Goal: Task Accomplishment & Management: Manage account settings

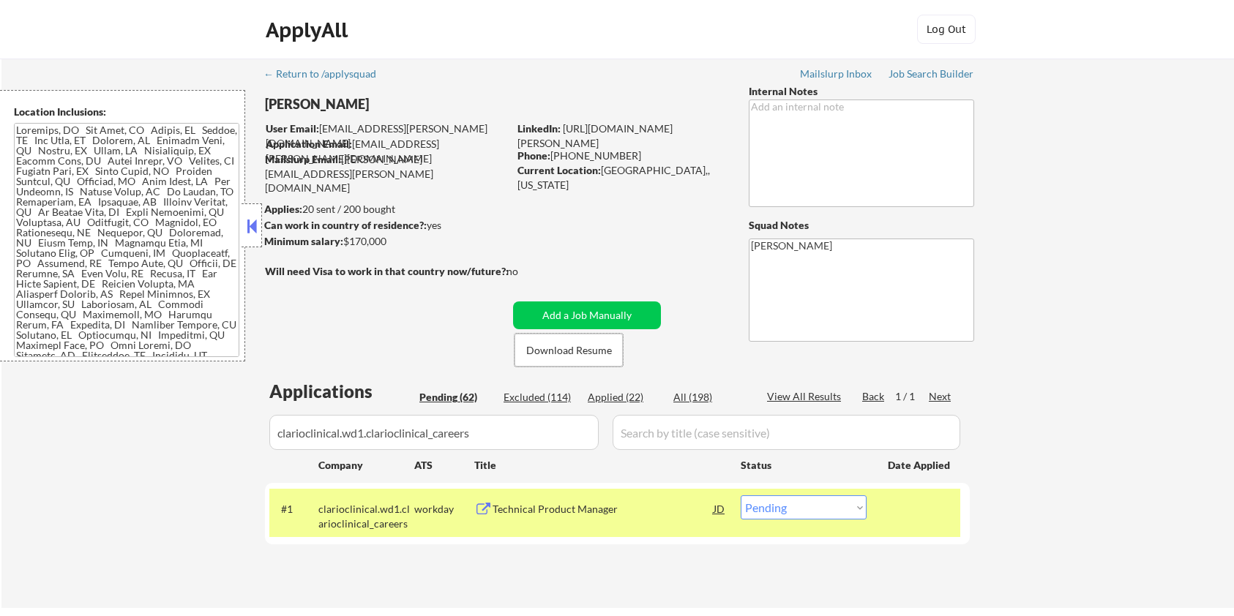
scroll to position [195, 0]
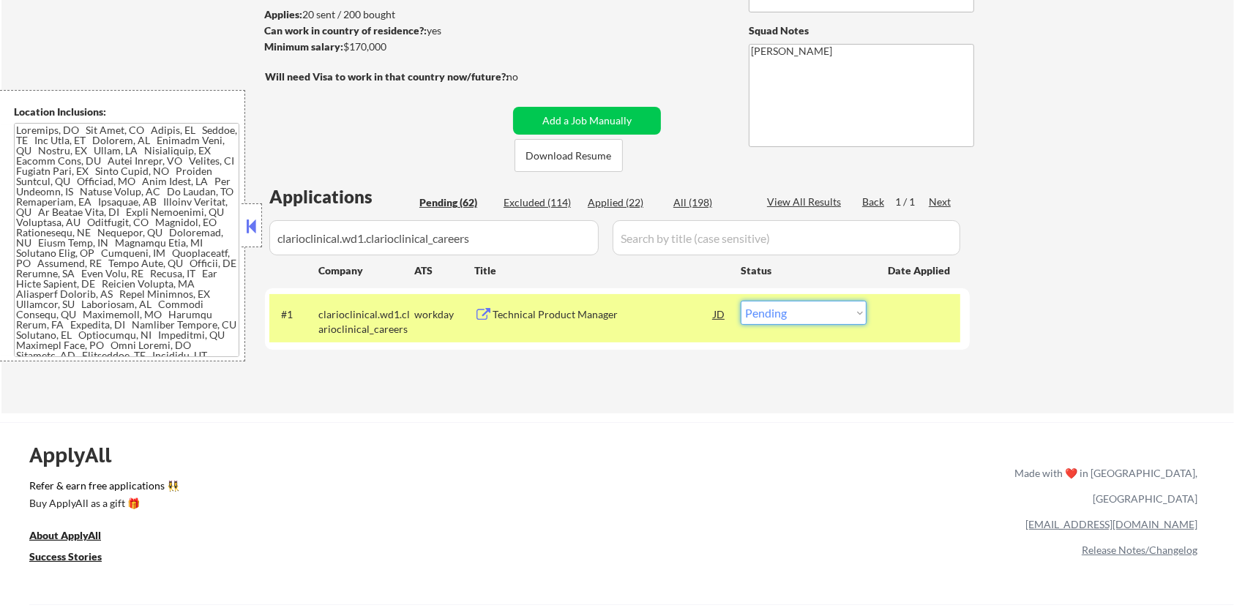
click at [800, 316] on select "Choose an option... Pending Applied Excluded (Questions) Excluded (Expired) Exc…" at bounding box center [804, 313] width 126 height 24
select select ""applied""
click at [741, 301] on select "Choose an option... Pending Applied Excluded (Questions) Excluded (Expired) Exc…" at bounding box center [804, 313] width 126 height 24
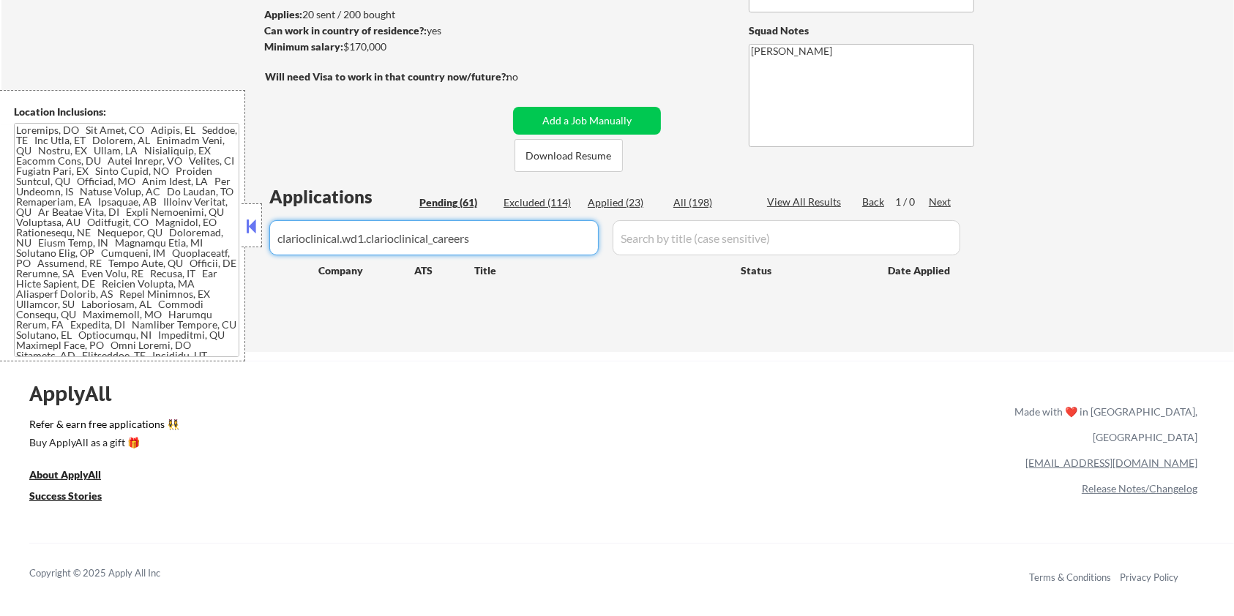
drag, startPoint x: 518, startPoint y: 237, endPoint x: 141, endPoint y: 237, distance: 377.6
click at [141, 237] on body "← Return to /applysquad Mailslurp Inbox Job Search Builder Michael Hamoy User E…" at bounding box center [617, 113] width 1234 height 616
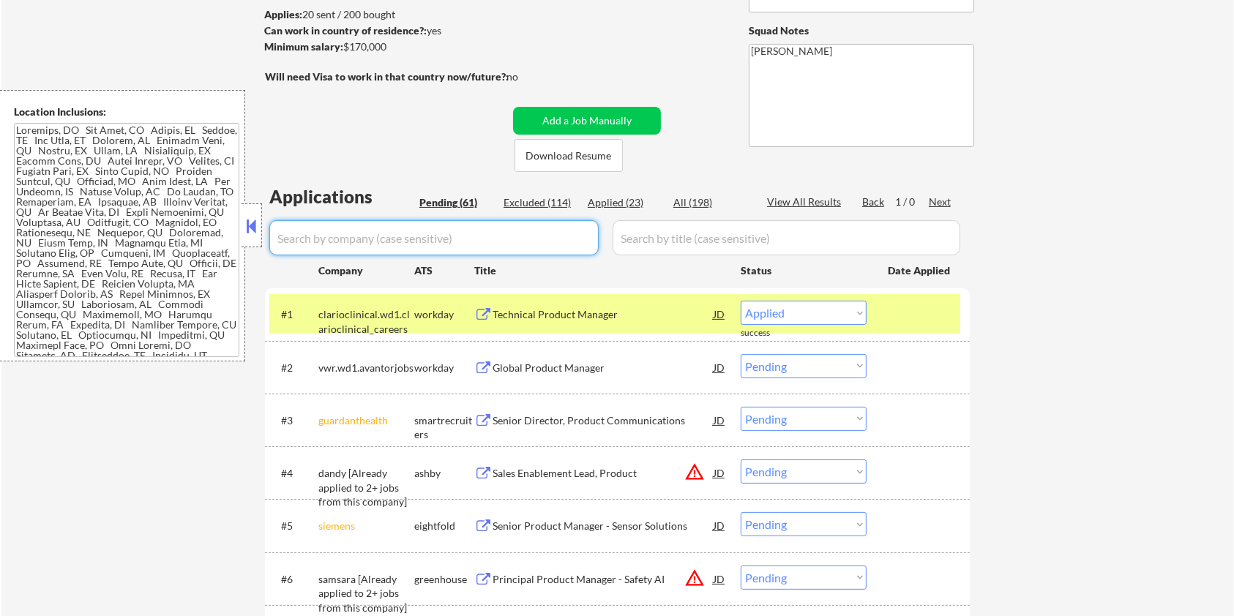
select select ""pending""
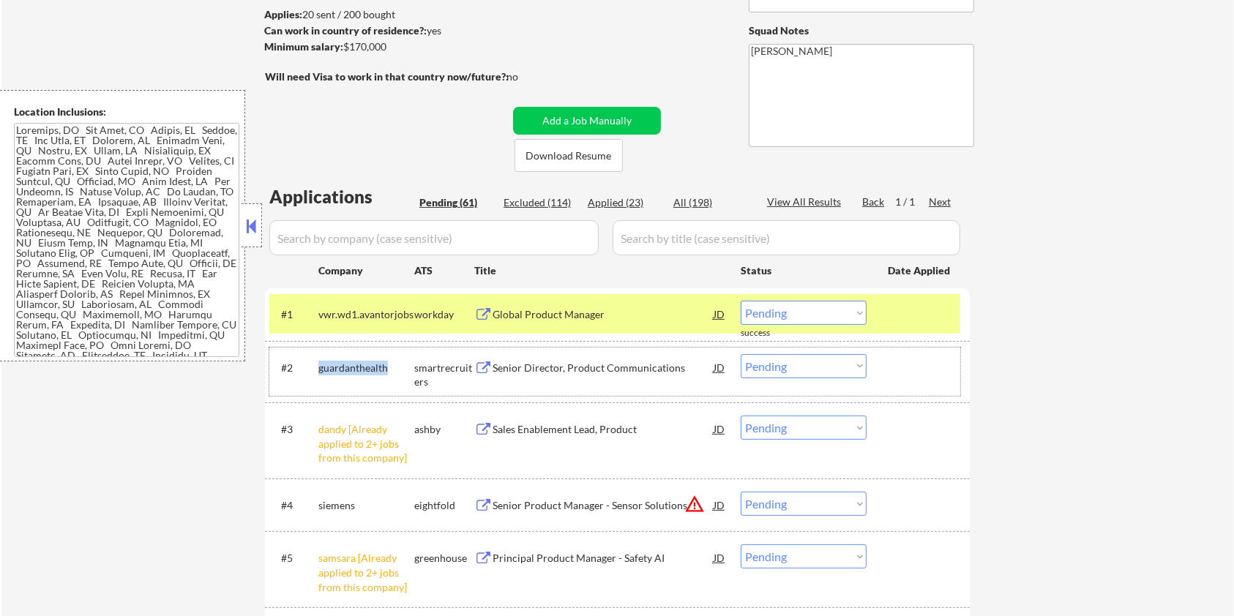
drag, startPoint x: 390, startPoint y: 365, endPoint x: 315, endPoint y: 374, distance: 75.2
click at [315, 374] on div "#2 guardanthealth smartrecruiters Senior Director, Product Communications JD Ch…" at bounding box center [614, 372] width 691 height 48
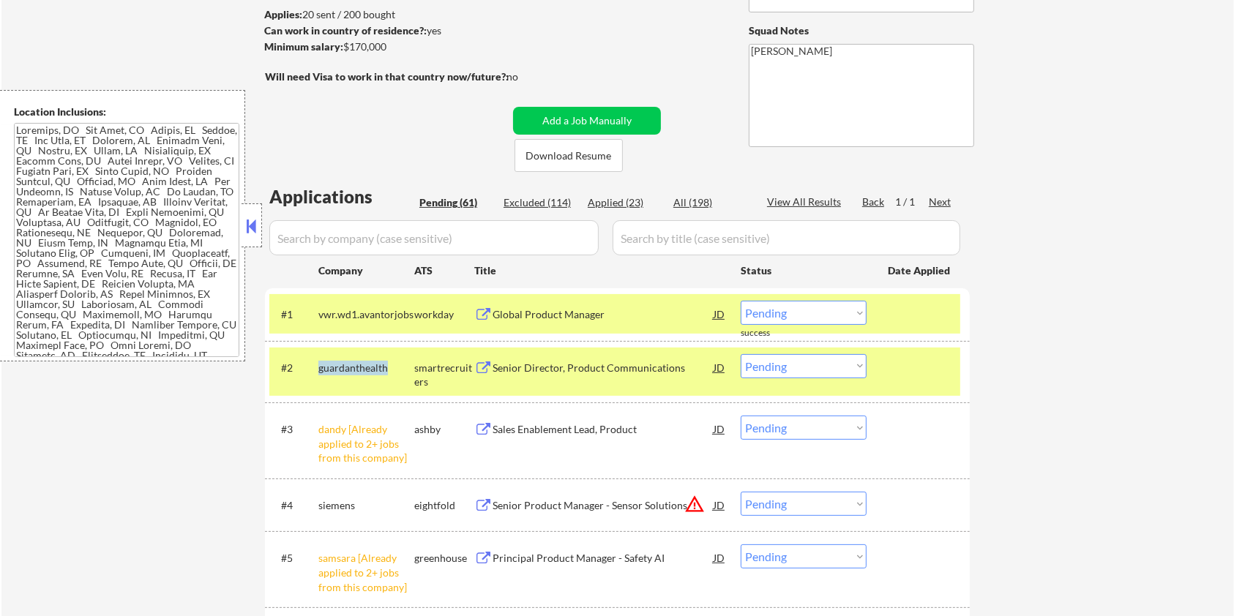
copy div "guardanthealth"
click at [381, 238] on input "input" at bounding box center [433, 237] width 329 height 35
paste input "guardanthealth"
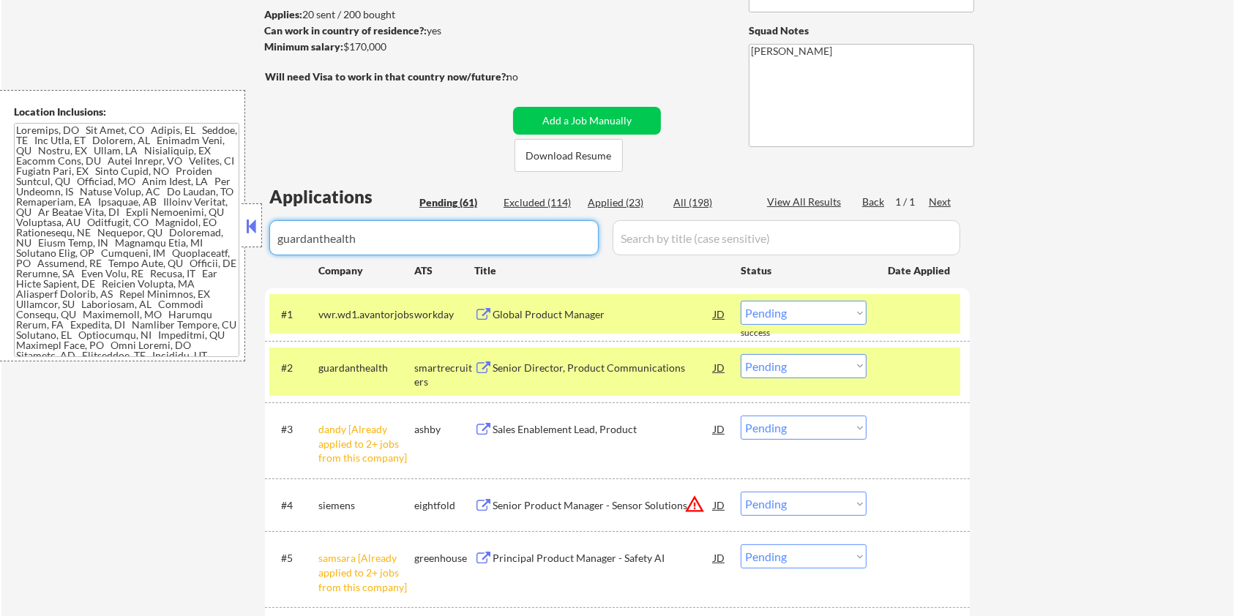
type input "guardanthealth"
drag, startPoint x: 655, startPoint y: 244, endPoint x: 675, endPoint y: 228, distance: 26.1
click at [656, 244] on input "input" at bounding box center [787, 237] width 348 height 35
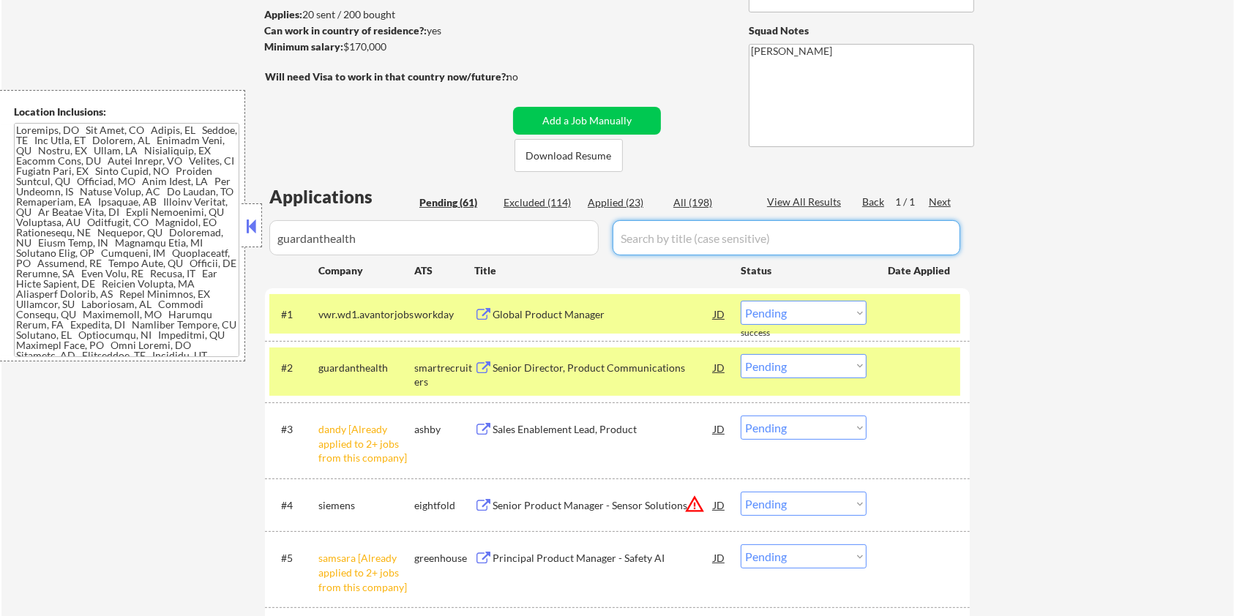
click at [692, 202] on div "All (198)" at bounding box center [709, 202] width 73 height 15
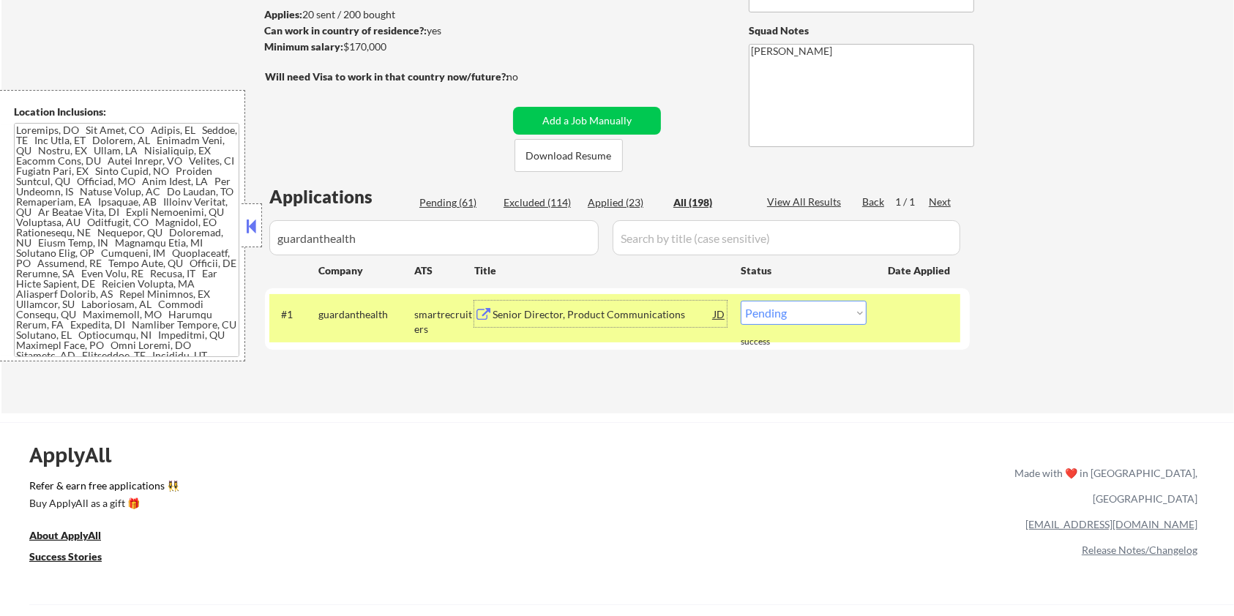
click at [556, 301] on div "Senior Director, Product Communications" at bounding box center [602, 314] width 221 height 26
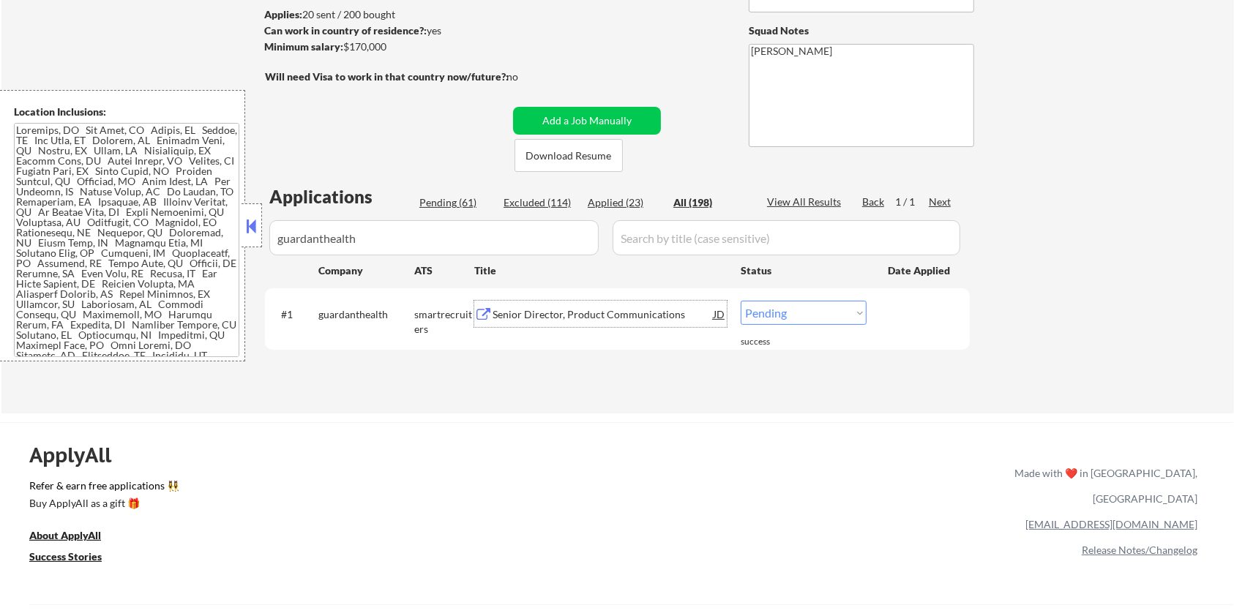
click at [754, 313] on select "Choose an option... Pending Applied Excluded (Questions) Excluded (Expired) Exc…" at bounding box center [804, 313] width 126 height 24
select select ""excluded__bad_match_""
click at [741, 301] on select "Choose an option... Pending Applied Excluded (Questions) Excluded (Expired) Exc…" at bounding box center [804, 313] width 126 height 24
drag, startPoint x: 375, startPoint y: 236, endPoint x: 239, endPoint y: 236, distance: 136.1
click at [239, 236] on body "← Return to /applysquad Mailslurp Inbox Job Search Builder Michael Hamoy User E…" at bounding box center [617, 113] width 1234 height 616
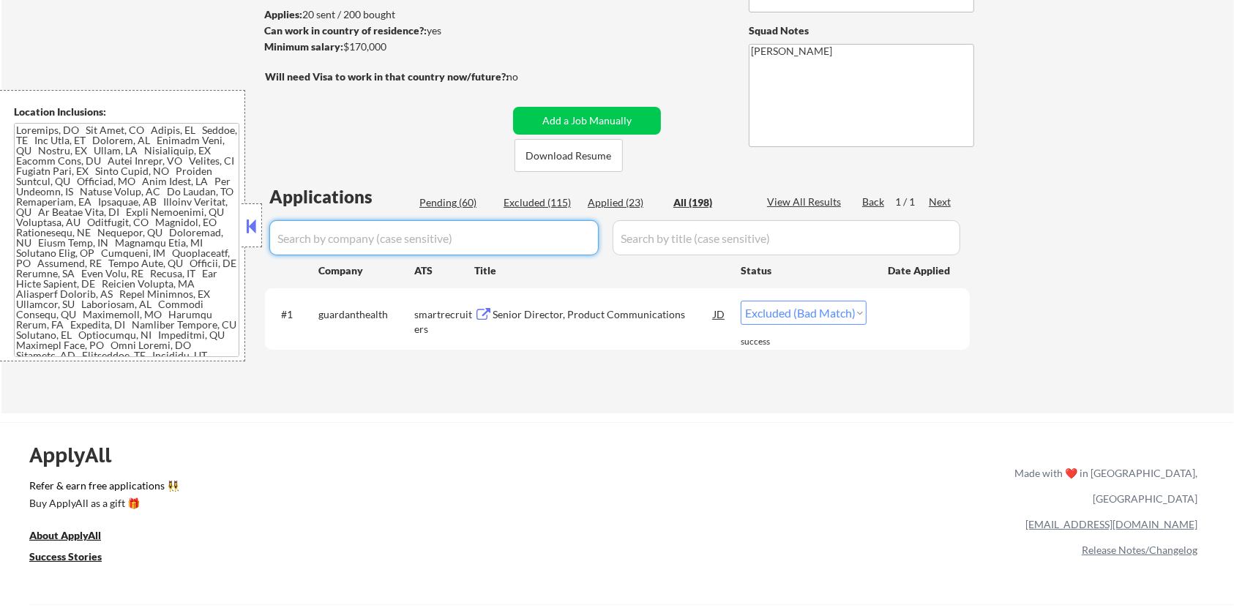
click at [446, 204] on div "Pending (60)" at bounding box center [455, 202] width 73 height 15
select select ""applied""
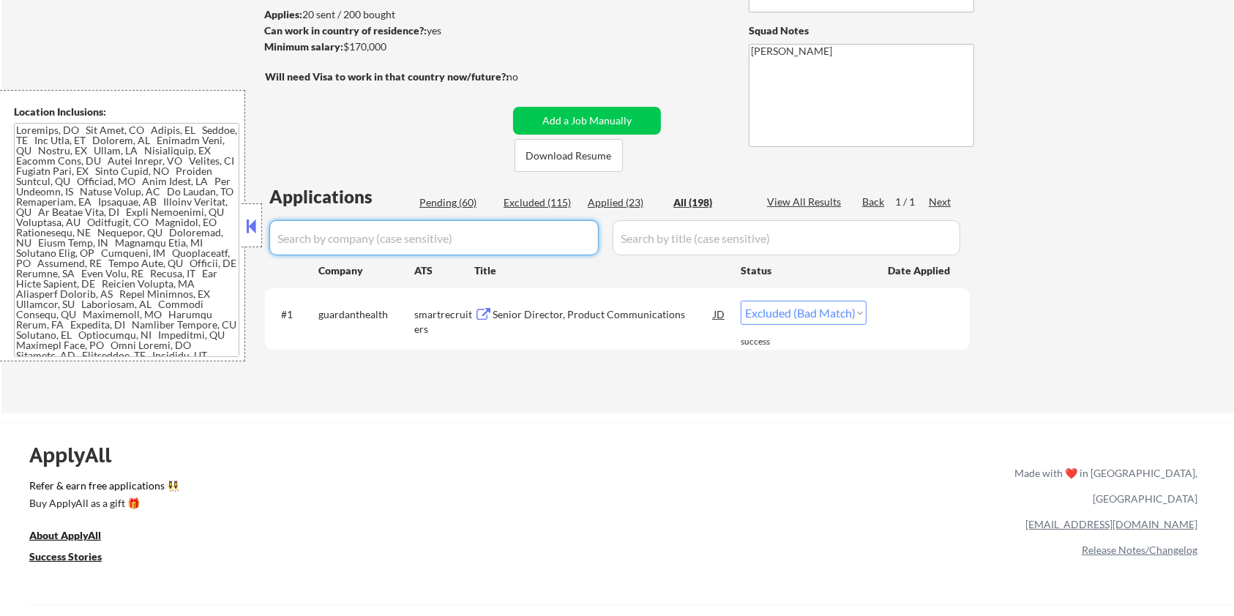
select select ""applied""
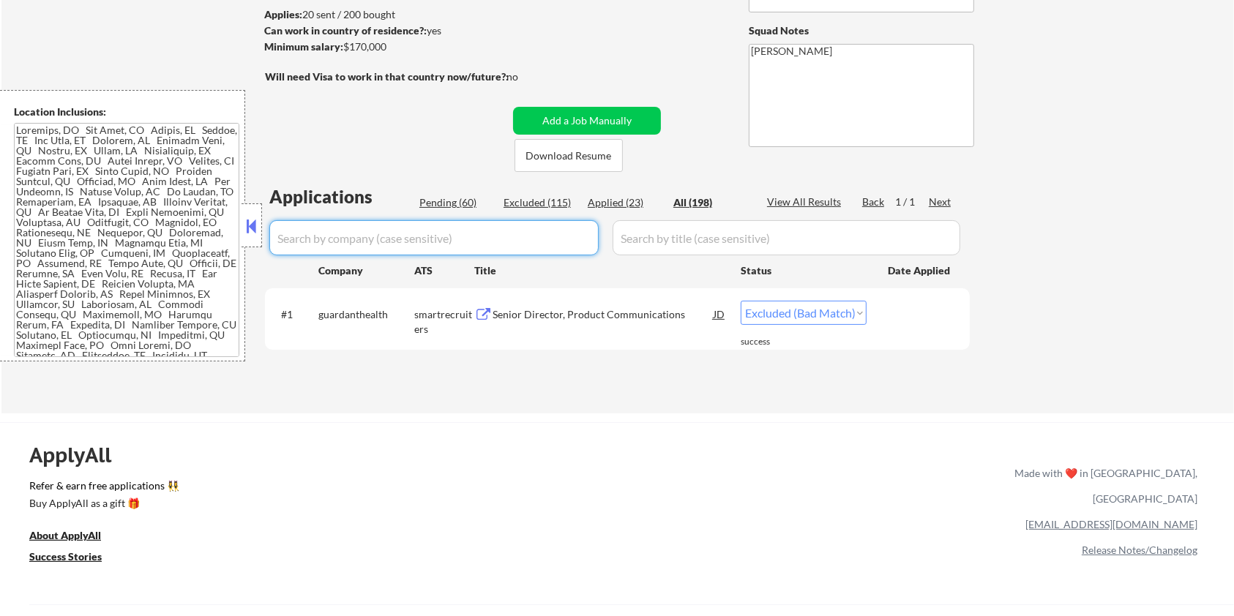
select select ""applied""
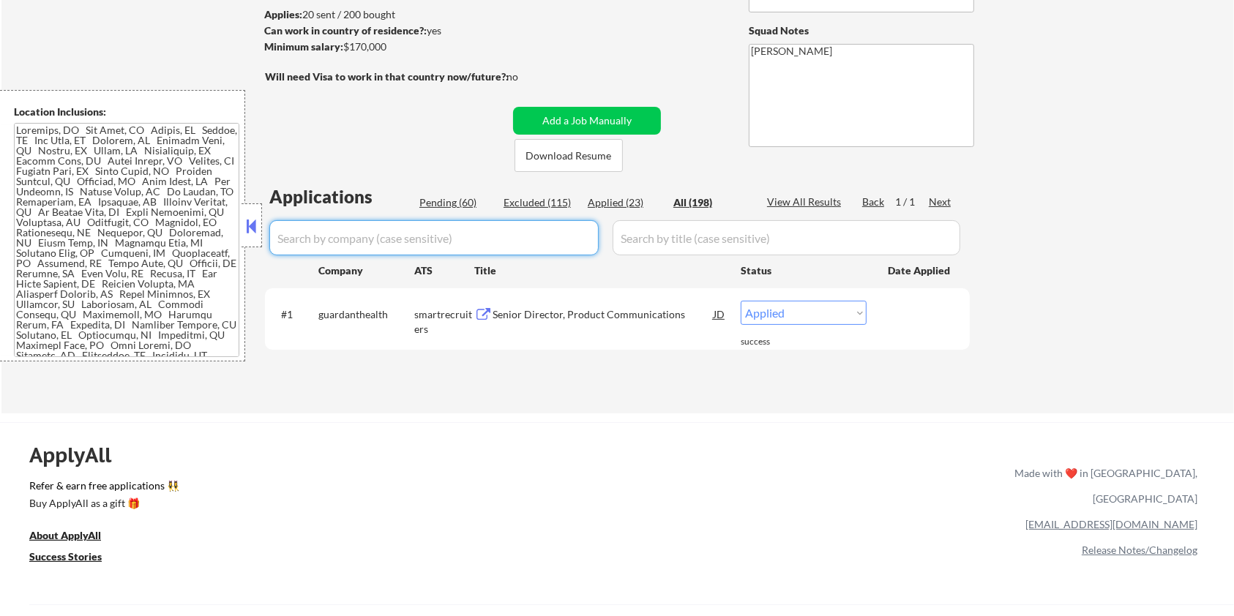
select select ""applied""
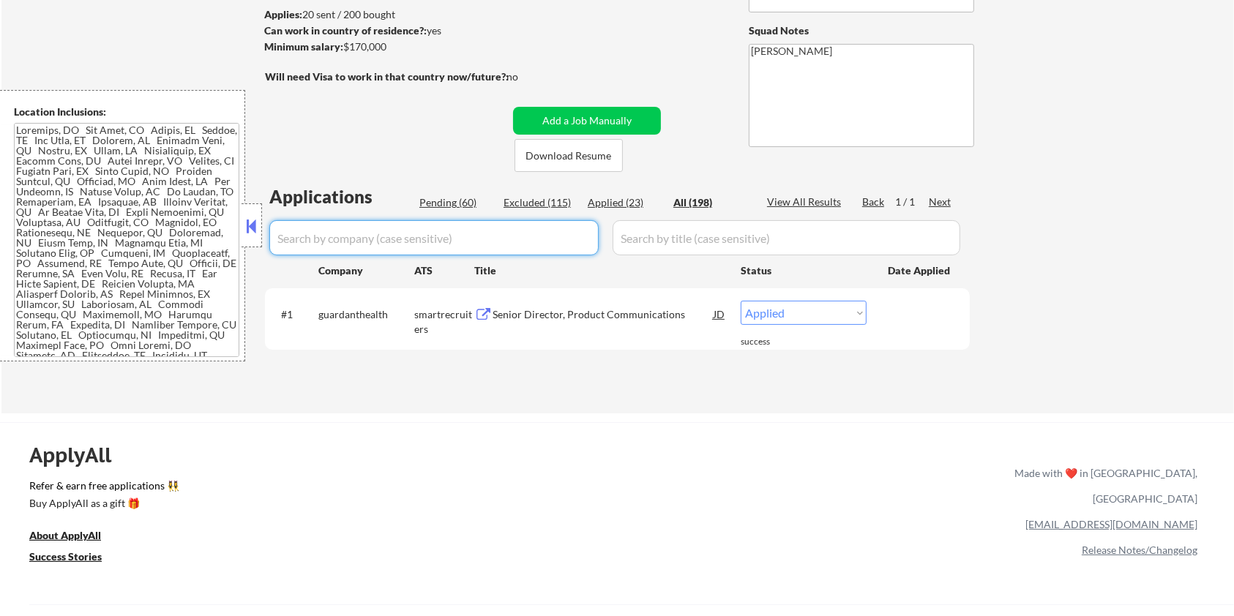
select select ""applied""
select select ""excluded__bad_match_""
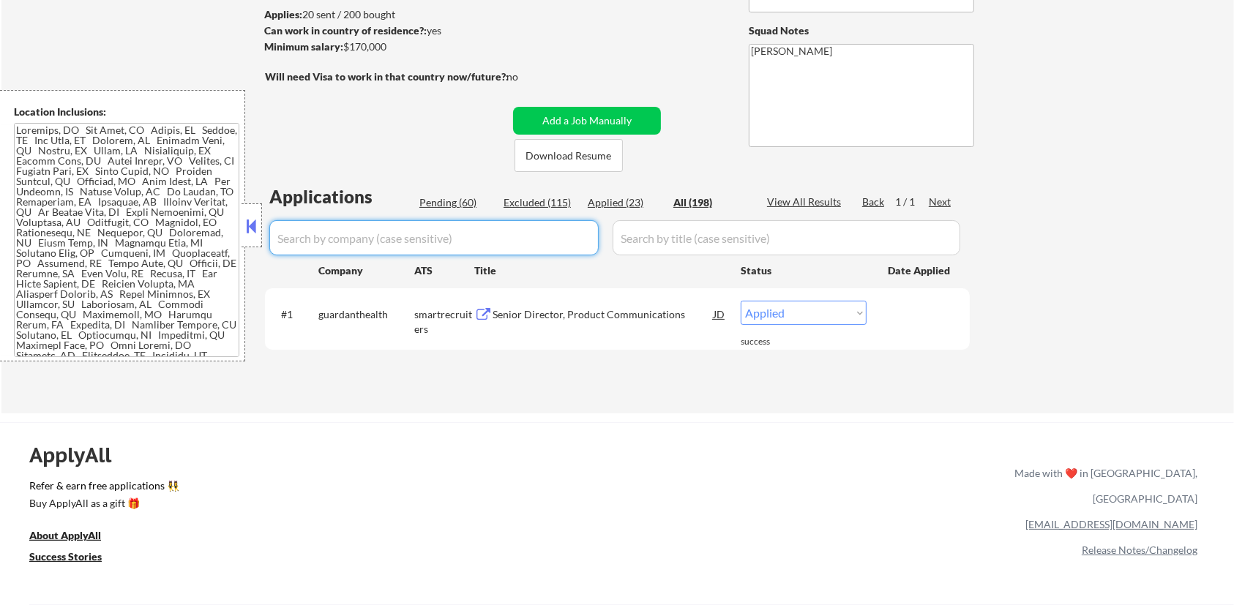
select select ""excluded__salary_""
select select ""excluded__bad_match_""
select select ""excluded__expired_""
select select ""excluded__salary_""
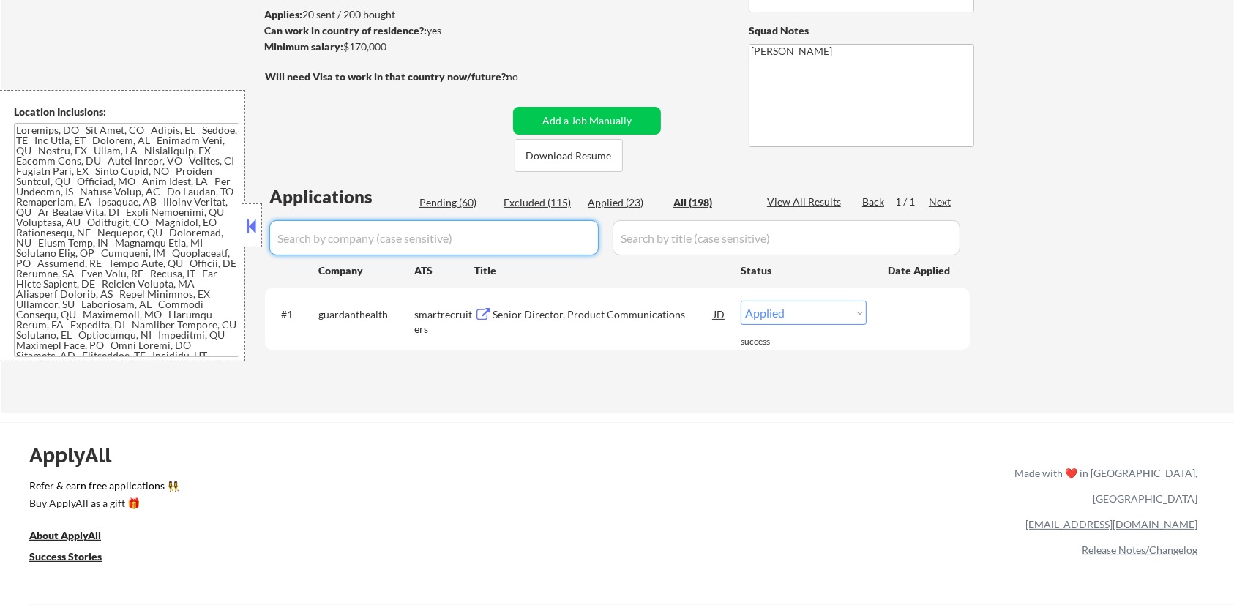
select select ""excluded__bad_match_""
select select ""excluded__salary_""
select select ""excluded__bad_match_""
select select ""excluded__salary_""
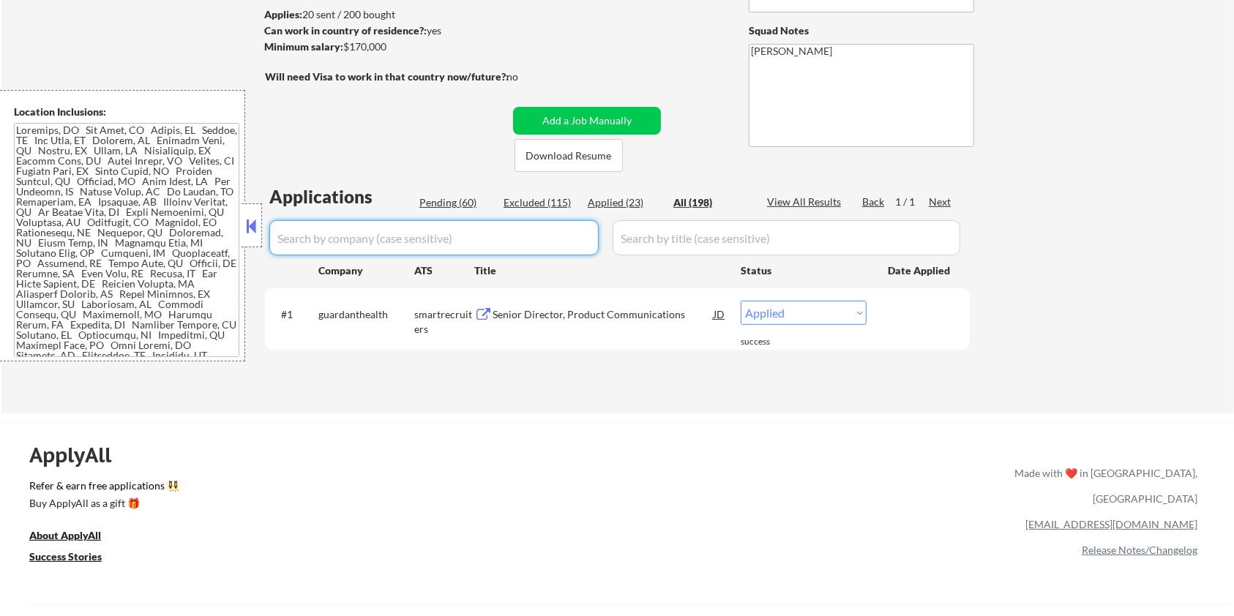
select select ""excluded__expired_""
select select ""excluded__bad_match_""
select select ""excluded__salary_""
select select ""excluded__bad_match_""
select select ""excluded__location_""
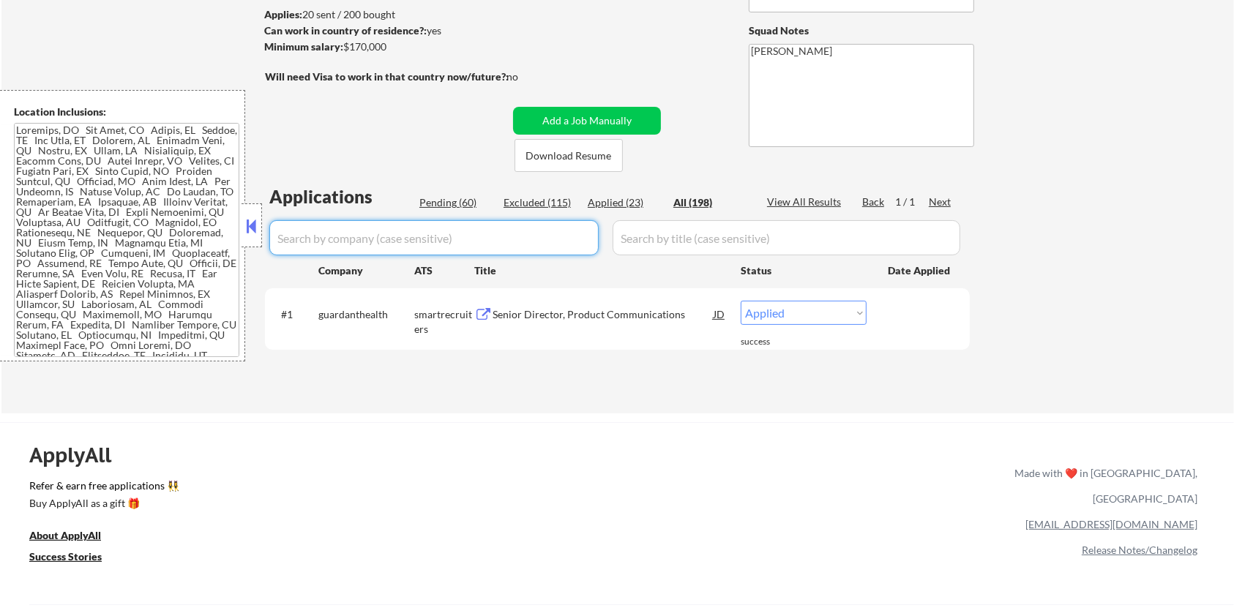
select select ""excluded__salary_""
select select ""excluded__expired_""
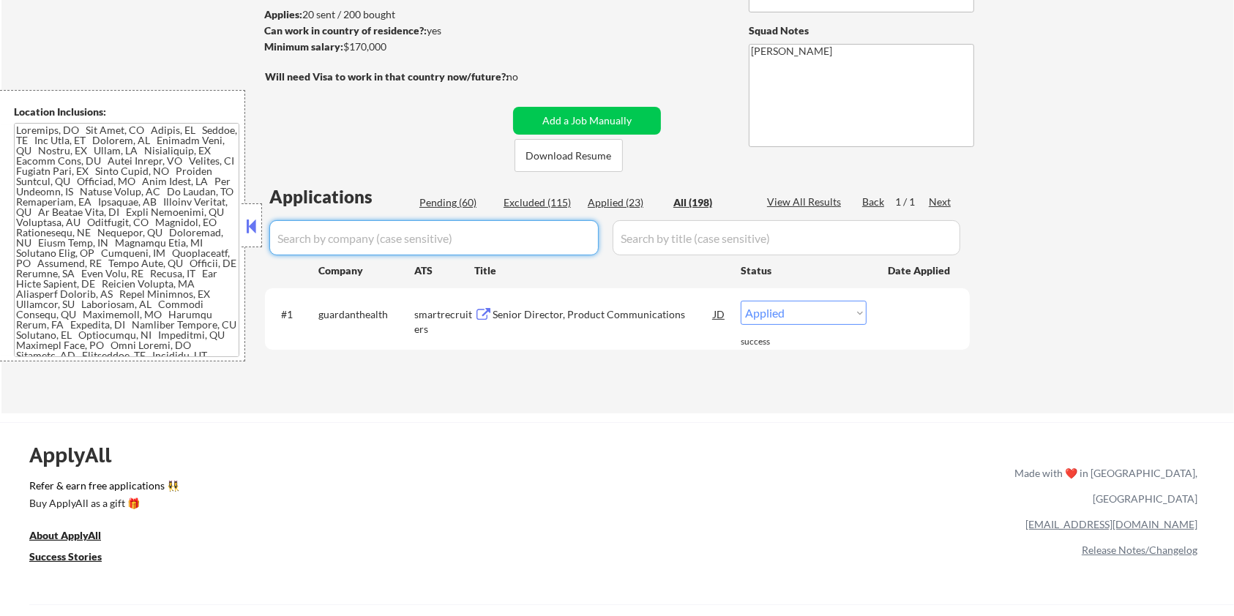
select select ""excluded__salary_""
select select ""excluded__expired_""
select select ""excluded__bad_match_""
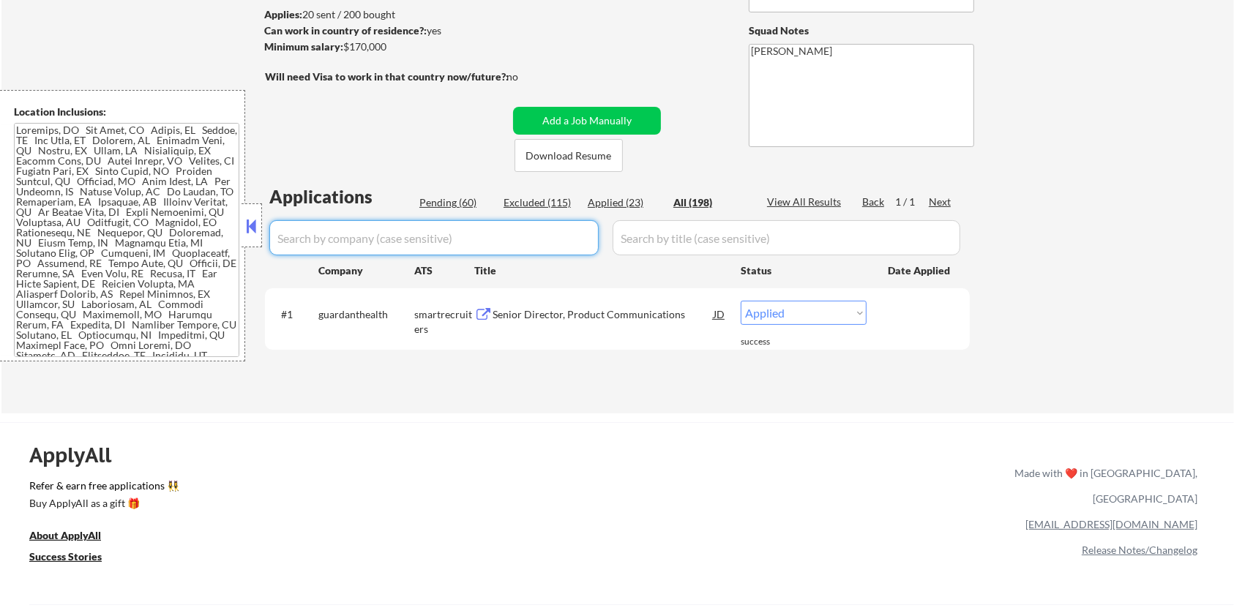
select select ""excluded__salary_""
select select ""excluded__expired_""
select select ""excluded__salary_""
select select ""excluded__bad_match_""
select select ""excluded__salary_""
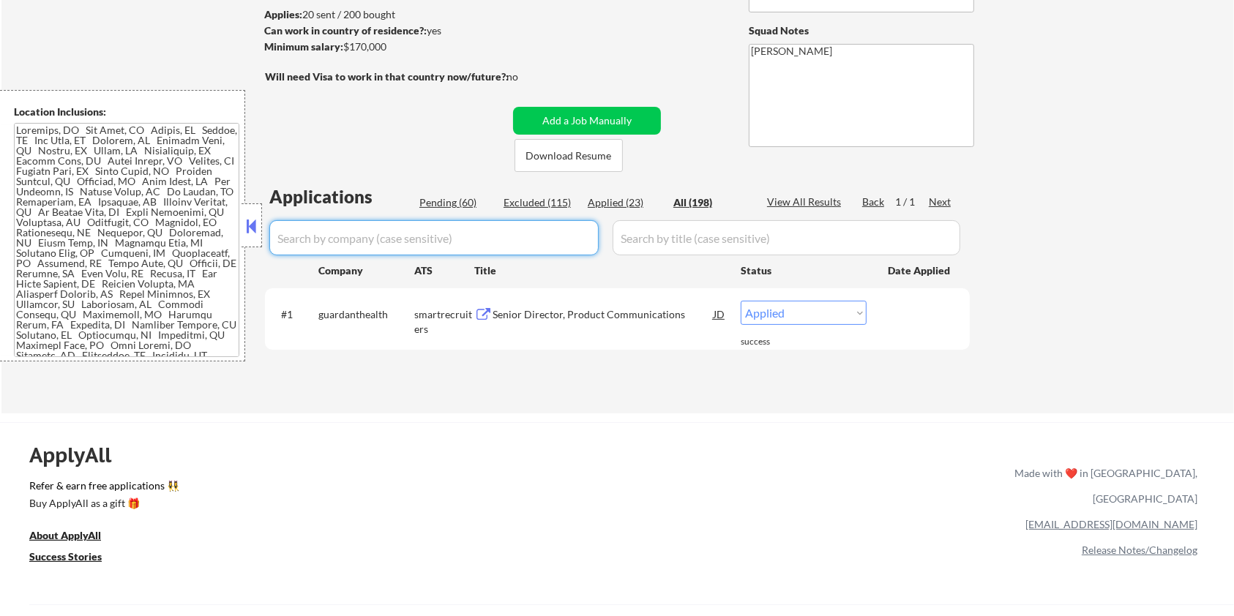
select select ""excluded__expired_""
select select ""pending""
select select ""excluded__bad_match_""
select select ""excluded__expired_""
select select ""excluded__salary_""
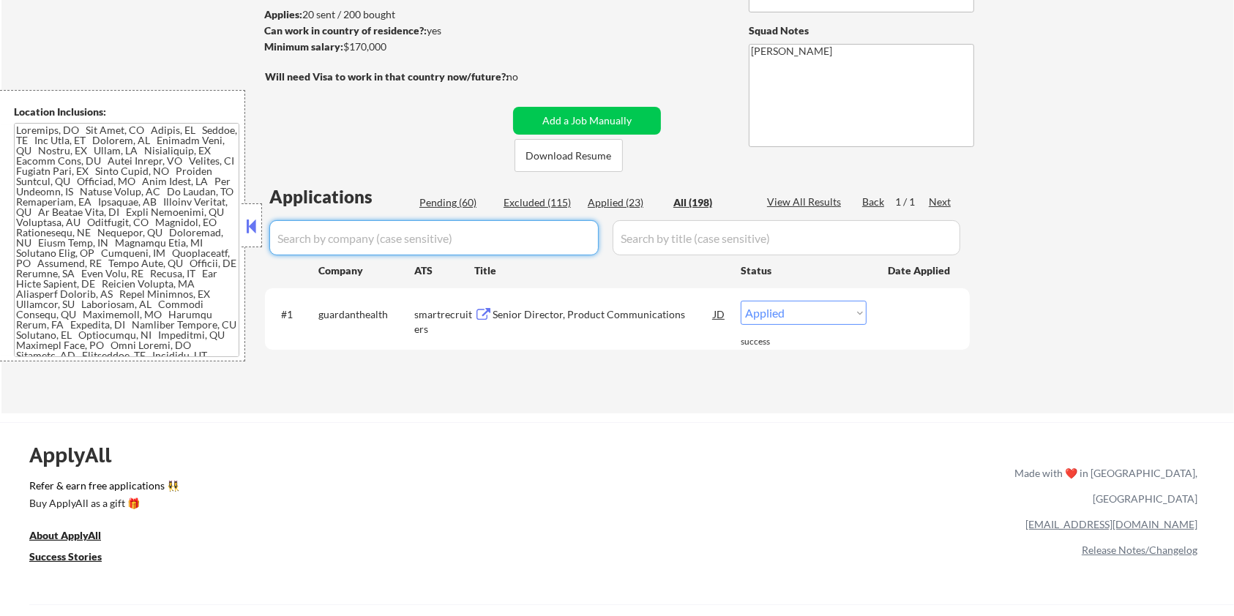
select select ""excluded__expired_""
select select ""excluded__blocklist_""
select select ""excluded__bad_match_""
select select ""excluded__expired_""
select select ""pending""
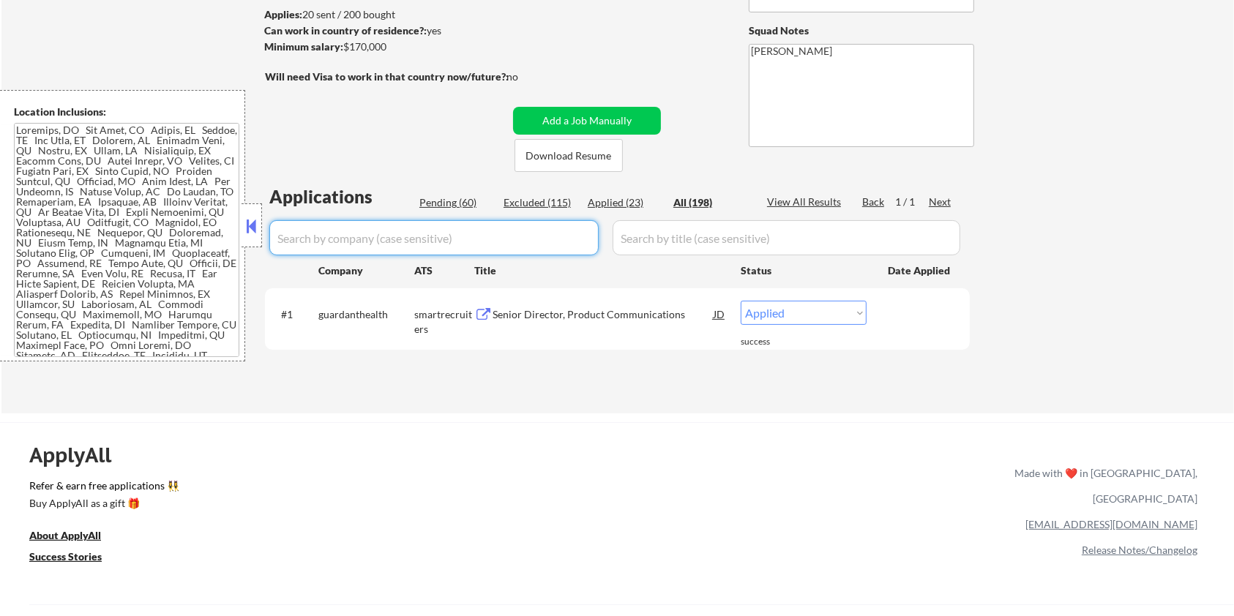
select select ""excluded__salary_""
select select ""pending""
select select ""excluded__bad_match_""
select select ""excluded__salary_""
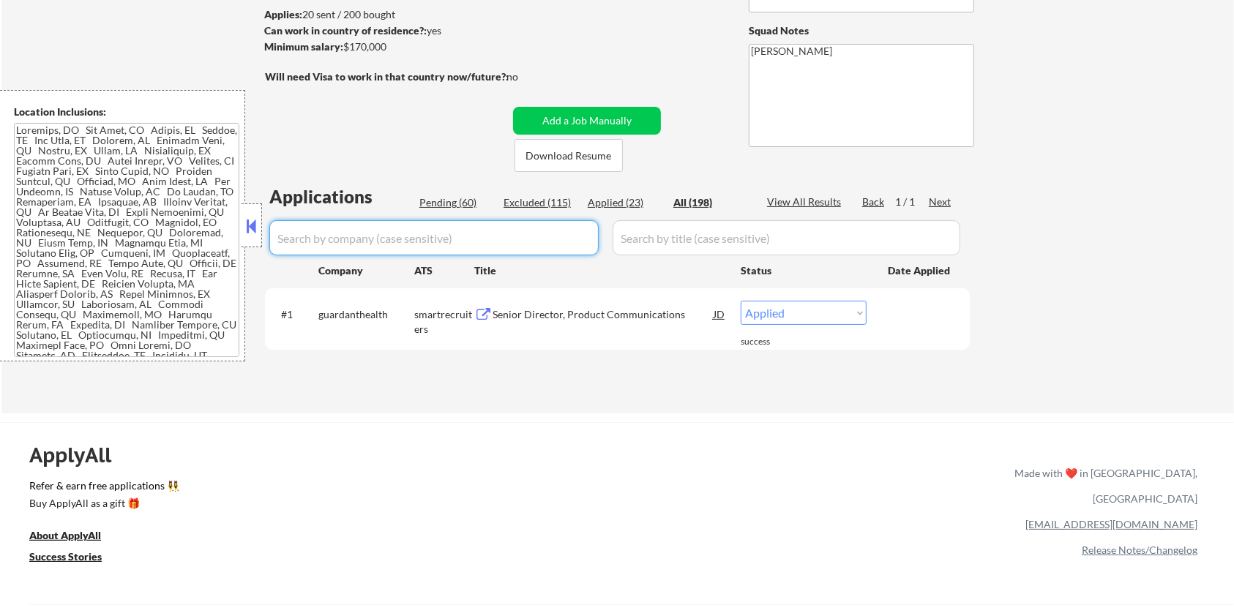
select select ""excluded__expired_""
select select ""excluded__blocklist_""
select select ""excluded__bad_match_""
select select ""pending""
select select ""excluded__bad_match_""
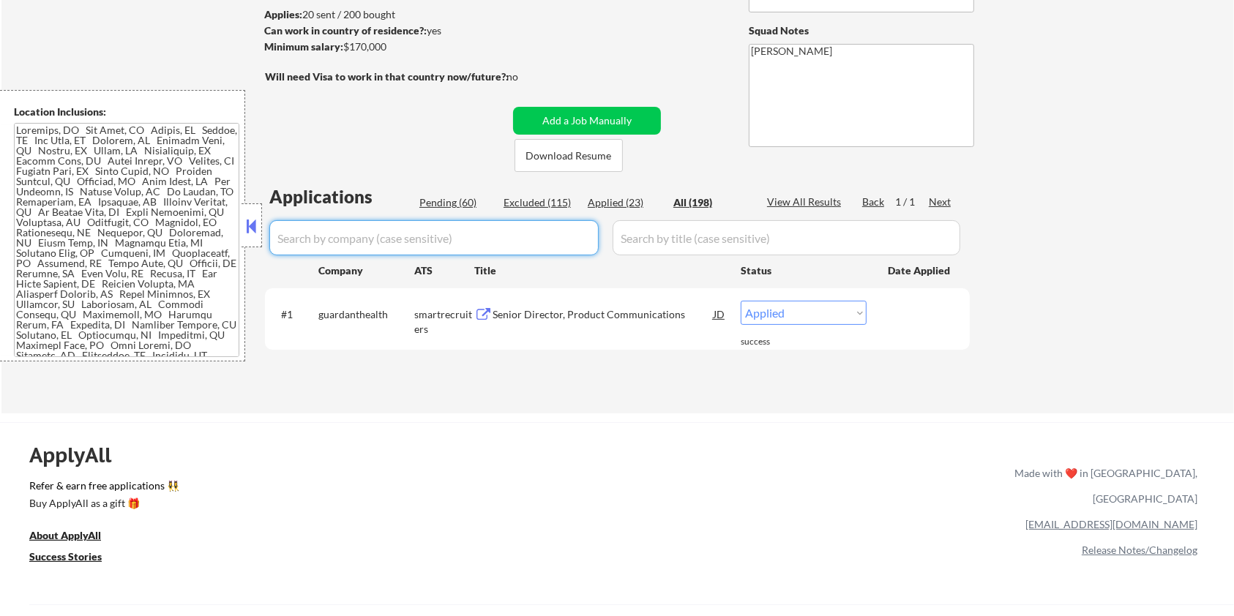
select select ""pending""
select select ""excluded__salary_""
select select ""excluded__expired_""
select select ""pending""
select select ""excluded__bad_match_""
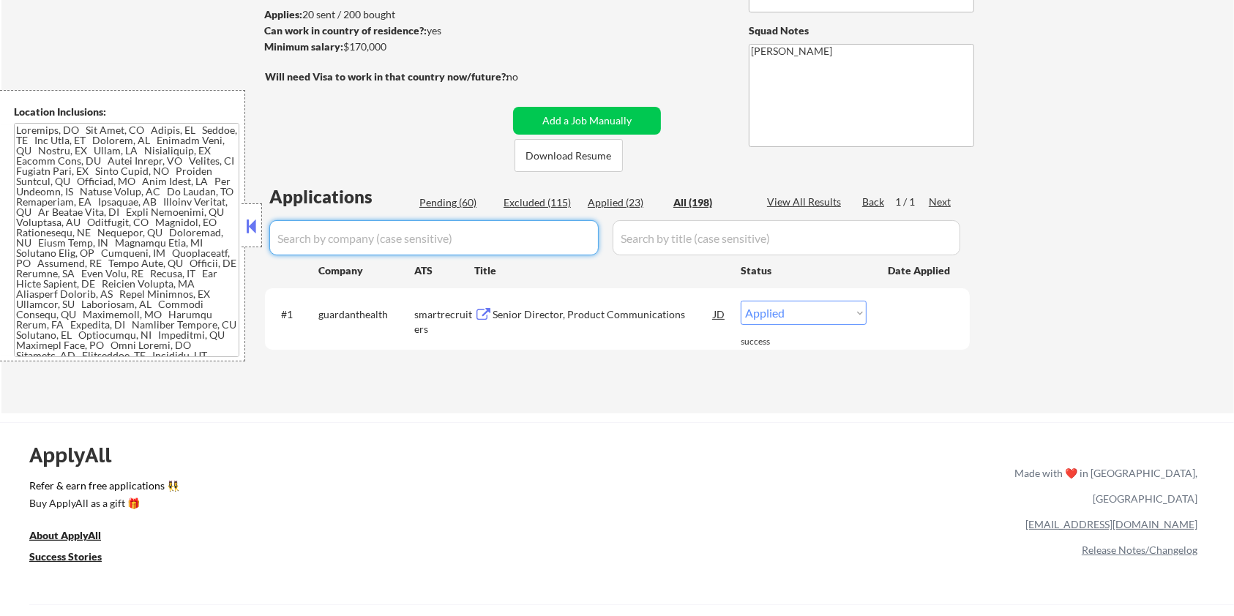
select select ""pending""
select select ""excluded__expired_""
select select ""pending""
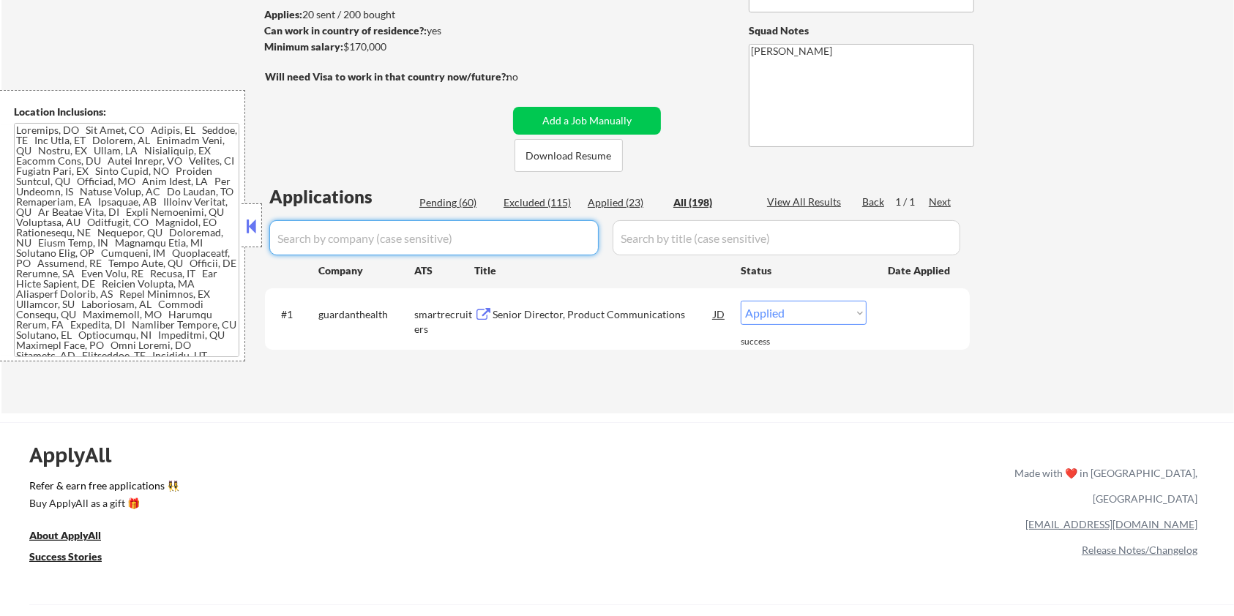
select select ""excluded__location_""
select select ""pending""
select select ""excluded__salary_""
select select ""pending""
select select ""excluded__expired_""
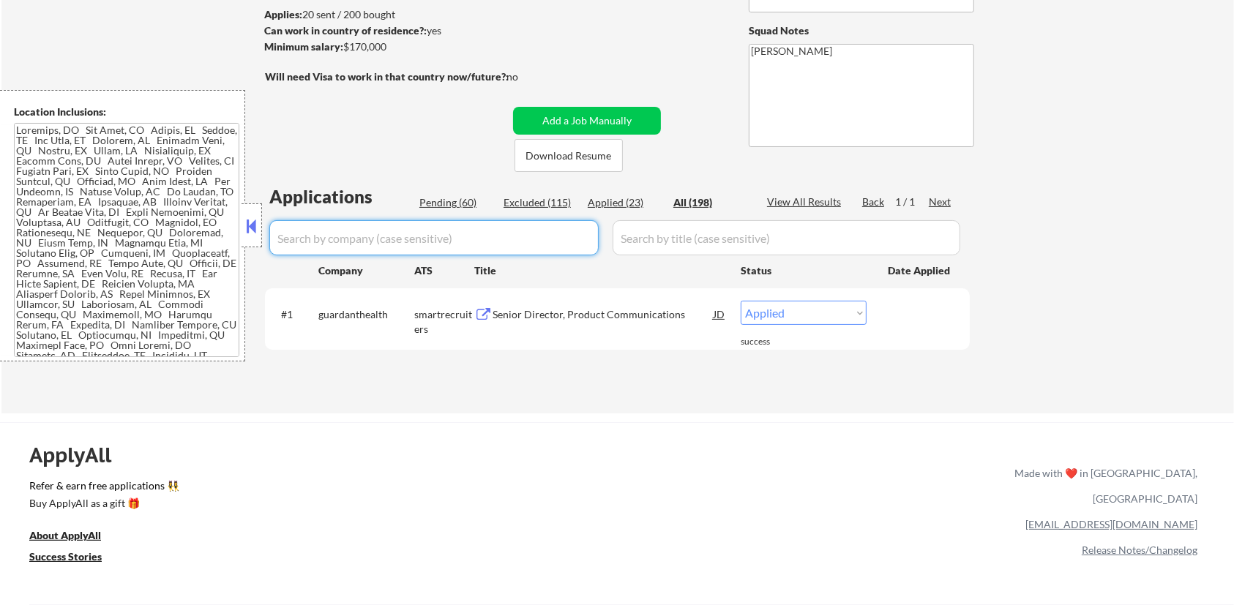
select select ""excluded__expired_""
select select ""excluded__bad_match_""
select select ""excluded__expired_""
select select ""pending""
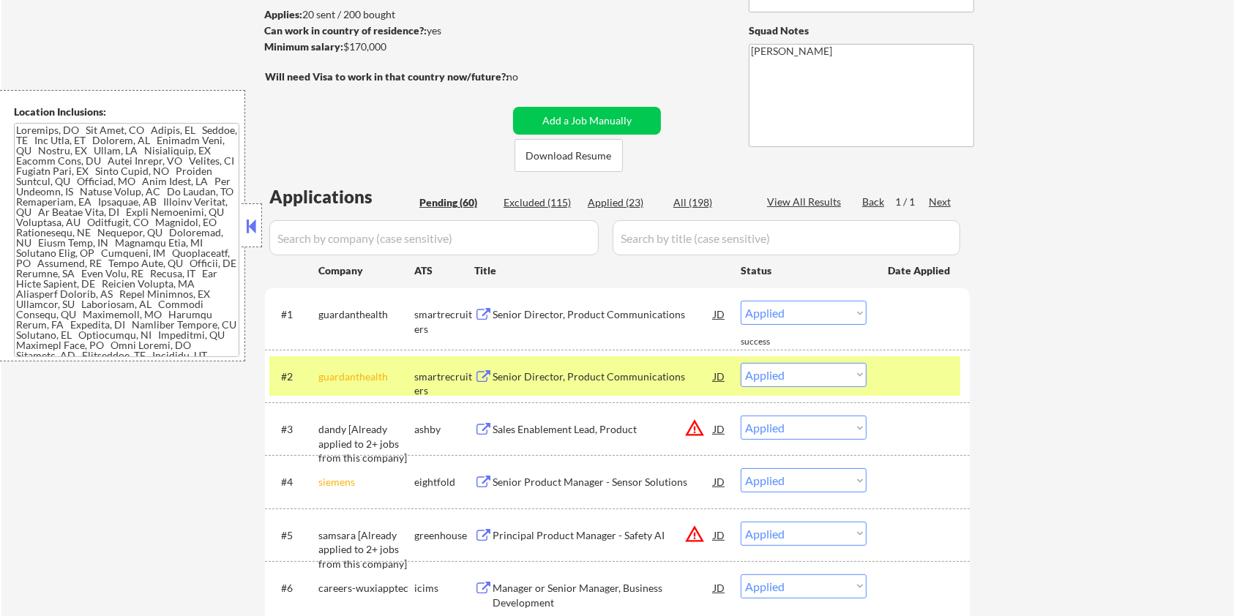
select select ""pending""
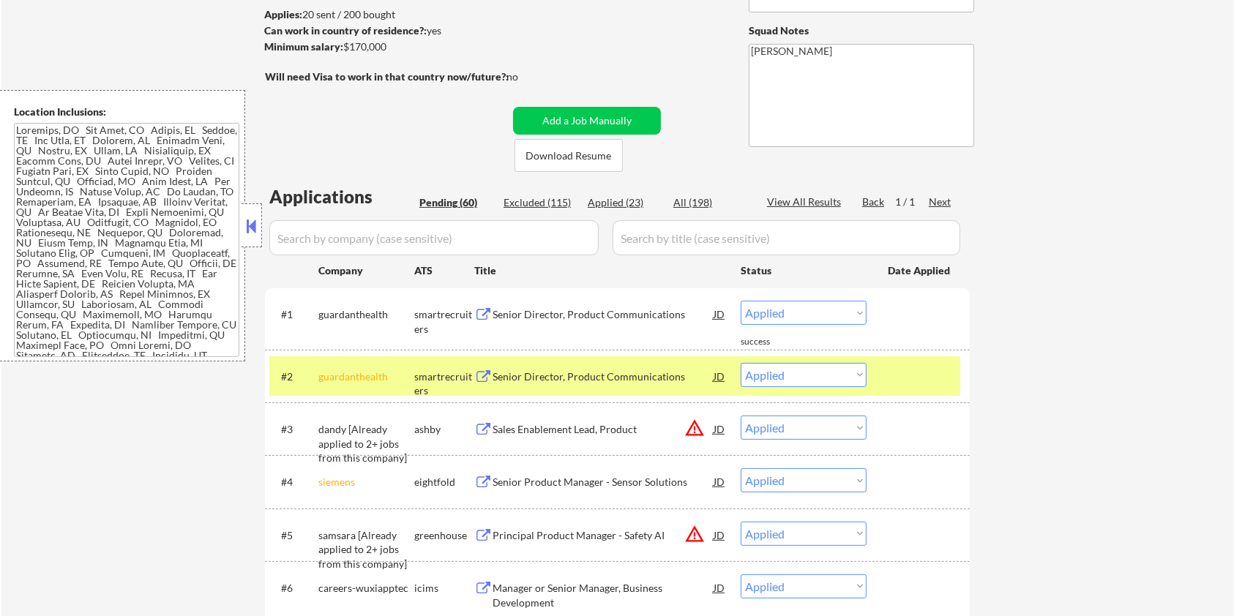
select select ""pending""
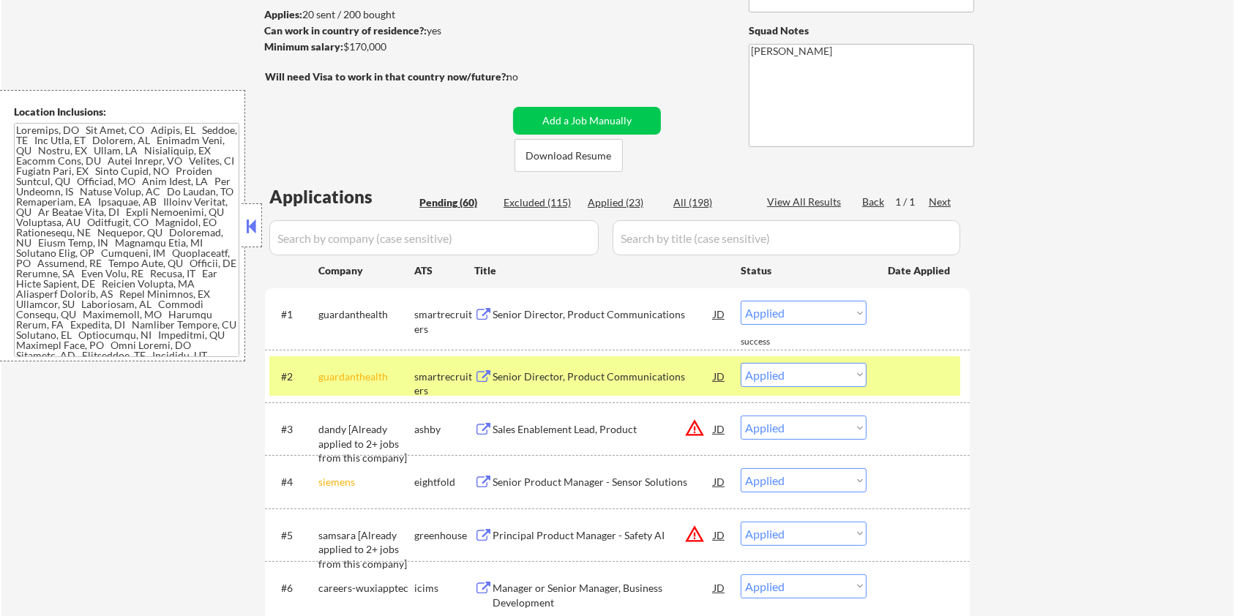
select select ""pending""
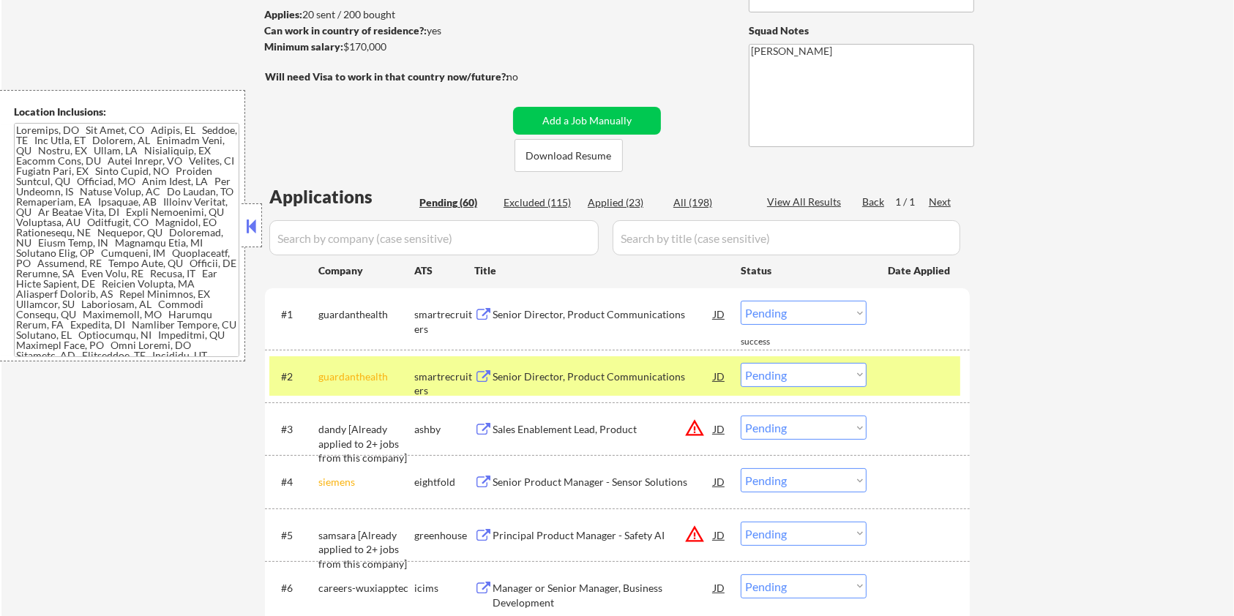
select select ""pending""
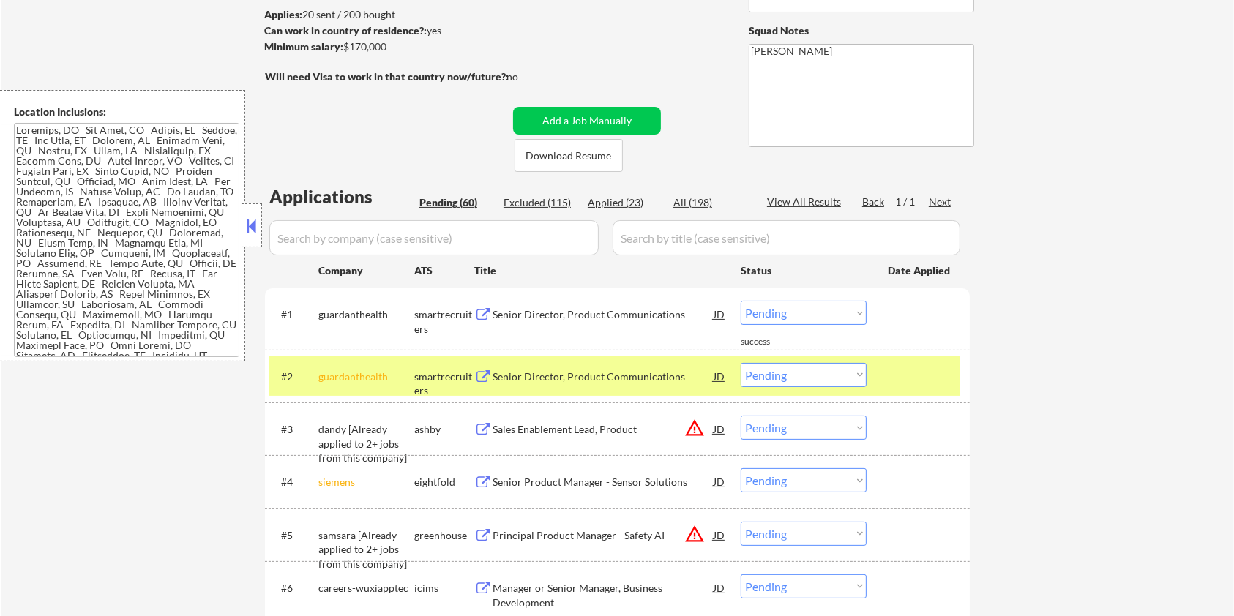
select select ""pending""
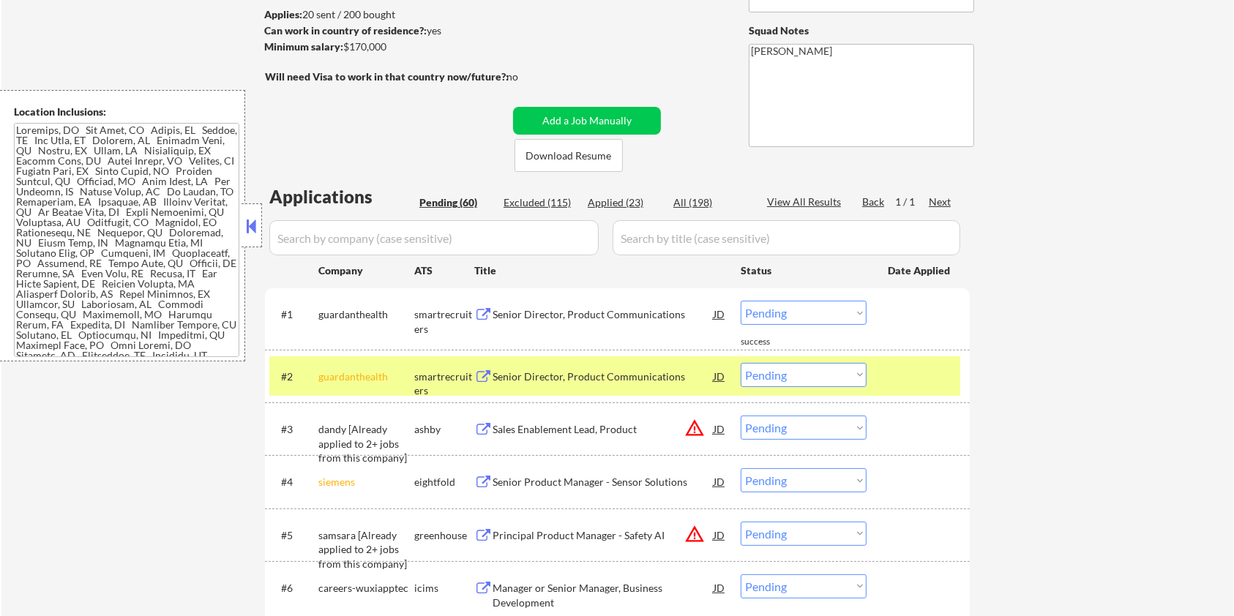
select select ""pending""
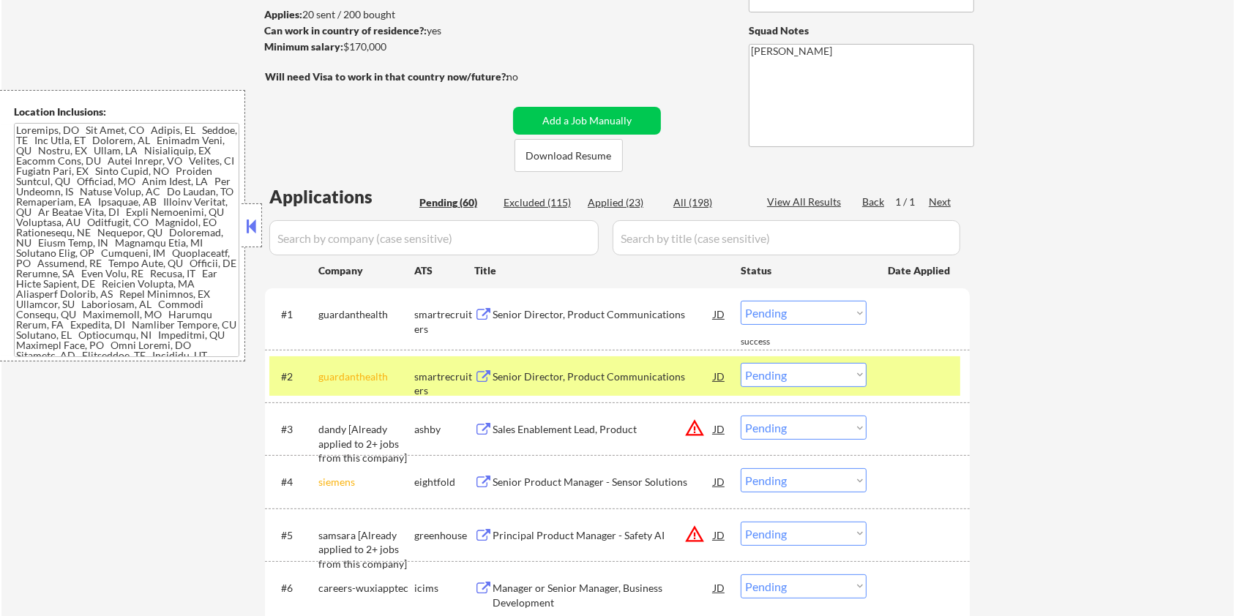
select select ""pending""
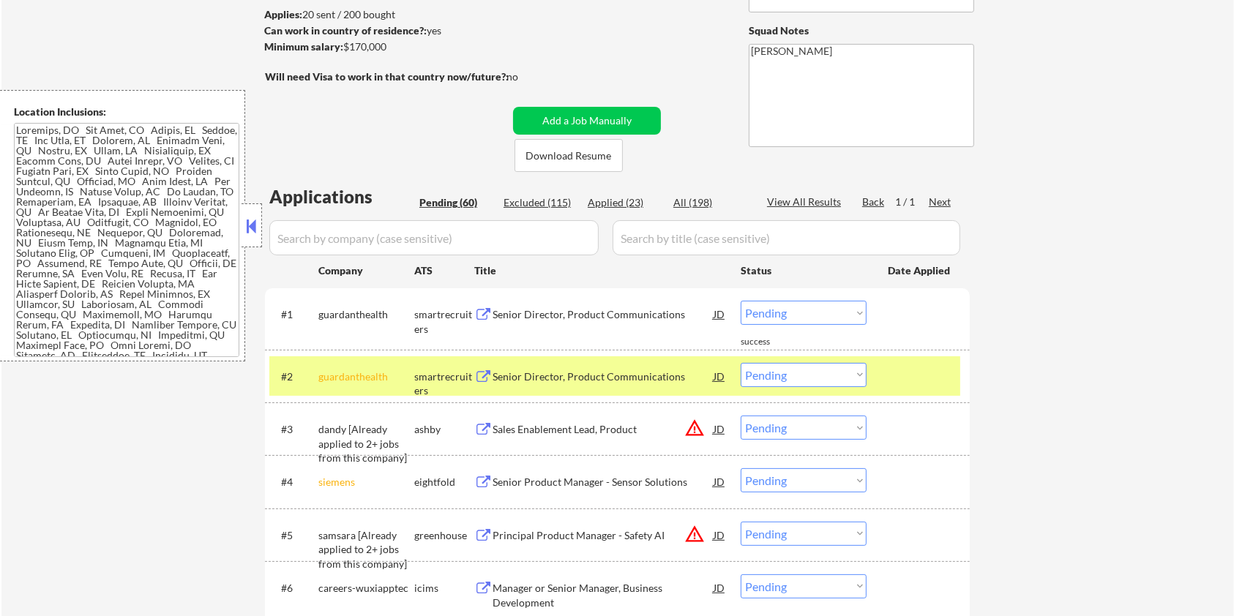
select select ""pending""
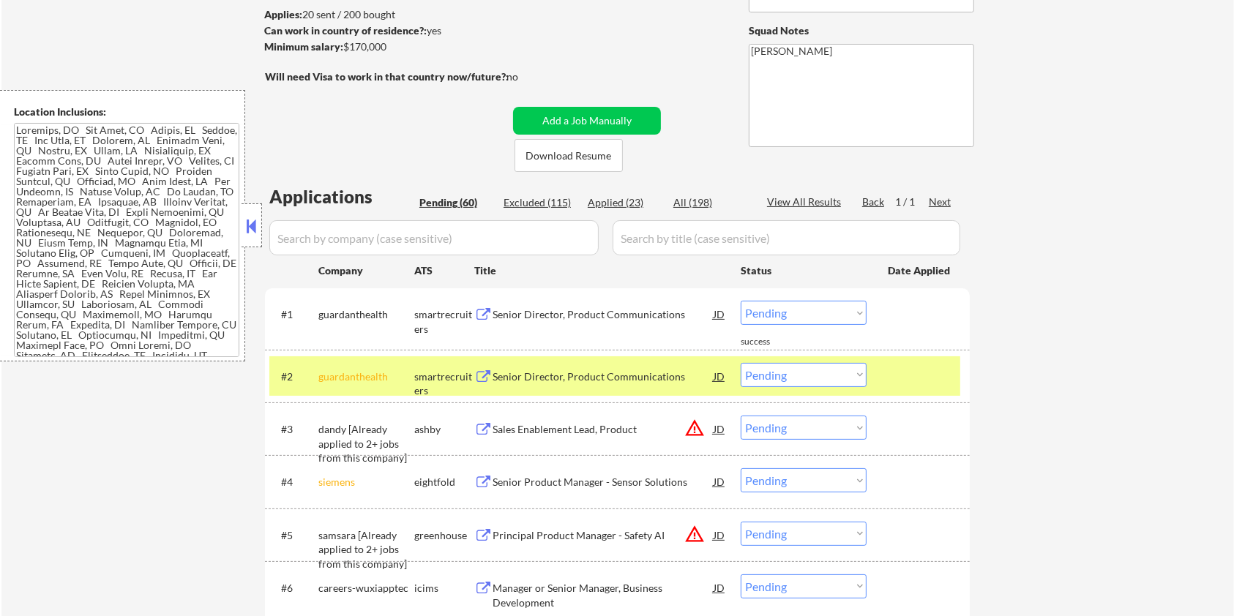
select select ""pending""
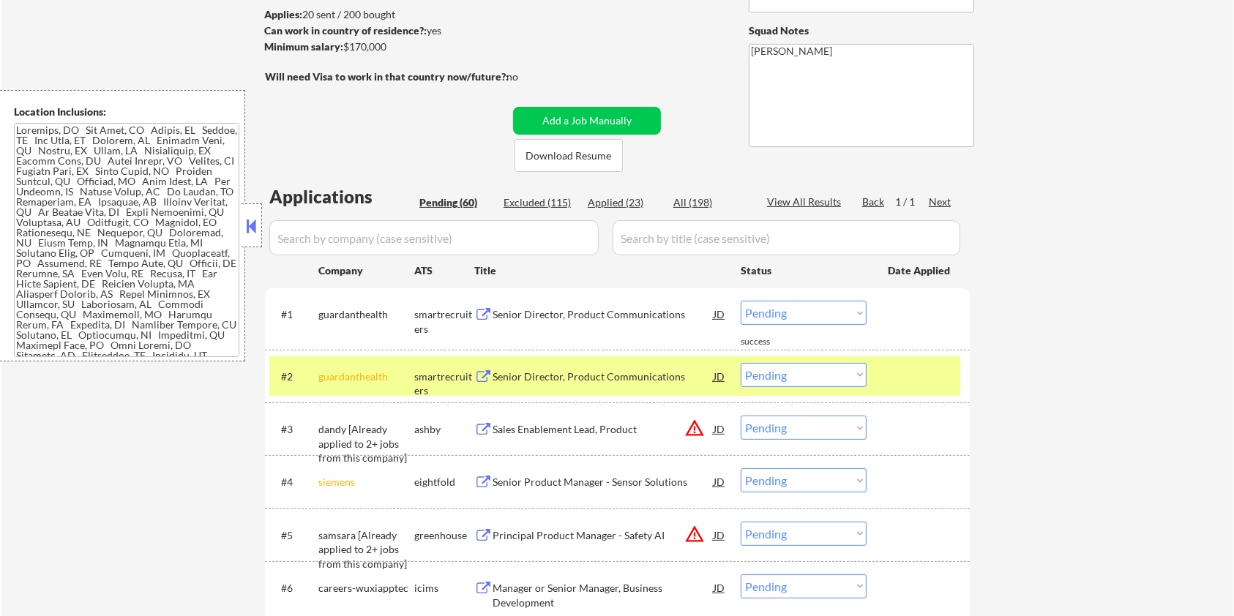
select select ""pending""
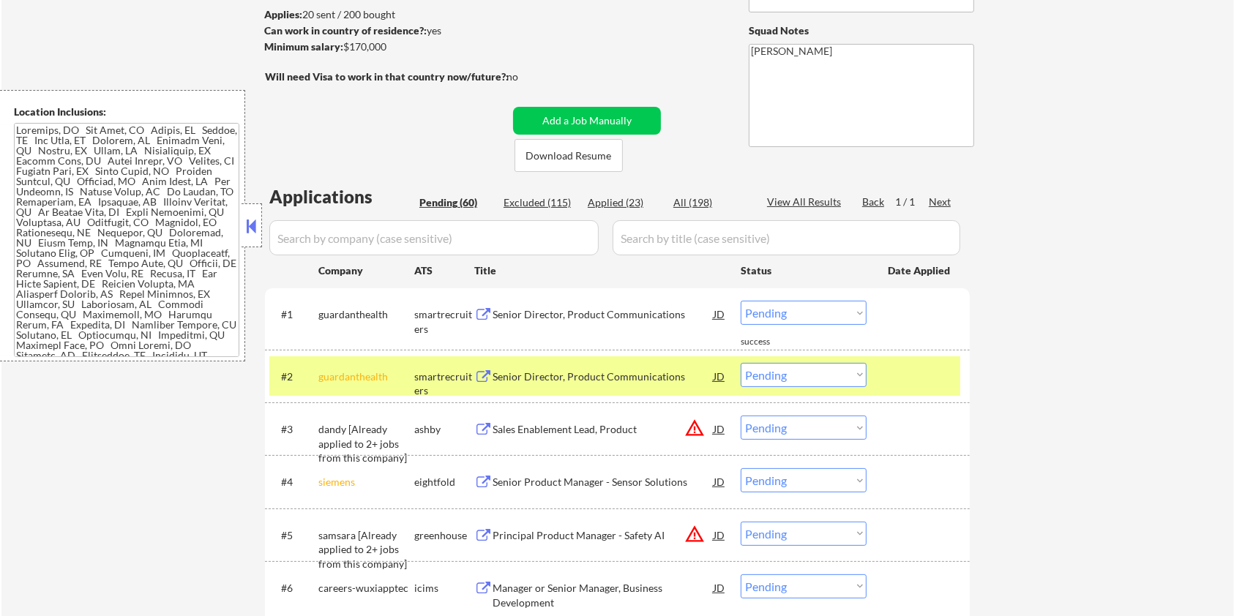
select select ""pending""
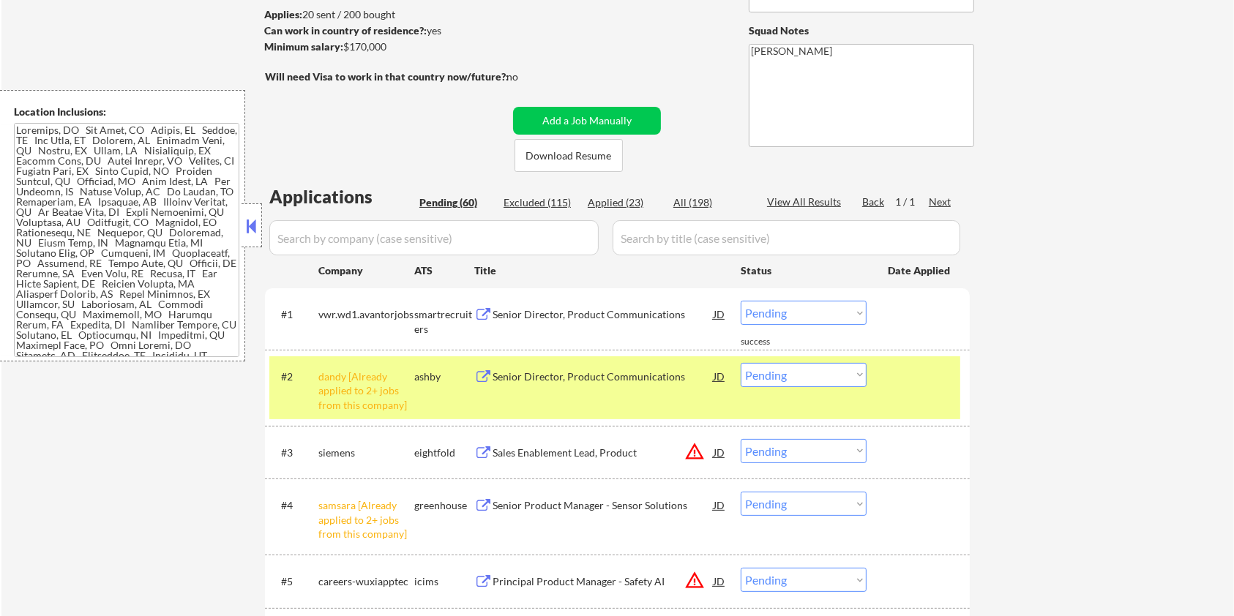
click at [445, 202] on div "Pending (60)" at bounding box center [455, 202] width 73 height 15
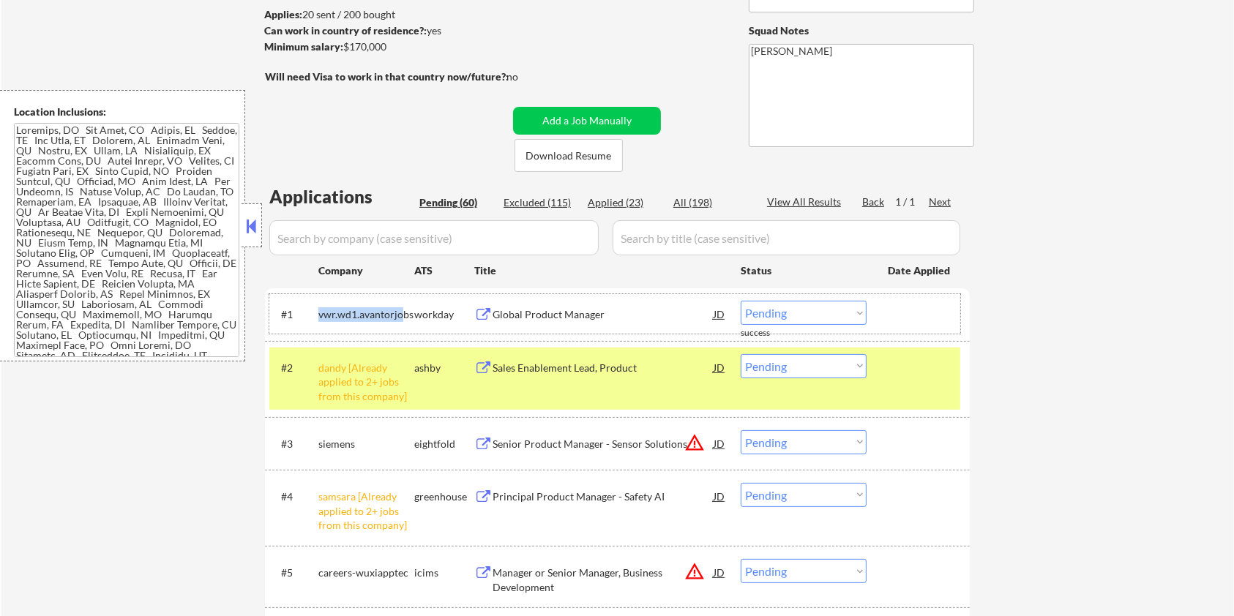
drag, startPoint x: 403, startPoint y: 310, endPoint x: 321, endPoint y: 310, distance: 82.7
click at [321, 310] on div "vwr.wd1.avantorjobs" at bounding box center [366, 314] width 96 height 15
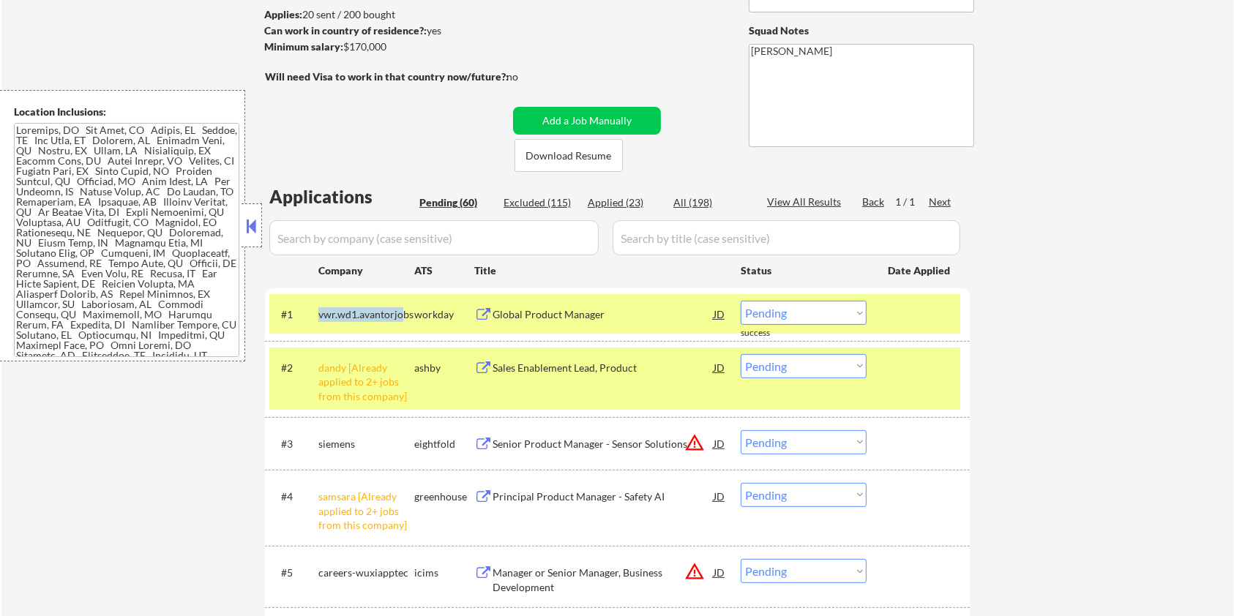
copy div "vwr.wd1.avantorjo"
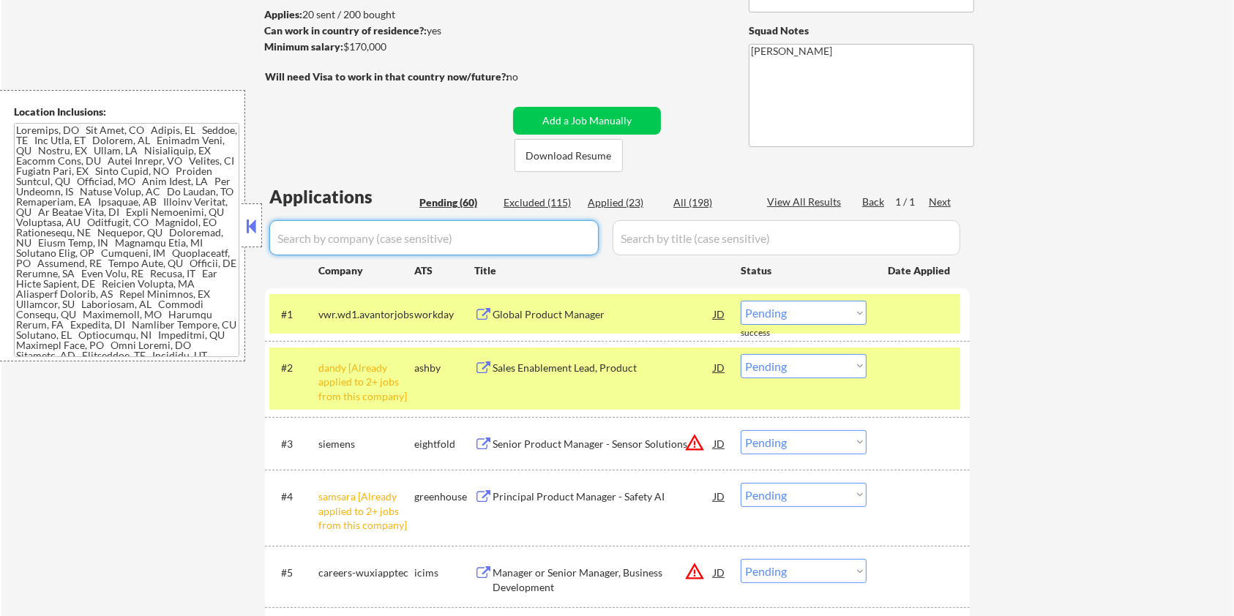
click at [359, 231] on input "input" at bounding box center [433, 237] width 329 height 35
paste input "vwr.wd1.avantorjo"
type input "vwr.wd1.avantorjo"
click at [657, 227] on input "input" at bounding box center [787, 237] width 348 height 35
click at [693, 202] on div "All (198)" at bounding box center [709, 202] width 73 height 15
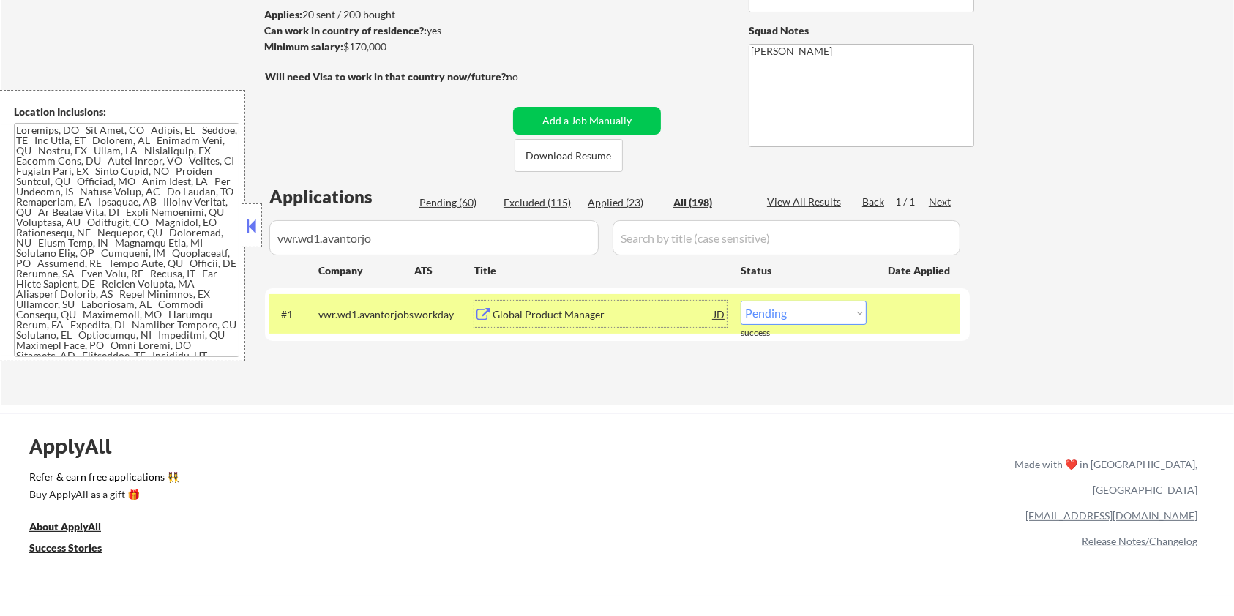
click at [492, 312] on div "Global Product Manager" at bounding box center [602, 314] width 221 height 15
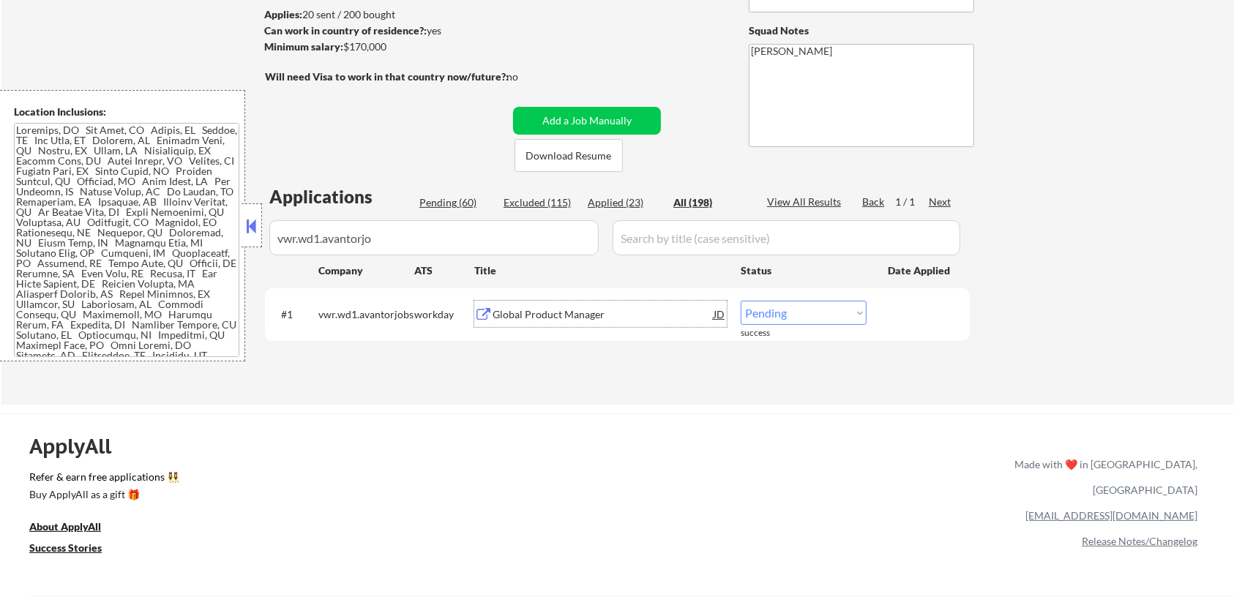
click at [793, 312] on select "Choose an option... Pending Applied Excluded (Questions) Excluded (Expired) Exc…" at bounding box center [804, 313] width 126 height 24
select select ""applied""
click at [741, 301] on select "Choose an option... Pending Applied Excluded (Questions) Excluded (Expired) Exc…" at bounding box center [804, 313] width 126 height 24
drag, startPoint x: 398, startPoint y: 232, endPoint x: 211, endPoint y: 246, distance: 187.9
click at [211, 246] on body "← Return to /applysquad Mailslurp Inbox Job Search Builder Michael Hamoy User E…" at bounding box center [617, 113] width 1234 height 616
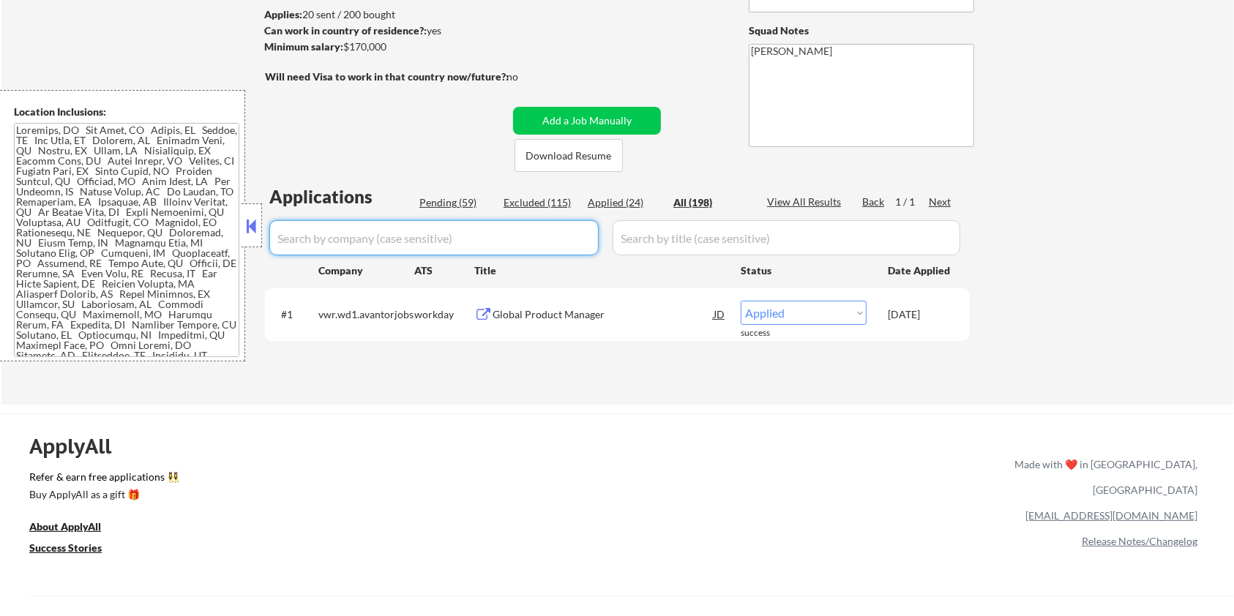
select select ""applied""
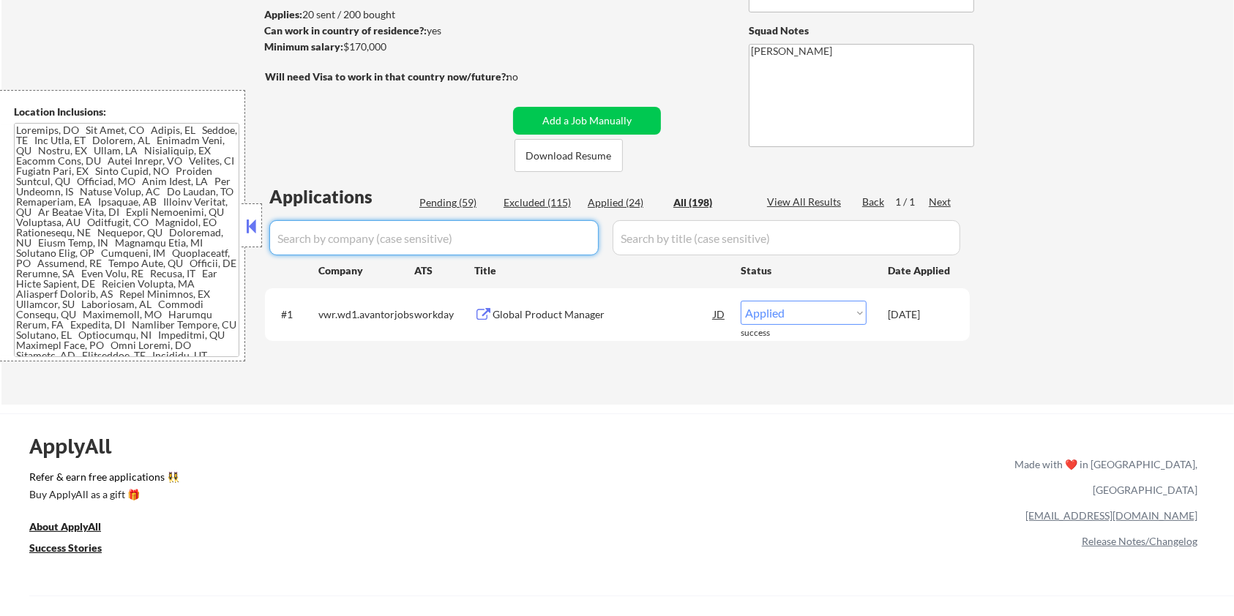
select select ""applied""
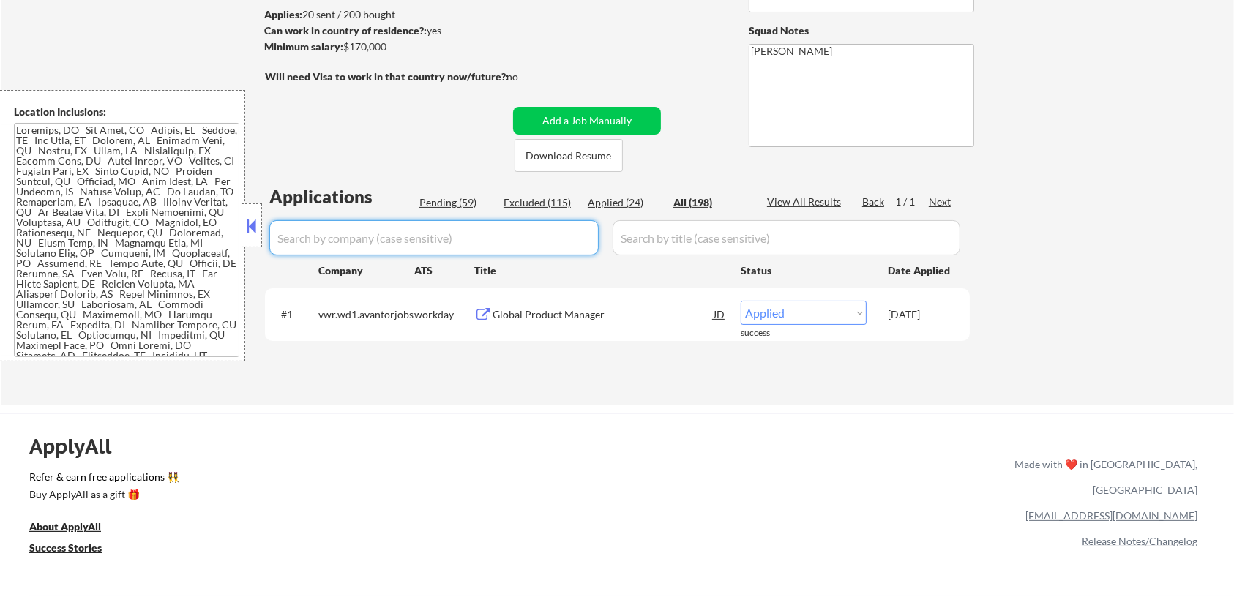
select select ""applied""
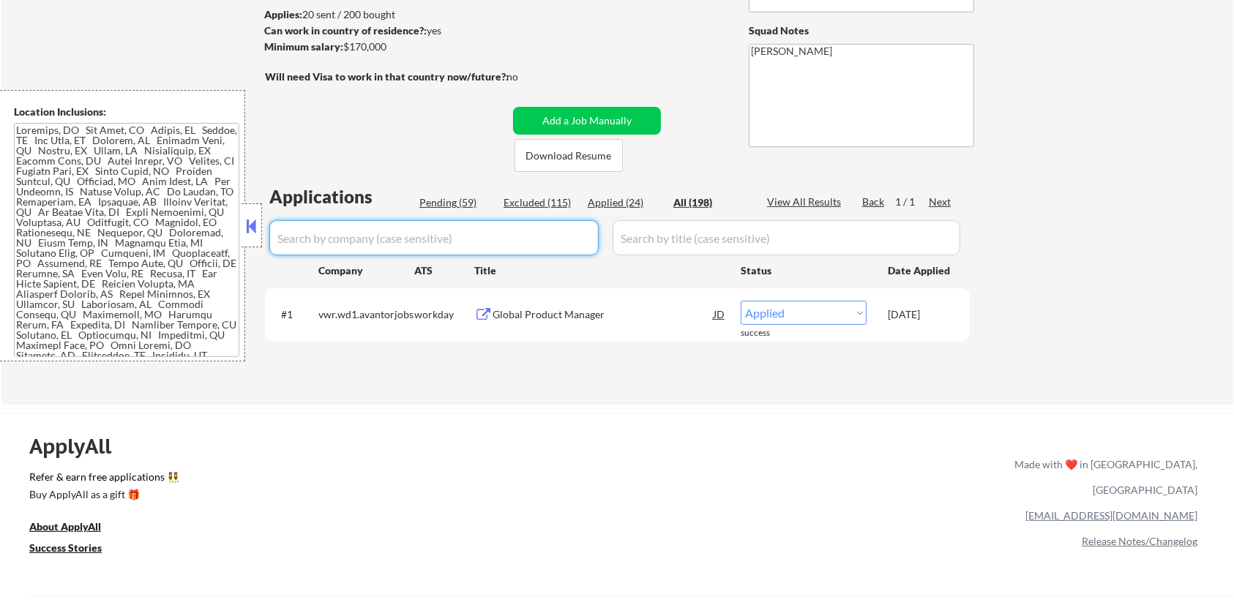
select select ""applied""
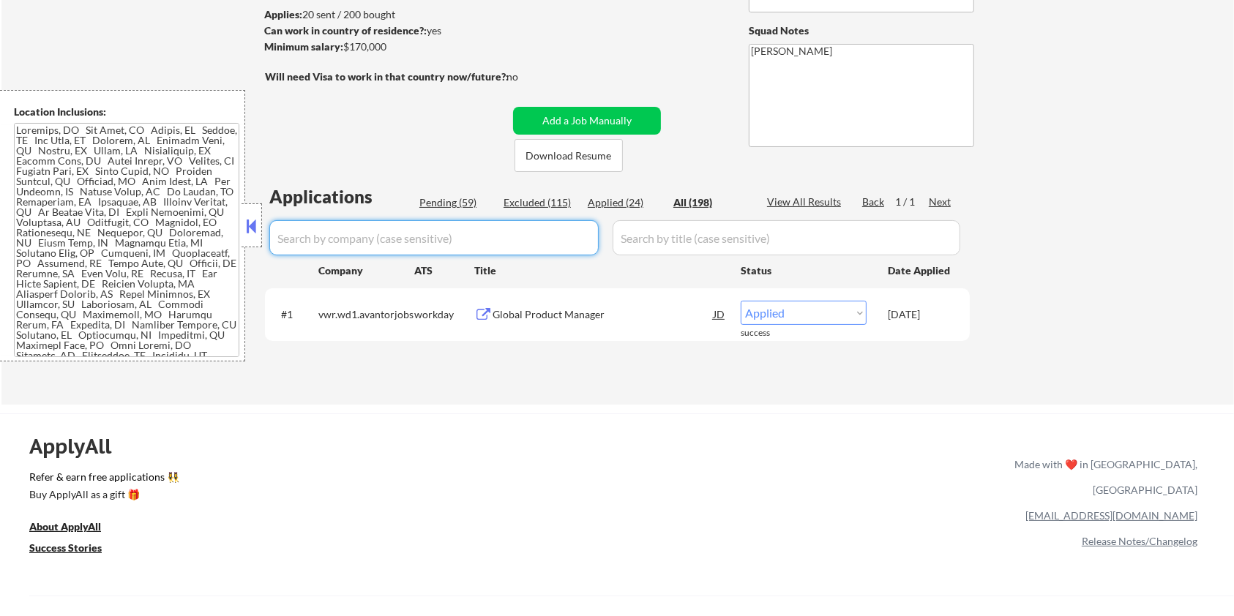
select select ""applied""
select select ""excluded__bad_match_""
select select ""excluded__salary_""
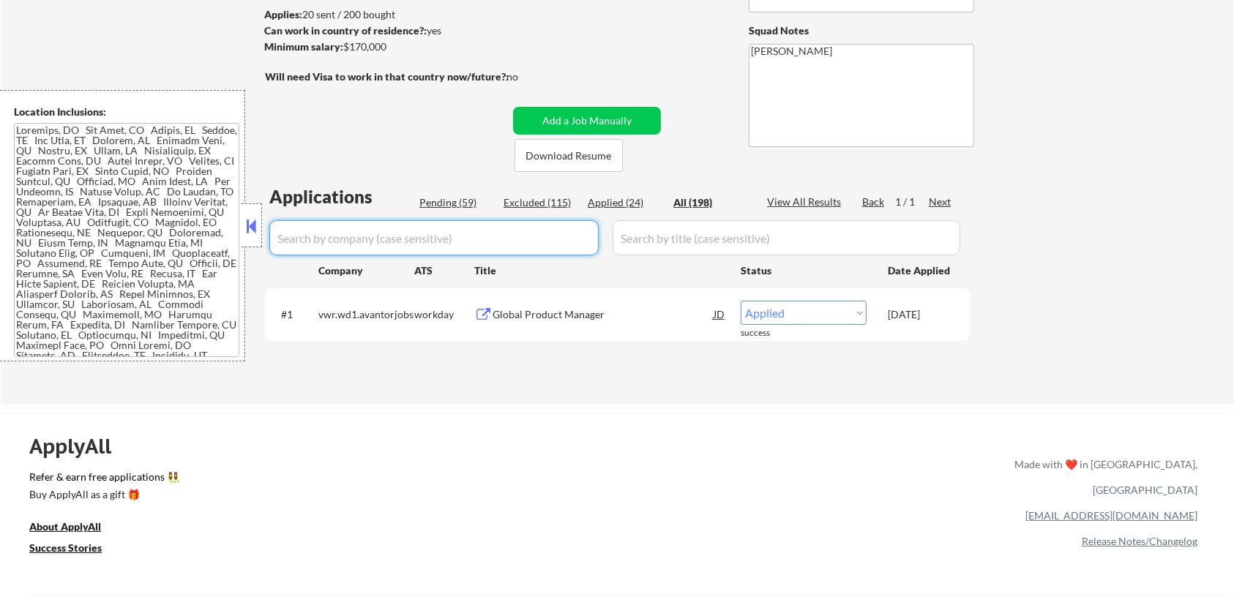
select select ""excluded__bad_match_""
select select ""excluded__expired_""
select select ""excluded__salary_""
select select ""excluded__bad_match_""
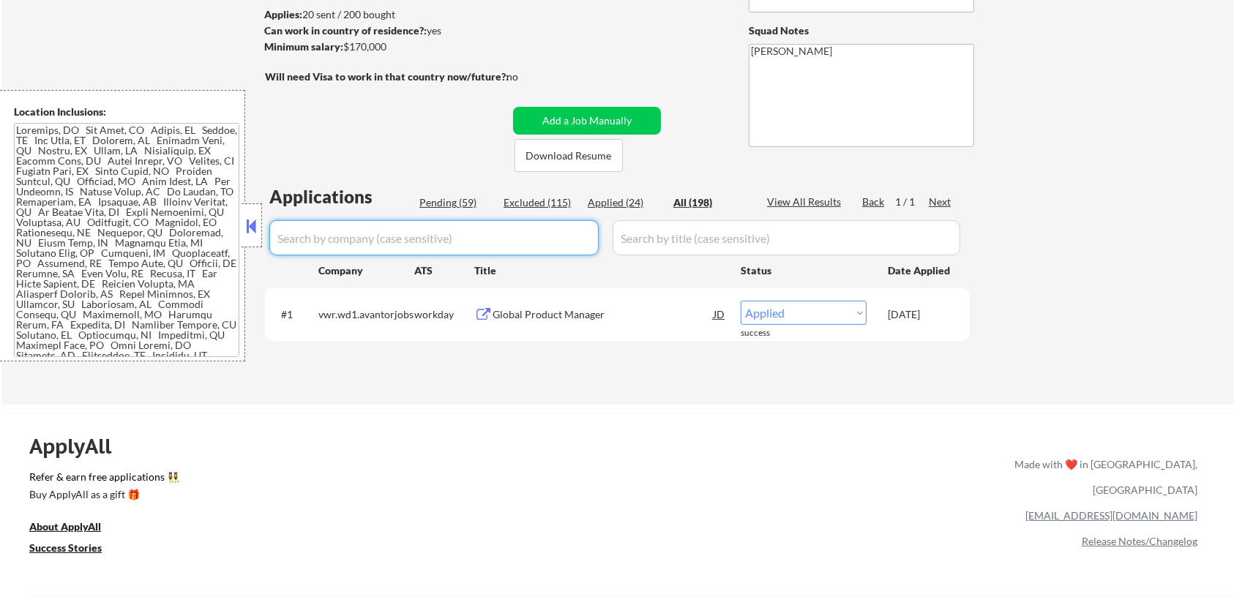
select select ""excluded__bad_match_""
select select ""excluded__salary_""
select select ""excluded__bad_match_""
select select ""excluded__salary_""
select select ""excluded__expired_""
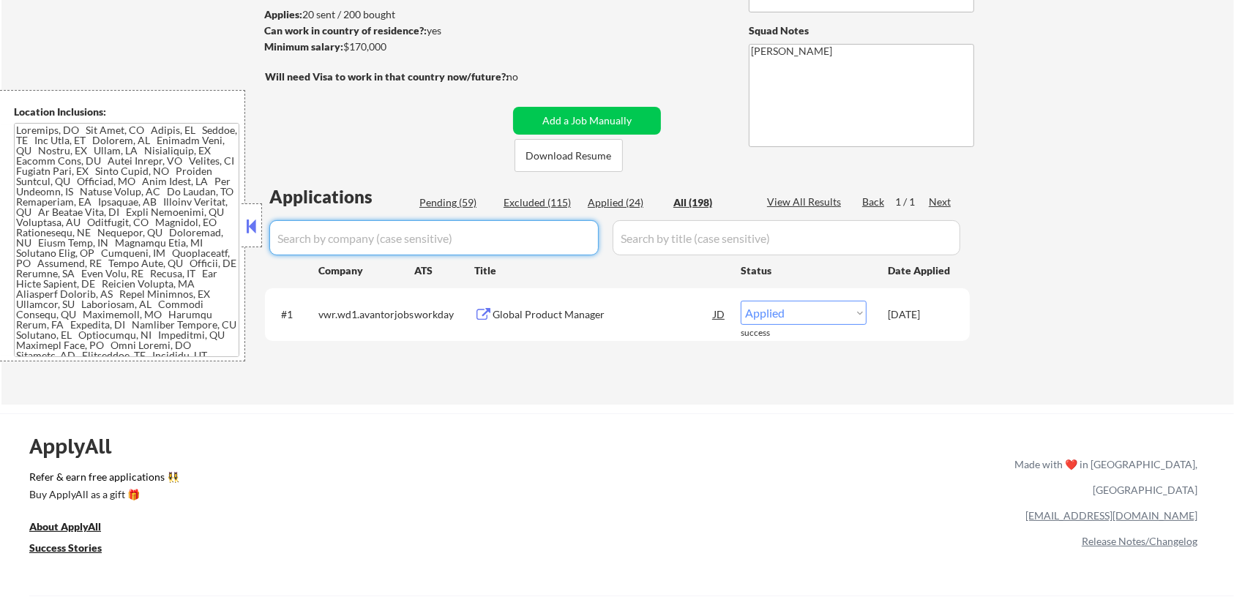
select select ""excluded__bad_match_""
select select ""excluded__salary_""
select select ""excluded__bad_match_""
select select ""excluded__location_""
select select ""excluded__salary_""
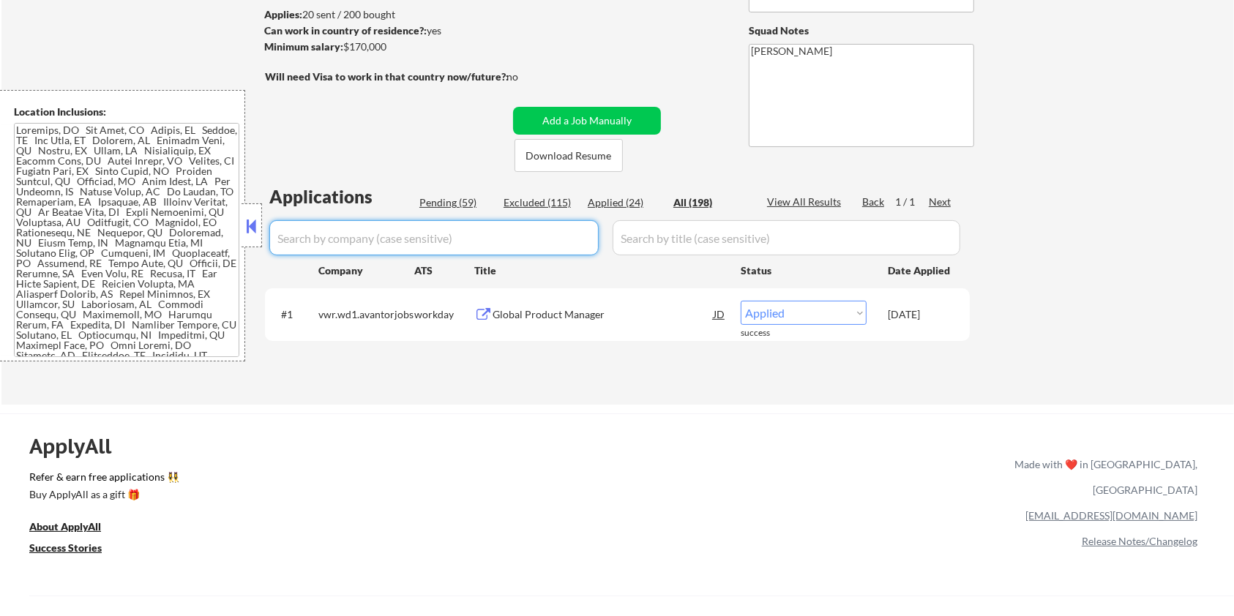
select select ""excluded__salary_""
select select ""excluded__expired_""
select select ""excluded__salary_""
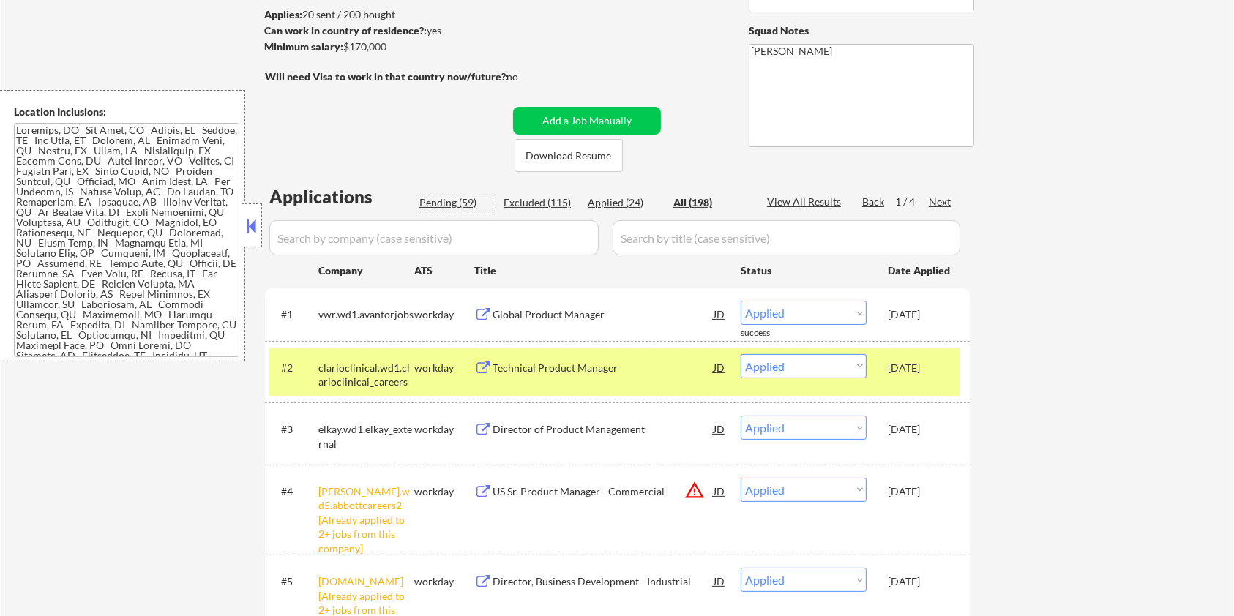
click at [445, 206] on div "Pending (59)" at bounding box center [455, 202] width 73 height 15
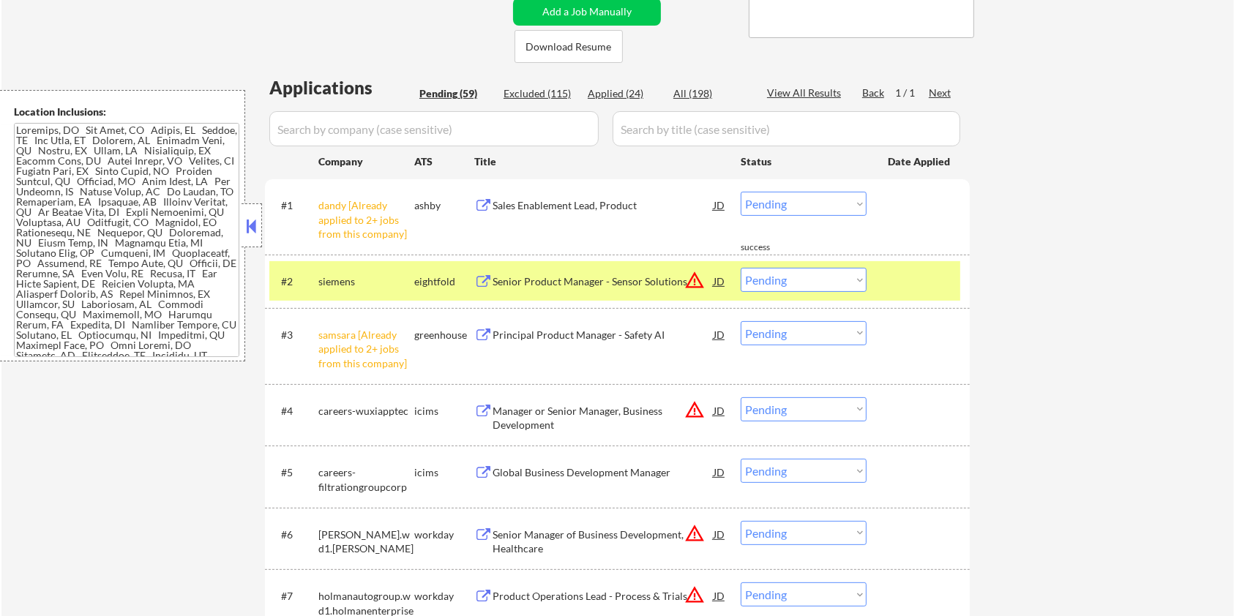
scroll to position [390, 0]
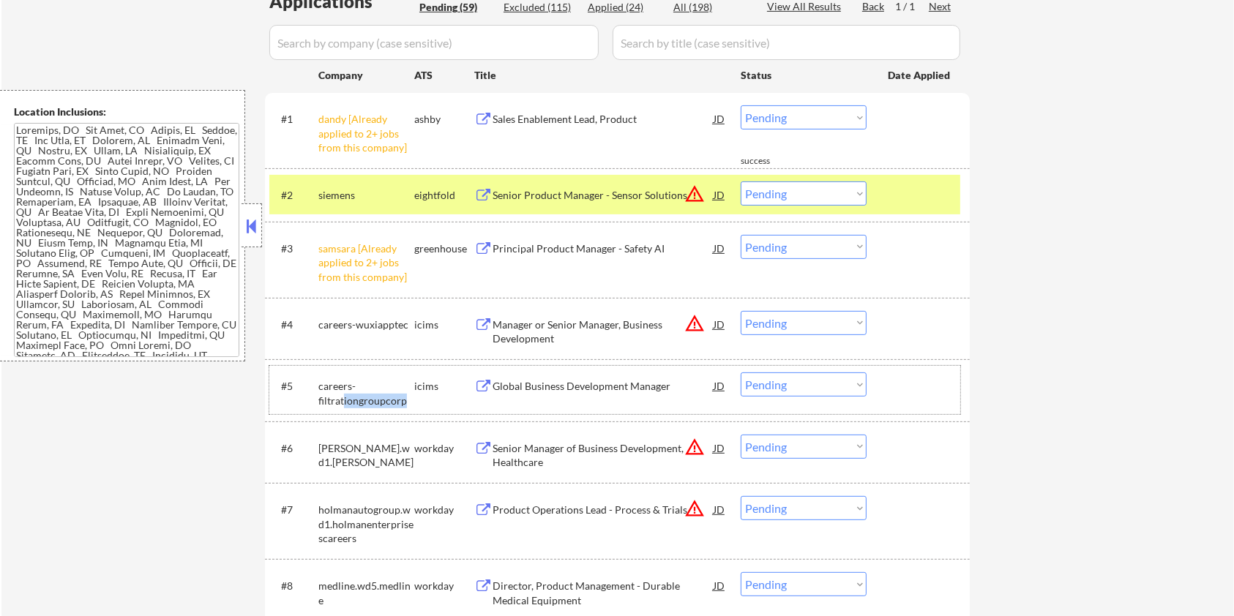
drag, startPoint x: 402, startPoint y: 401, endPoint x: 343, endPoint y: 401, distance: 58.5
click at [343, 401] on div "careers-filtrationgroupcorp" at bounding box center [366, 393] width 96 height 29
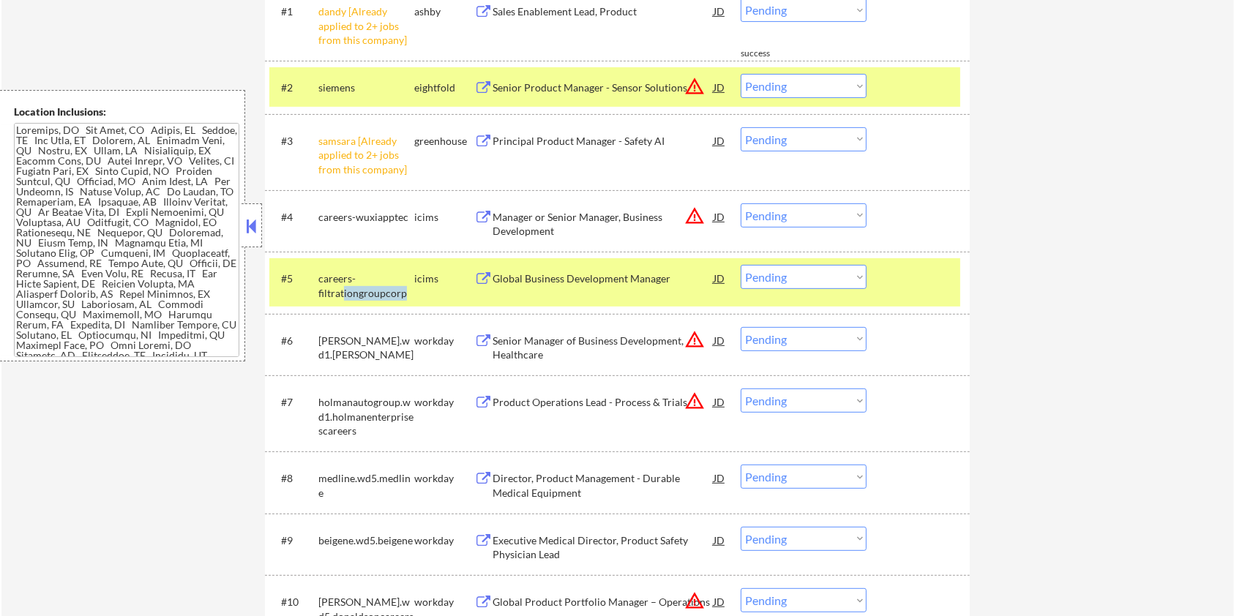
scroll to position [683, 0]
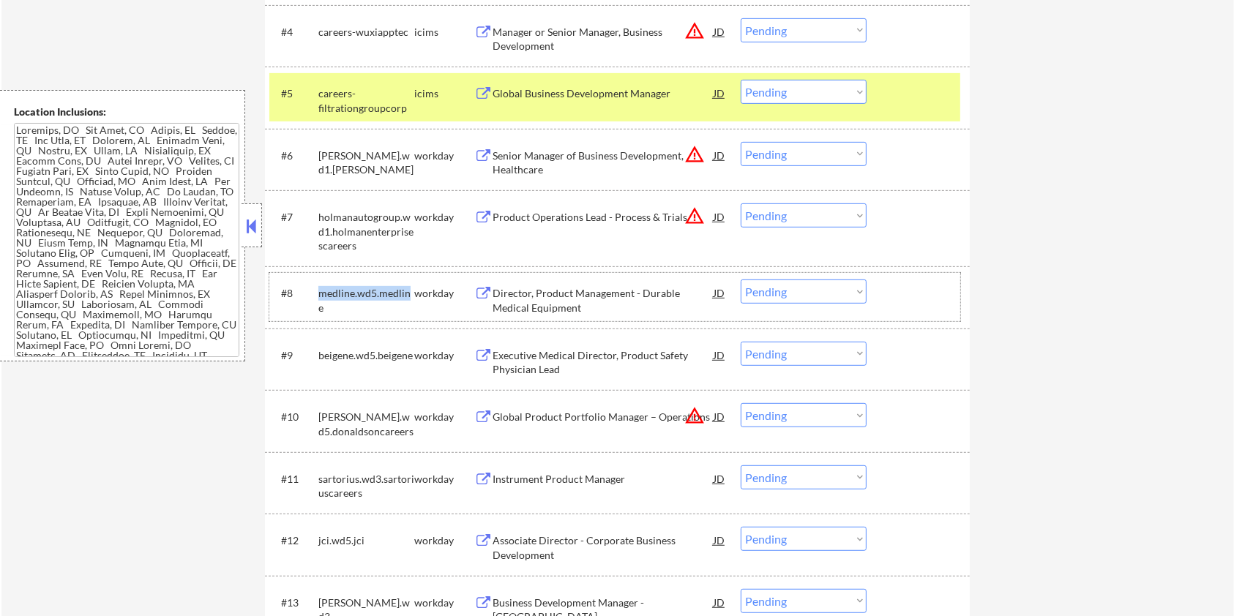
drag, startPoint x: 408, startPoint y: 292, endPoint x: 317, endPoint y: 294, distance: 90.8
click at [317, 294] on div "#8 medline.wd5.medline workday Director, Product Management - Durable Medical E…" at bounding box center [614, 297] width 691 height 48
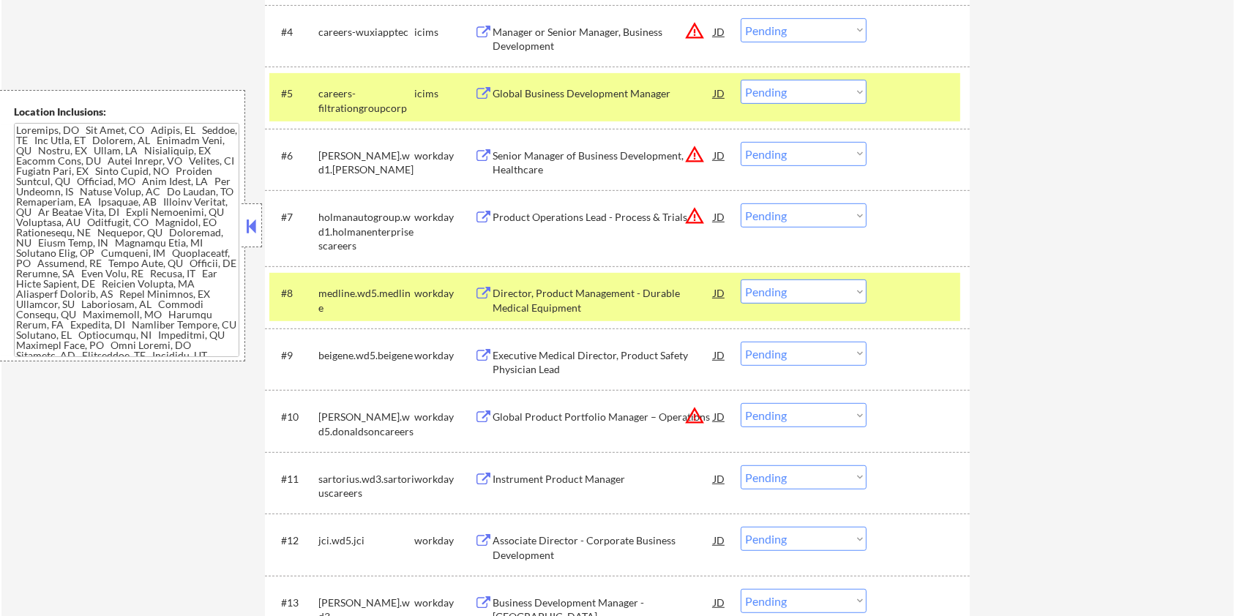
click at [415, 306] on div "#8 medline.wd5.medline workday Director, Product Management - Durable Medical E…" at bounding box center [614, 297] width 691 height 48
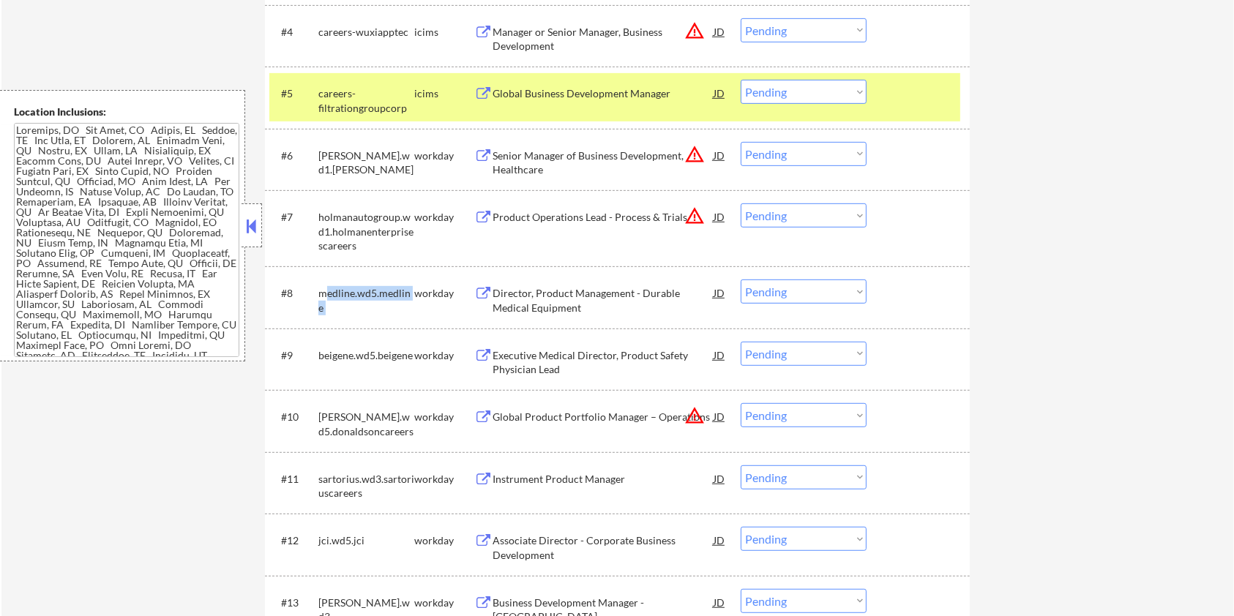
drag, startPoint x: 415, startPoint y: 288, endPoint x: 318, endPoint y: 300, distance: 97.3
click at [323, 300] on div "#8 medline.wd5.medline workday Director, Product Management - Durable Medical E…" at bounding box center [614, 297] width 691 height 35
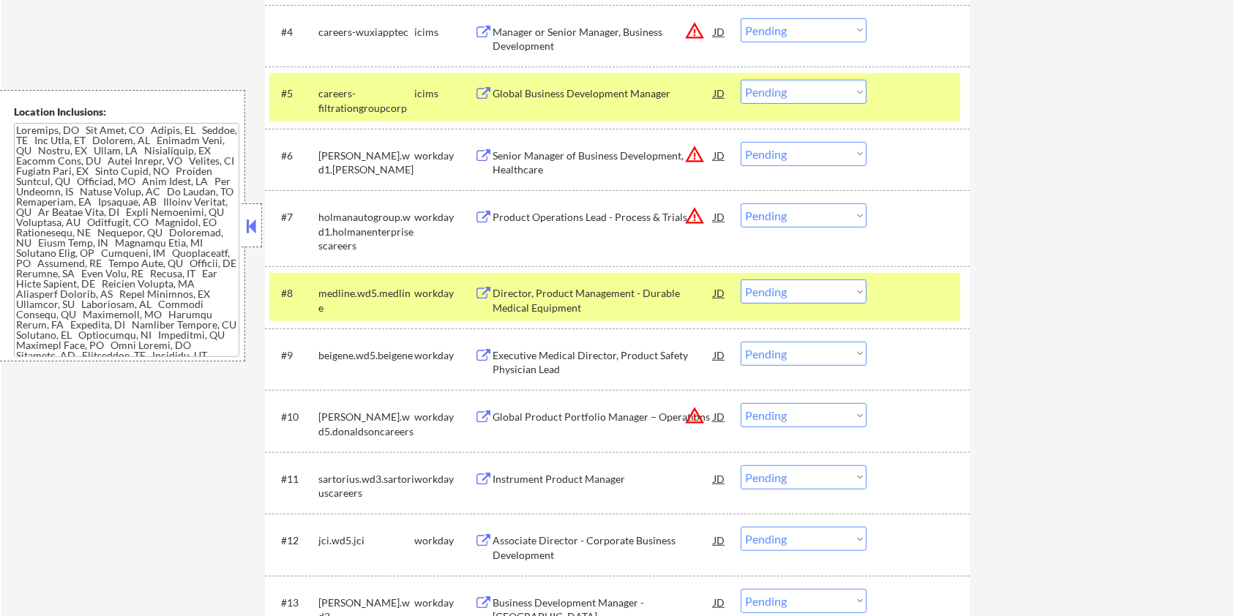
click at [318, 300] on div "medline.wd5.medline" at bounding box center [366, 300] width 96 height 29
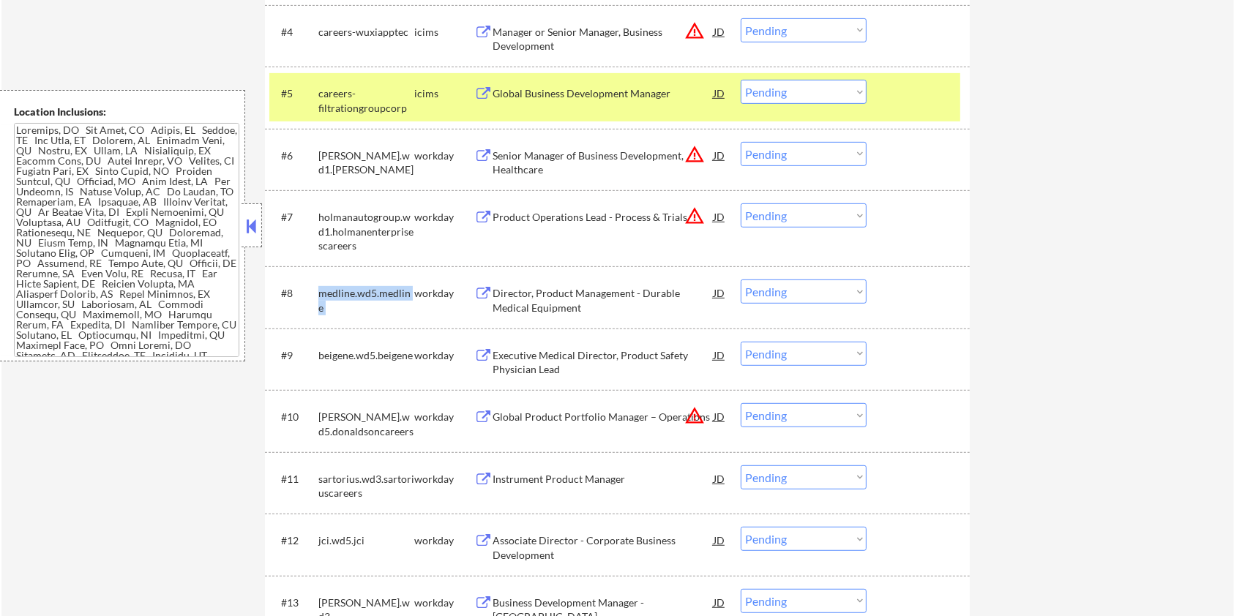
drag, startPoint x: 415, startPoint y: 288, endPoint x: 315, endPoint y: 293, distance: 99.7
click at [315, 293] on div "#8 medline.wd5.medline workday Director, Product Management - Durable Medical E…" at bounding box center [614, 297] width 691 height 48
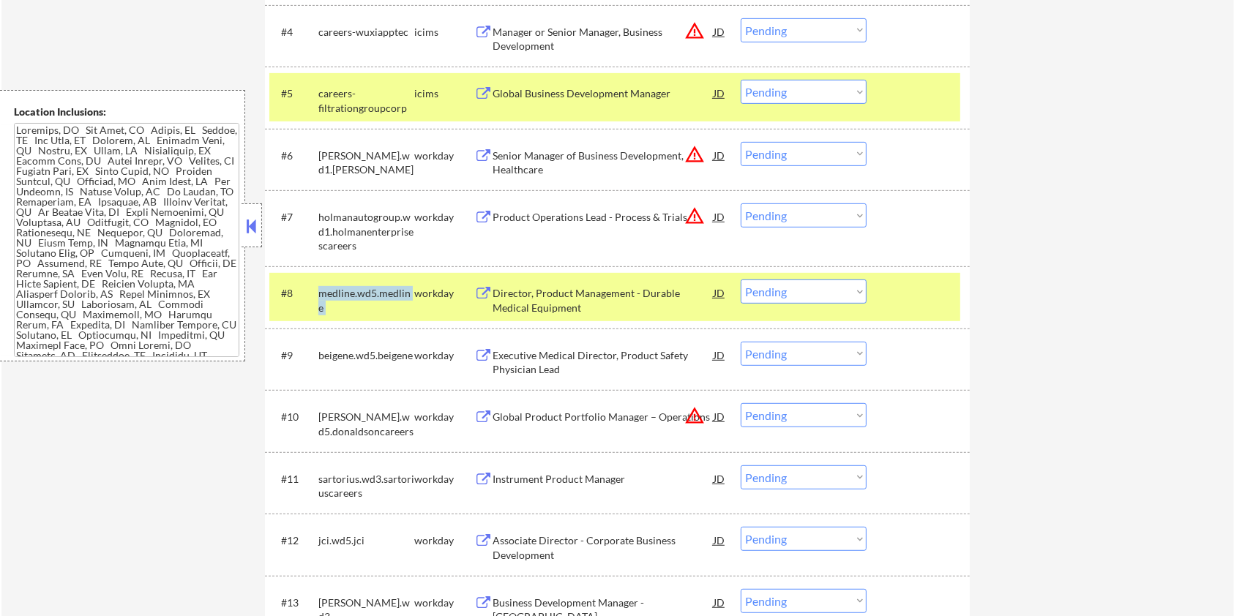
copy div "medline.wd5.medline"
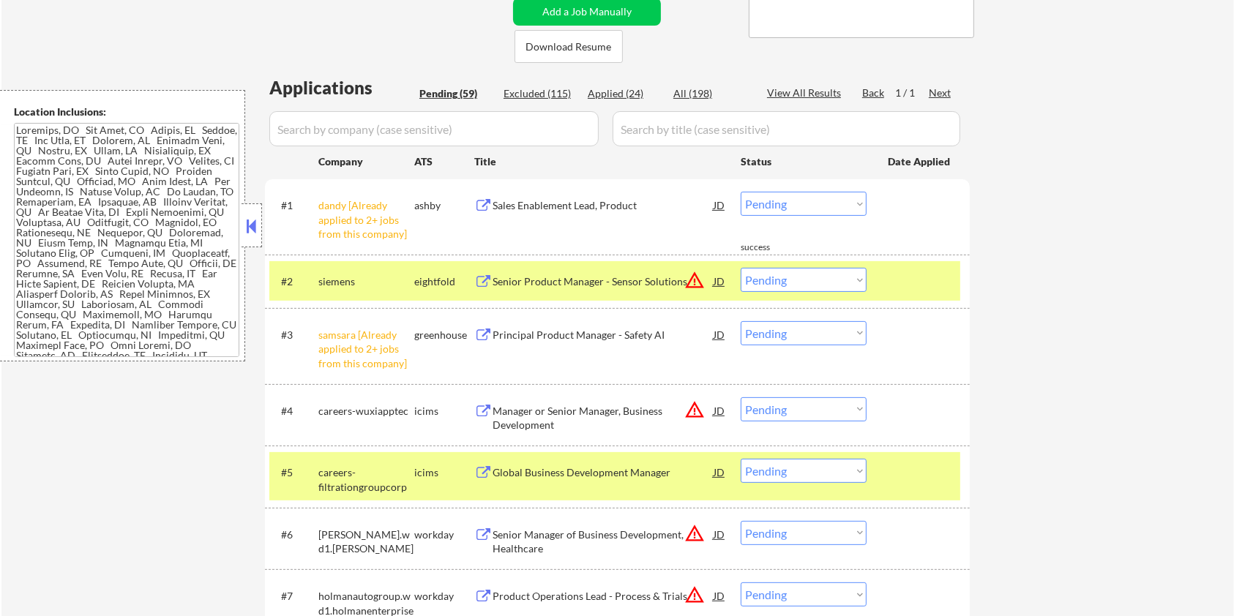
scroll to position [293, 0]
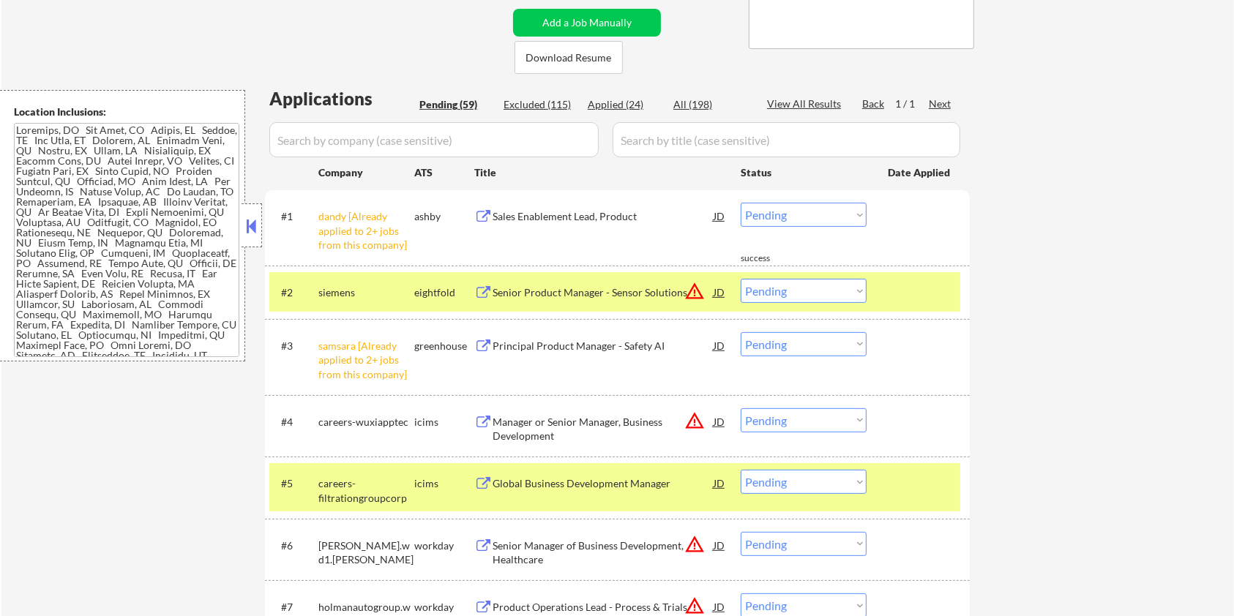
click at [328, 140] on input "input" at bounding box center [433, 139] width 329 height 35
paste input "medline.wd5.medline"
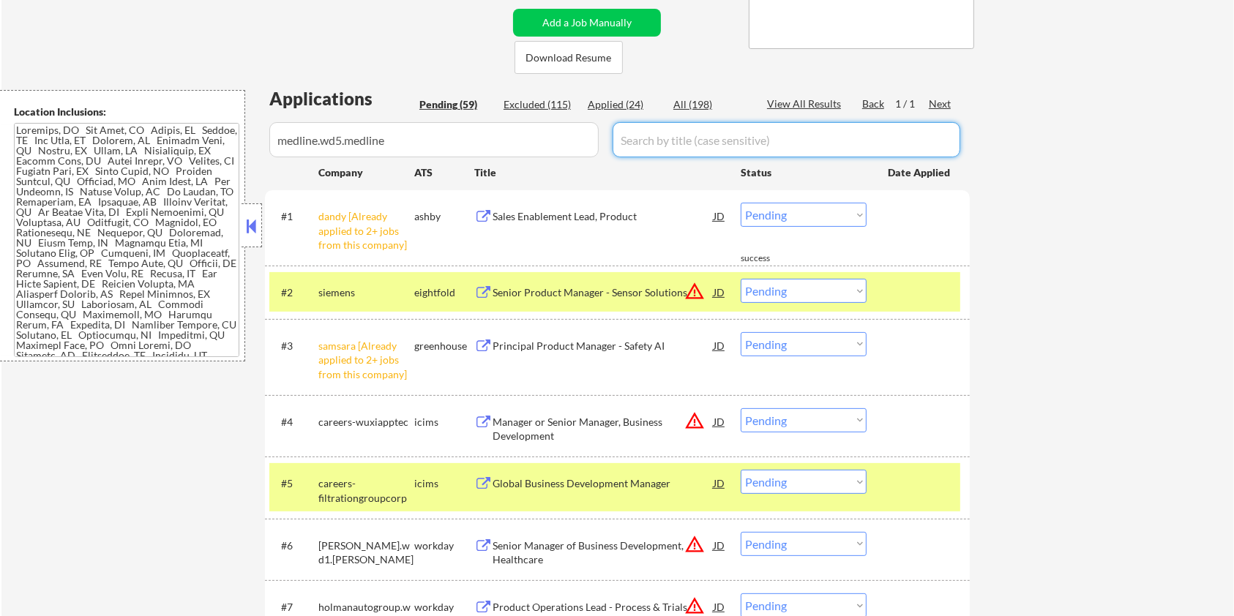
drag, startPoint x: 670, startPoint y: 144, endPoint x: 686, endPoint y: 126, distance: 24.4
click at [670, 144] on input "input" at bounding box center [787, 139] width 348 height 35
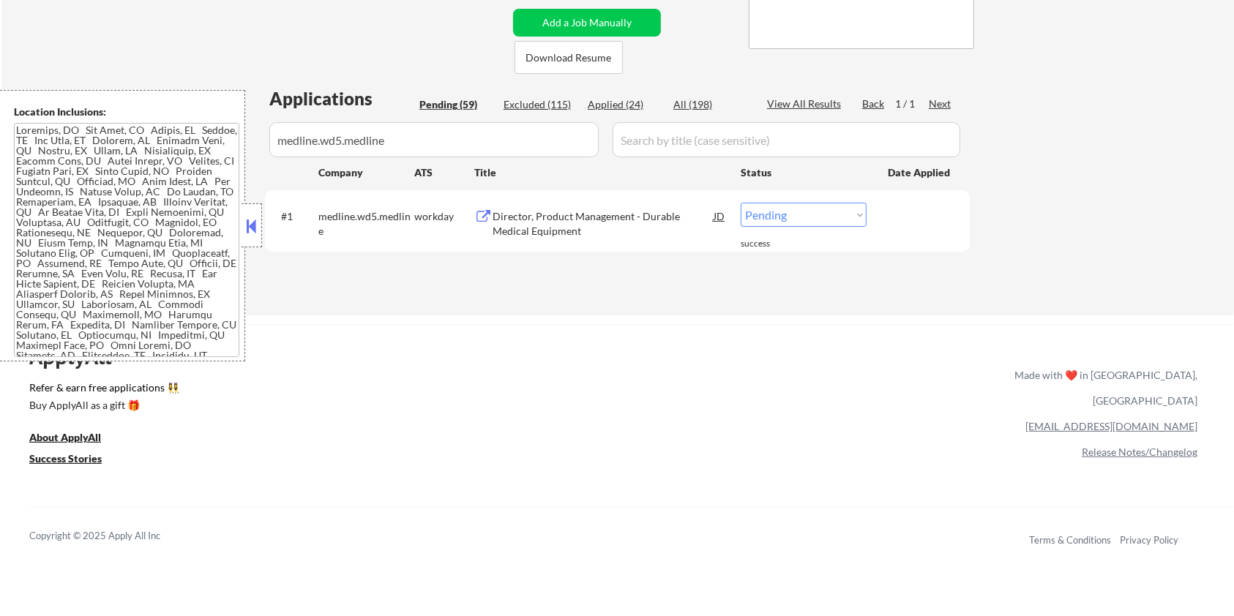
click at [536, 214] on div "Director, Product Management - Durable Medical Equipment" at bounding box center [602, 223] width 221 height 29
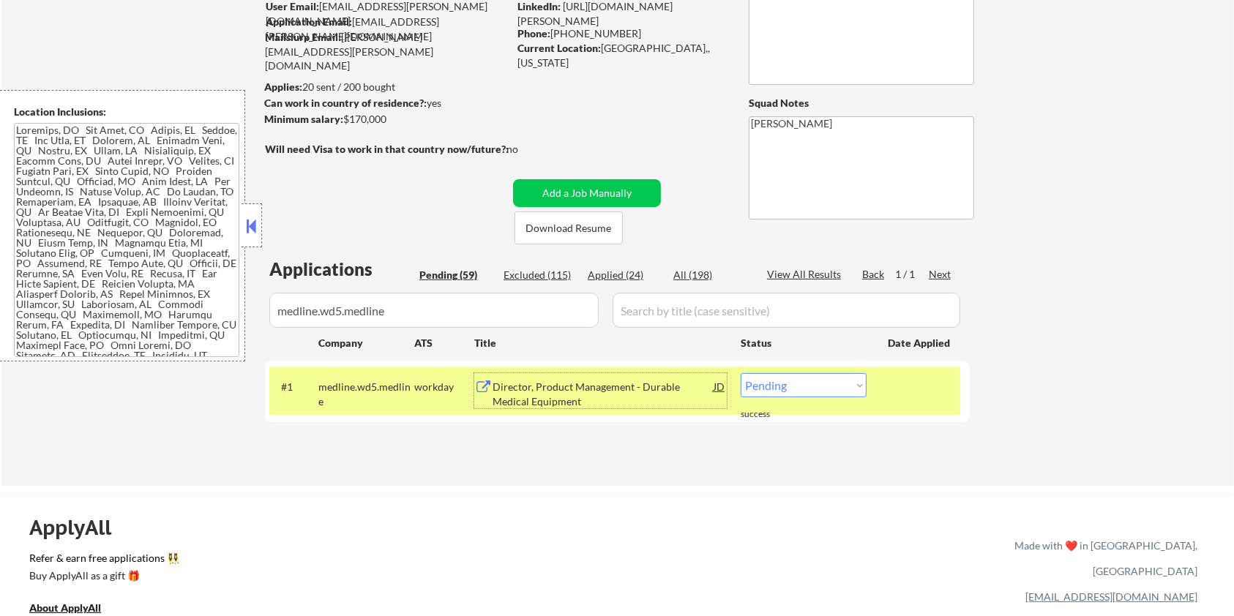
scroll to position [0, 0]
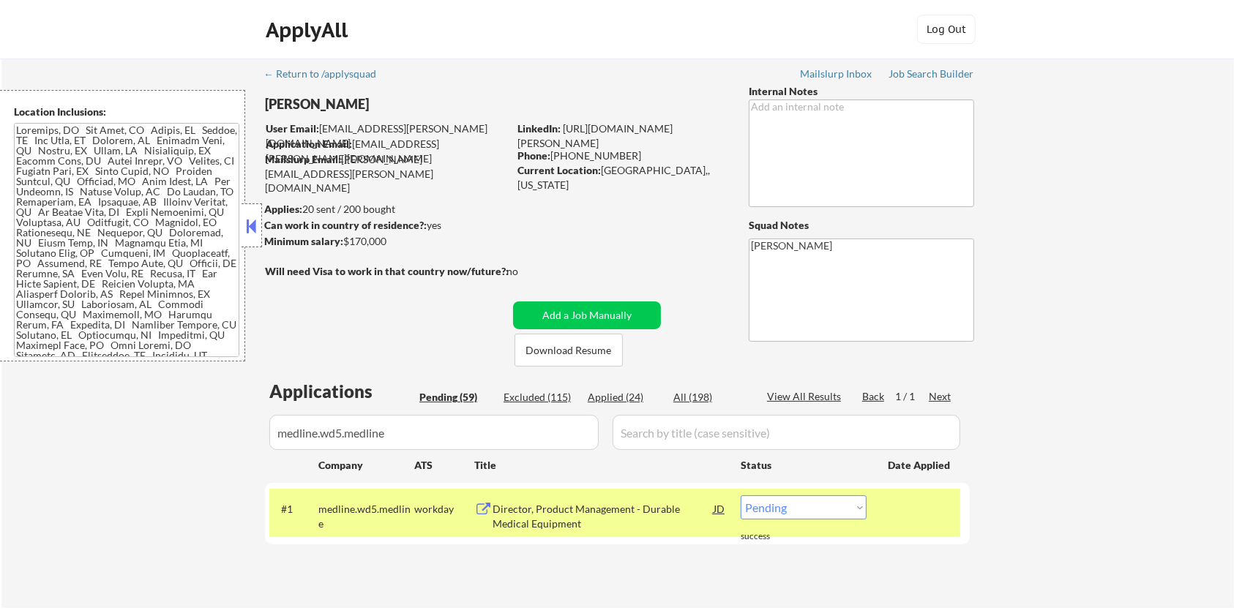
drag, startPoint x: 391, startPoint y: 244, endPoint x: 346, endPoint y: 244, distance: 44.6
click at [346, 244] on div "Minimum salary: $170,000" at bounding box center [386, 241] width 244 height 15
copy div "$170,000"
click at [817, 536] on div "#1 medline.wd5.medline workday Director, Product Management - Durable Medical E…" at bounding box center [614, 513] width 691 height 48
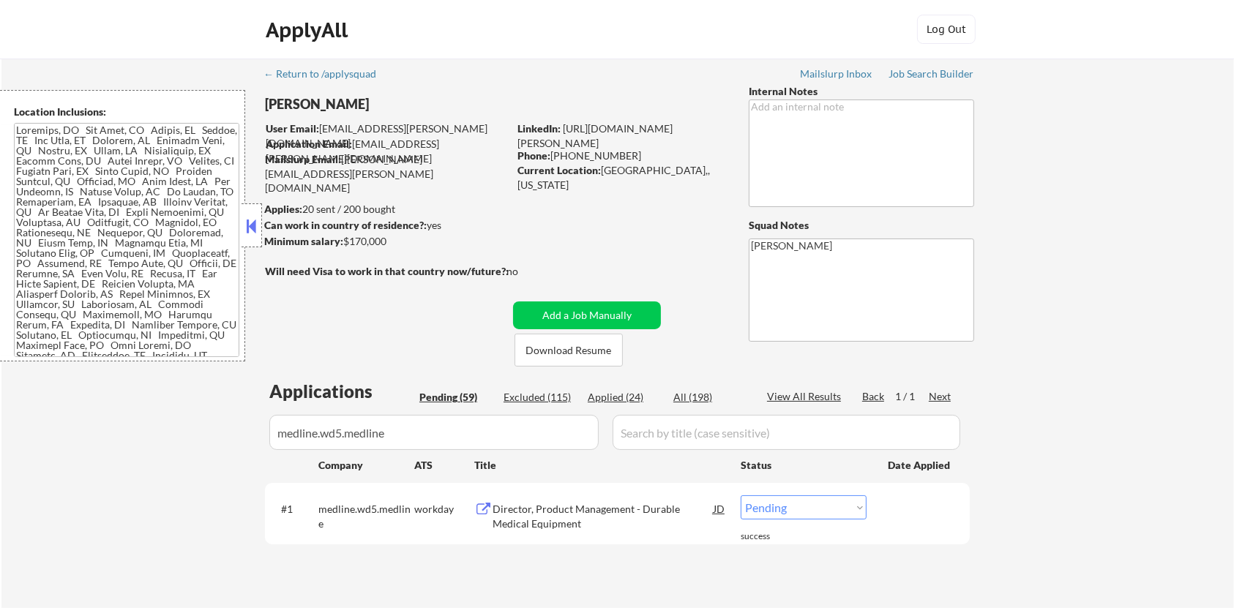
click at [820, 509] on select "Choose an option... Pending Applied Excluded (Questions) Excluded (Expired) Exc…" at bounding box center [804, 507] width 126 height 24
click at [741, 495] on select "Choose an option... Pending Applied Excluded (Questions) Excluded (Expired) Exc…" at bounding box center [804, 507] width 126 height 24
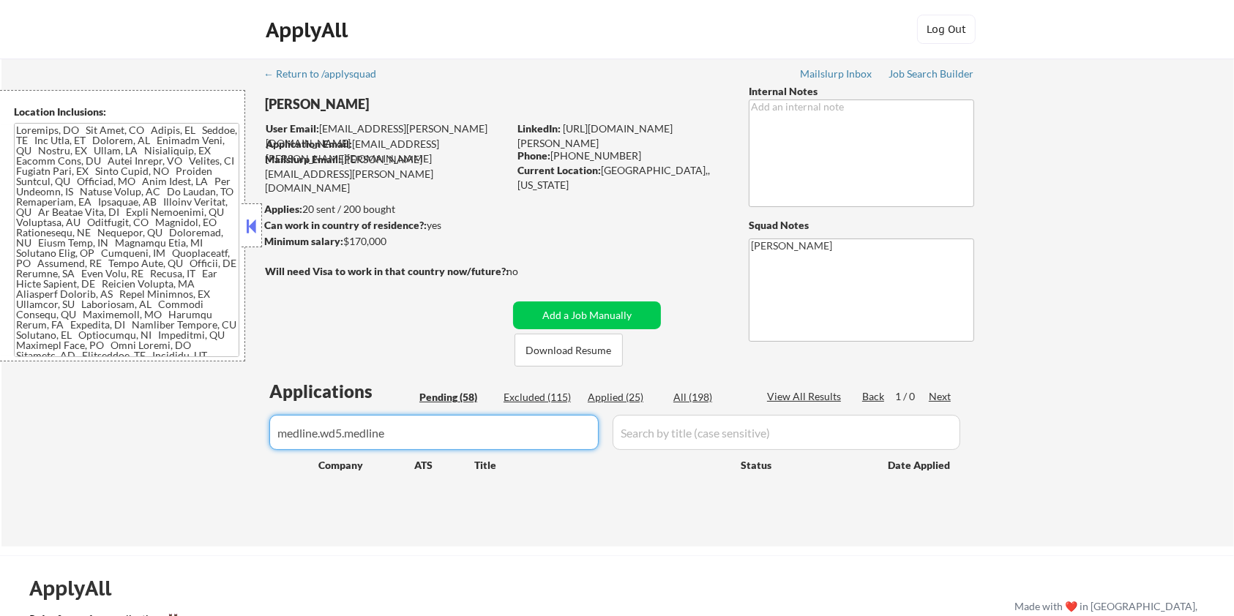
drag, startPoint x: 431, startPoint y: 435, endPoint x: 299, endPoint y: 436, distance: 131.7
click at [299, 436] on input "input" at bounding box center [433, 432] width 329 height 35
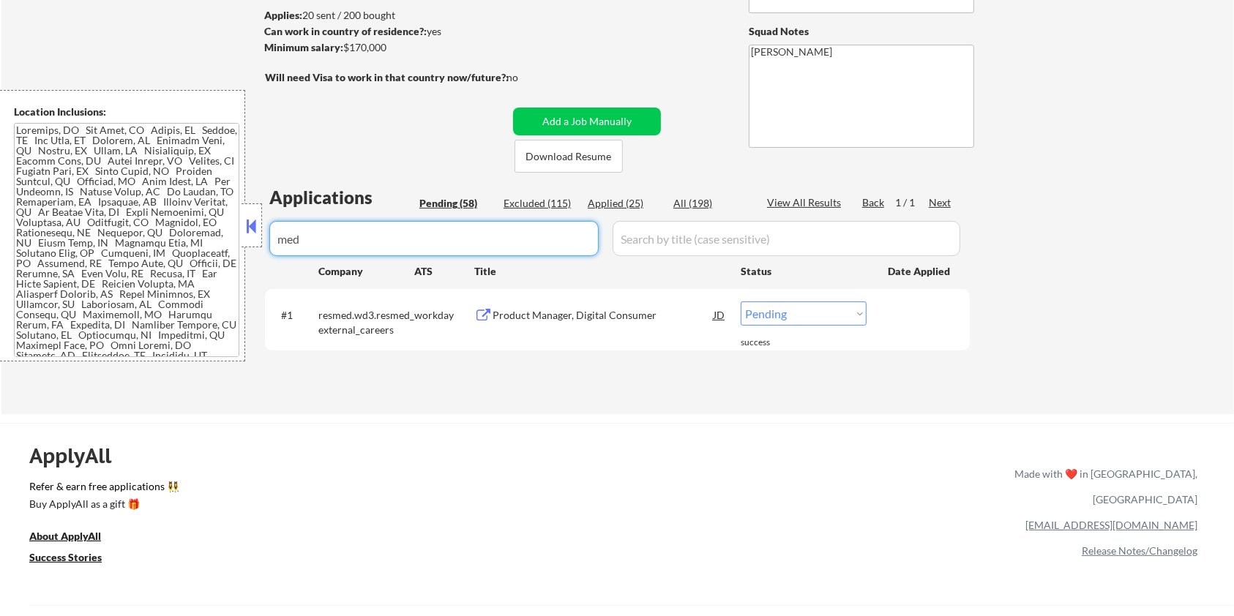
scroll to position [195, 0]
drag, startPoint x: 360, startPoint y: 243, endPoint x: 258, endPoint y: 243, distance: 102.4
click at [258, 243] on body "← Return to /applysquad Mailslurp Inbox Job Search Builder Michael Hamoy User E…" at bounding box center [617, 113] width 1234 height 616
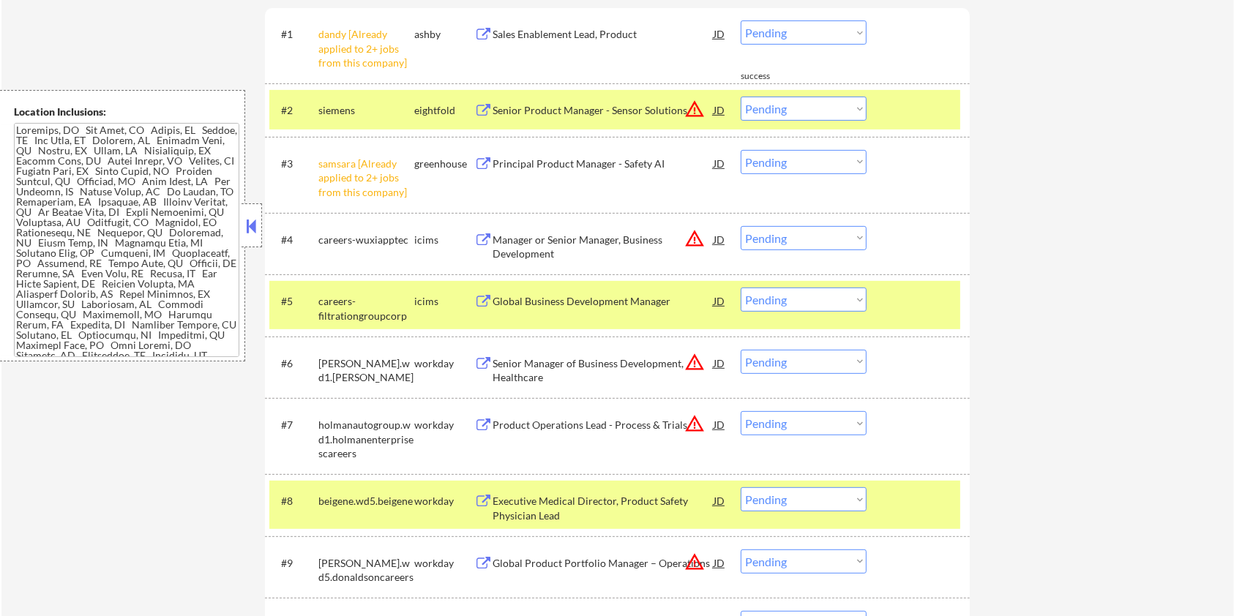
scroll to position [585, 0]
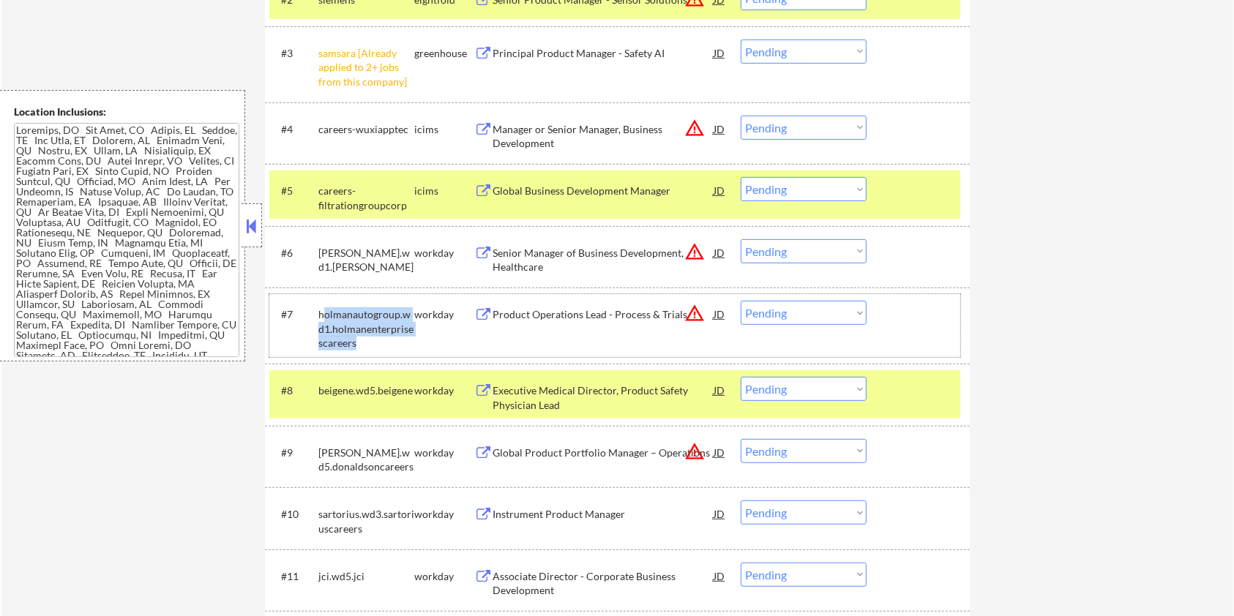
drag, startPoint x: 358, startPoint y: 338, endPoint x: 326, endPoint y: 303, distance: 47.2
click at [326, 304] on div "holmanautogroup.wd1.holmanenterprisescareers" at bounding box center [366, 326] width 96 height 50
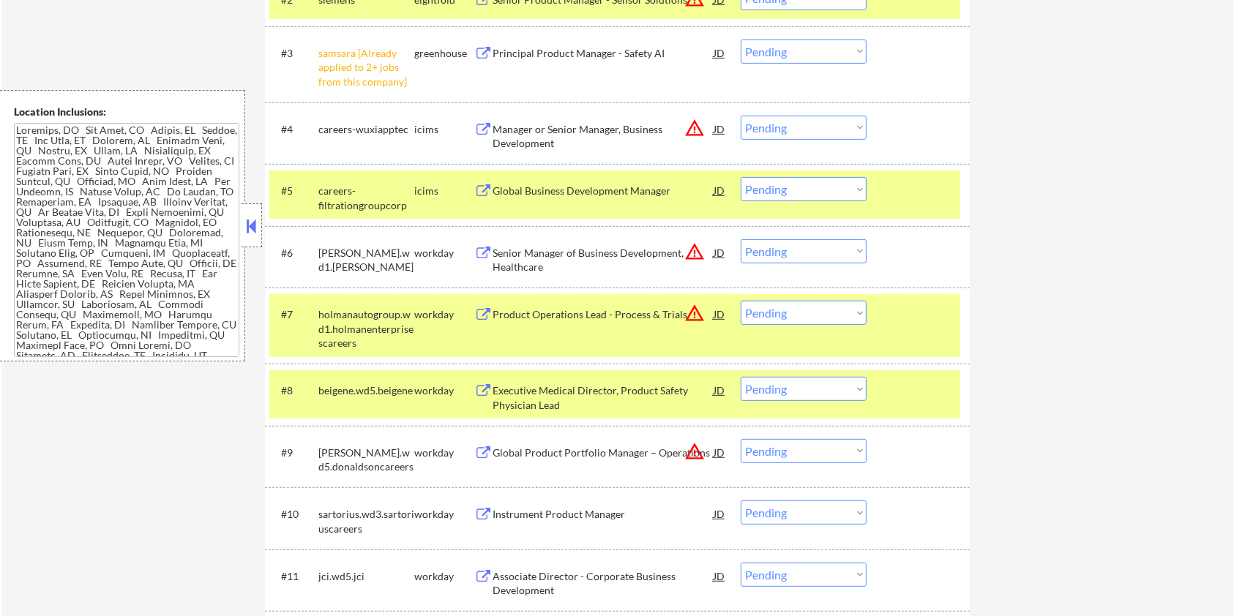
click at [461, 346] on div "#7 holmanautogroup.wd1.holmanenterprisescareers workday Product Operations Lead…" at bounding box center [614, 325] width 691 height 63
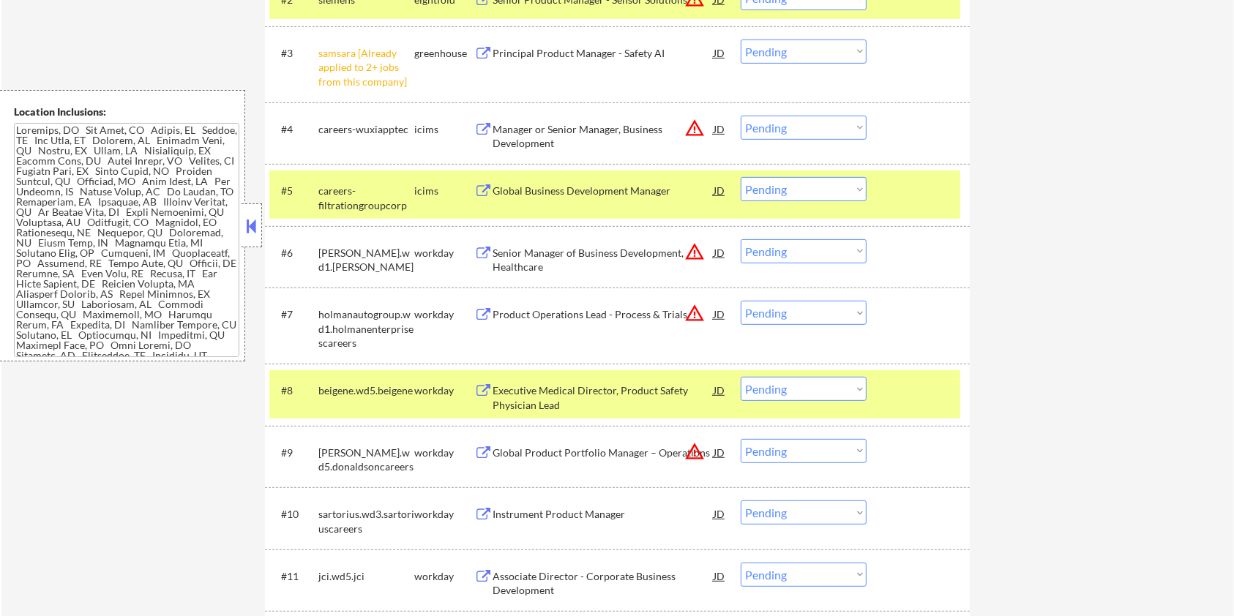
click at [482, 386] on button at bounding box center [483, 391] width 18 height 14
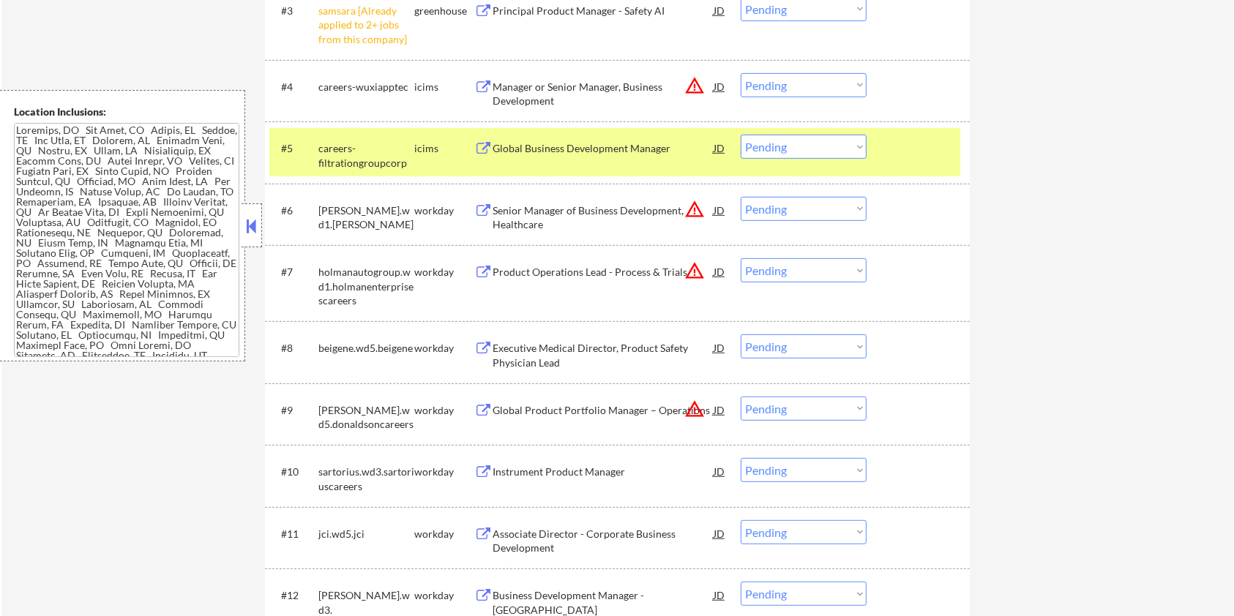
scroll to position [683, 0]
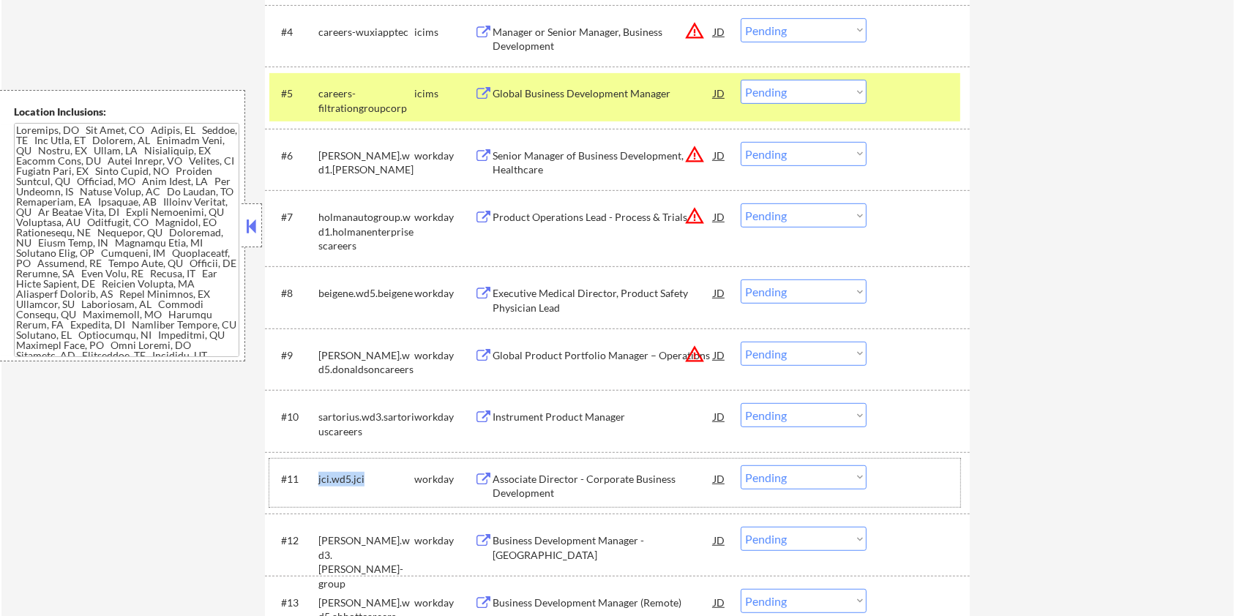
drag, startPoint x: 355, startPoint y: 471, endPoint x: 319, endPoint y: 467, distance: 36.0
click at [319, 467] on div "jci.wd5.jci" at bounding box center [366, 478] width 96 height 26
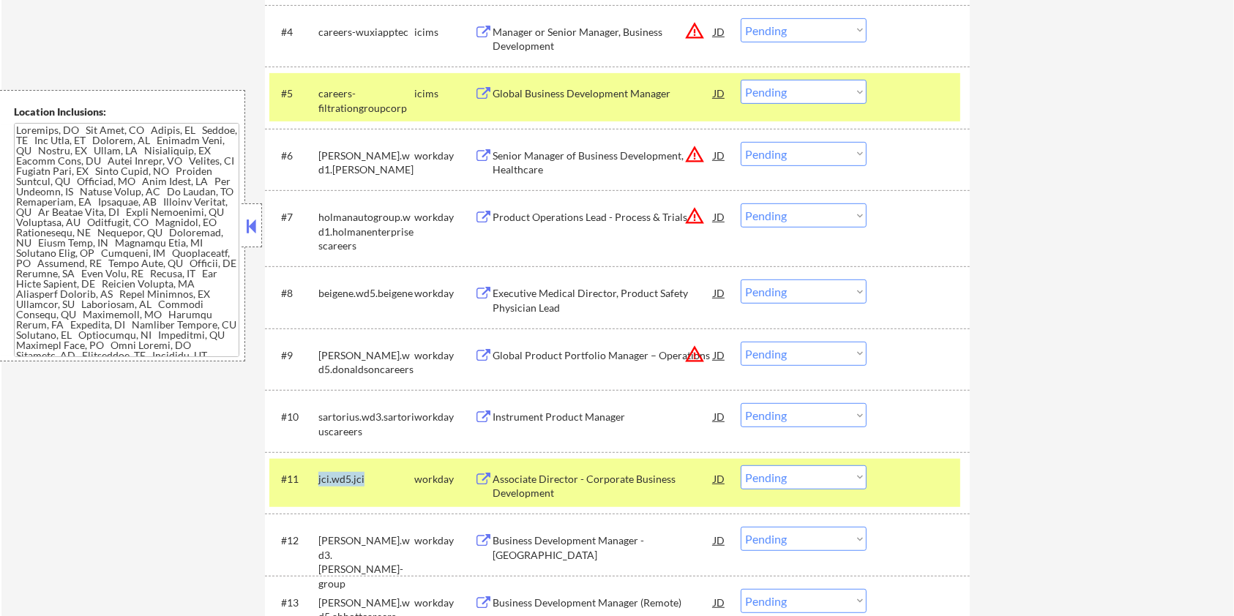
copy div "jci.wd5.jci"
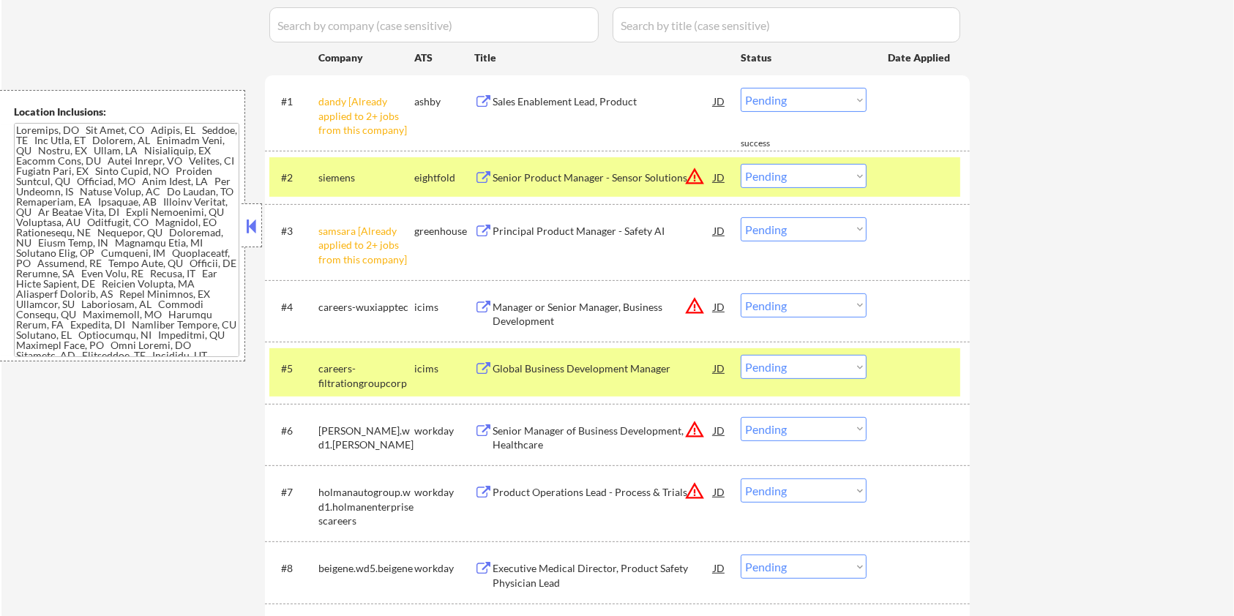
scroll to position [293, 0]
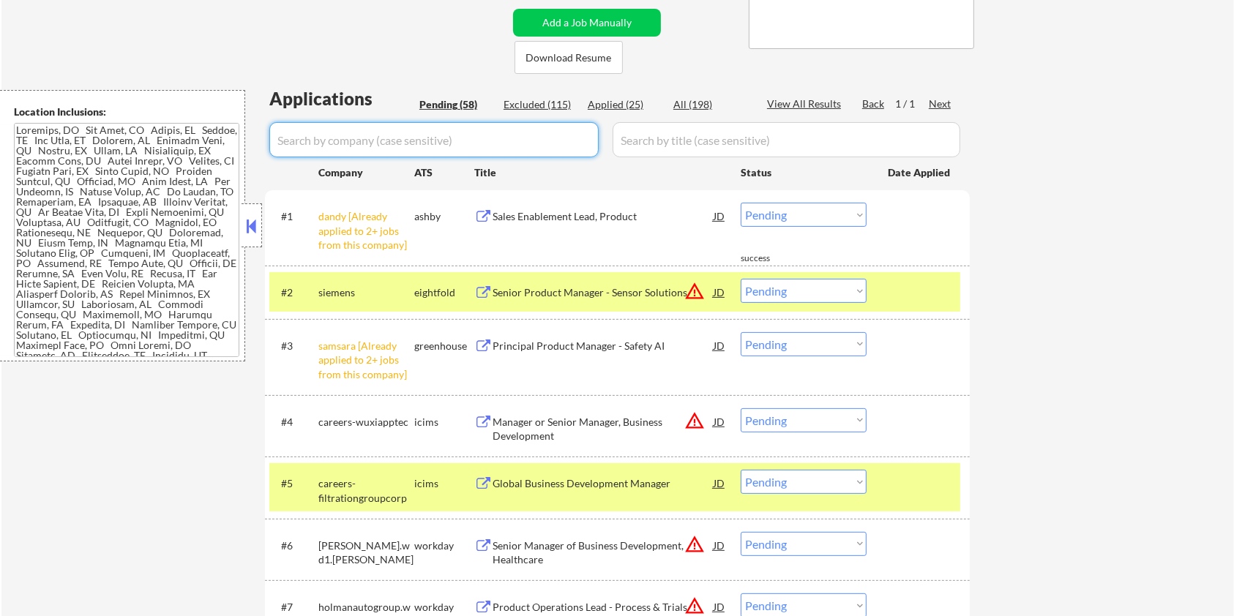
click at [416, 139] on input "input" at bounding box center [433, 139] width 329 height 35
paste input "jci.wd5.jci"
drag, startPoint x: 763, startPoint y: 149, endPoint x: 755, endPoint y: 141, distance: 10.9
click at [763, 149] on input "input" at bounding box center [787, 139] width 348 height 35
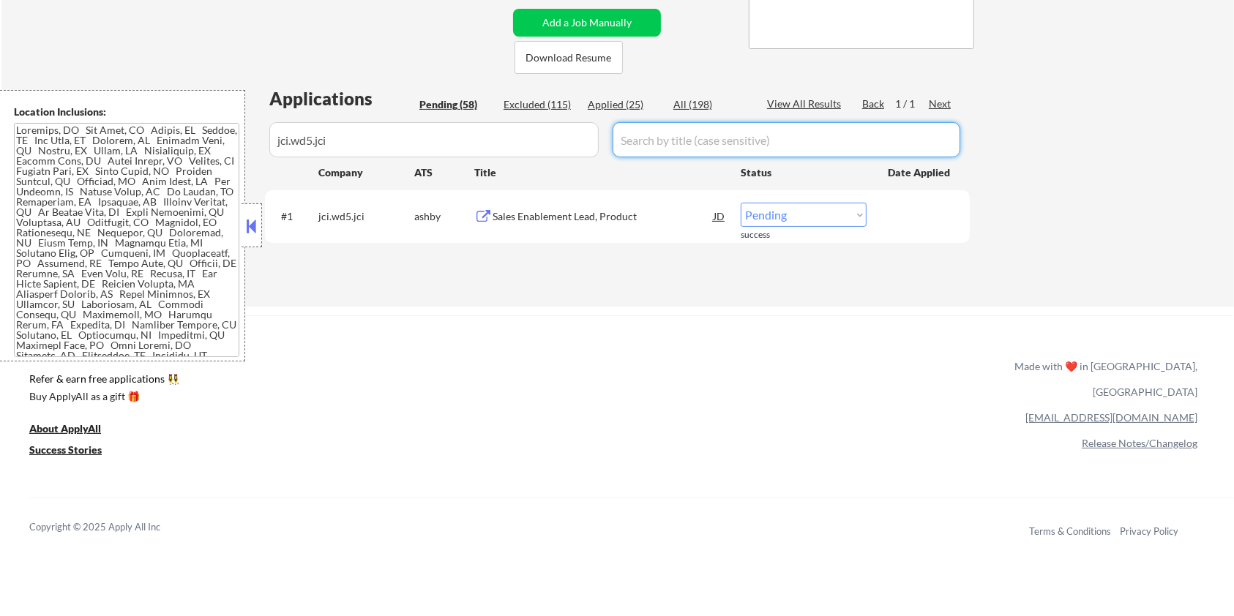
click at [697, 99] on div "All (198)" at bounding box center [709, 104] width 73 height 15
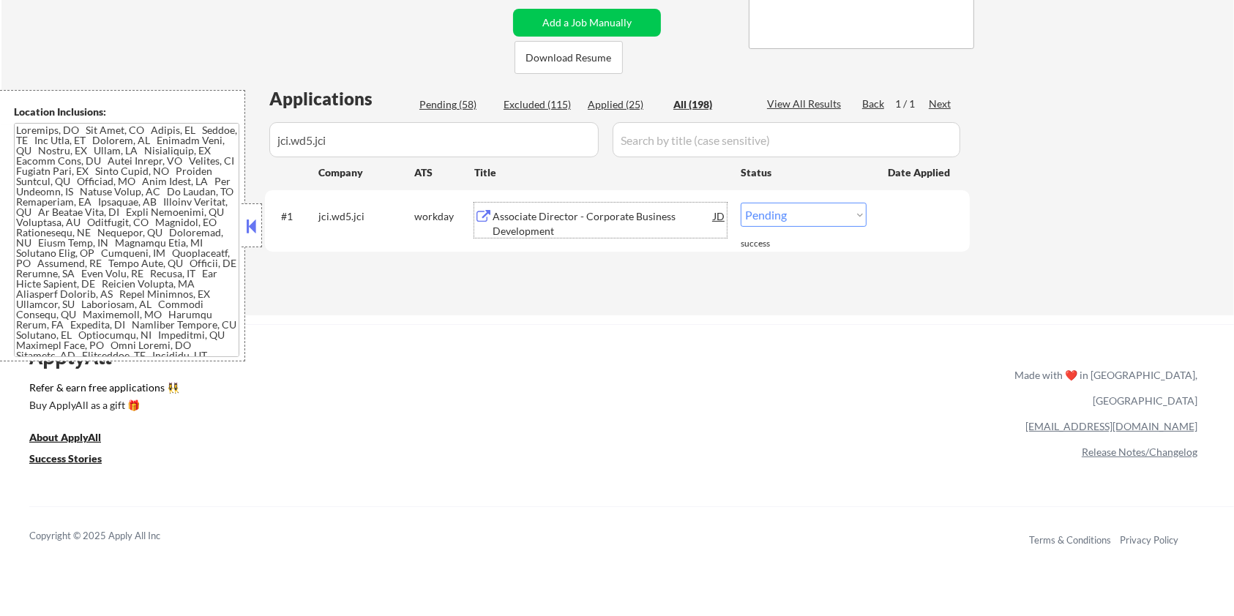
click at [544, 220] on div "Associate Director - Corporate Business Development" at bounding box center [602, 223] width 221 height 29
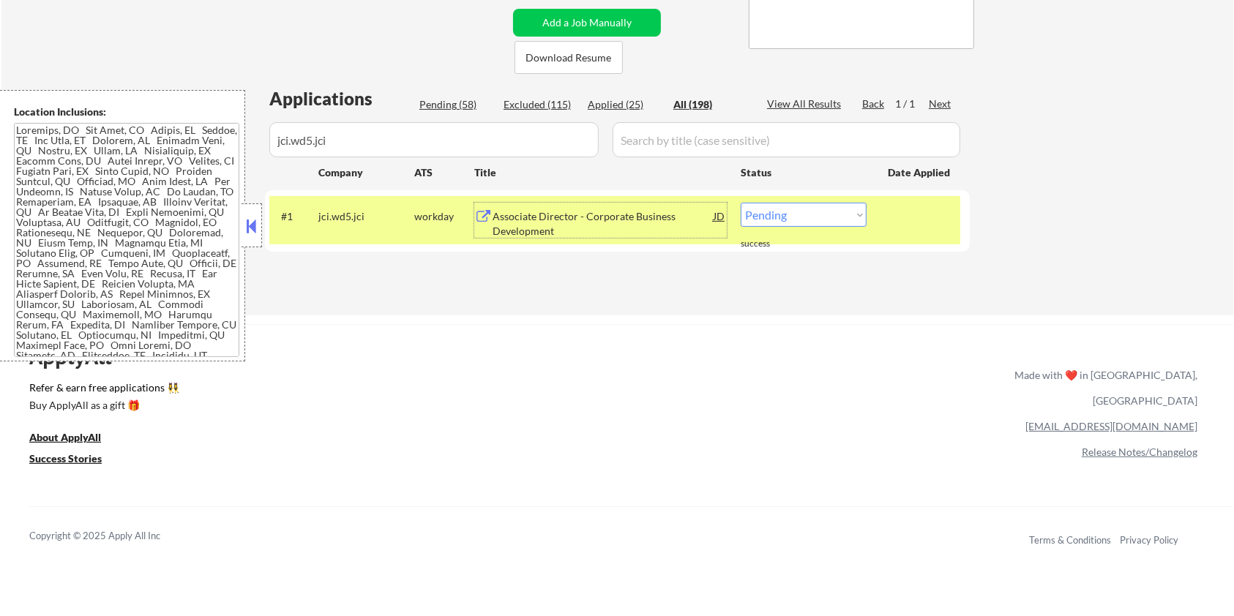
click at [793, 220] on select "Choose an option... Pending Applied Excluded (Questions) Excluded (Expired) Exc…" at bounding box center [804, 215] width 126 height 24
click at [741, 203] on select "Choose an option... Pending Applied Excluded (Questions) Excluded (Expired) Exc…" at bounding box center [804, 215] width 126 height 24
drag, startPoint x: 377, startPoint y: 147, endPoint x: 194, endPoint y: 147, distance: 182.9
click at [194, 147] on body "← Return to /applysquad Mailslurp Inbox Job Search Builder Michael Hamoy User E…" at bounding box center [617, 15] width 1234 height 616
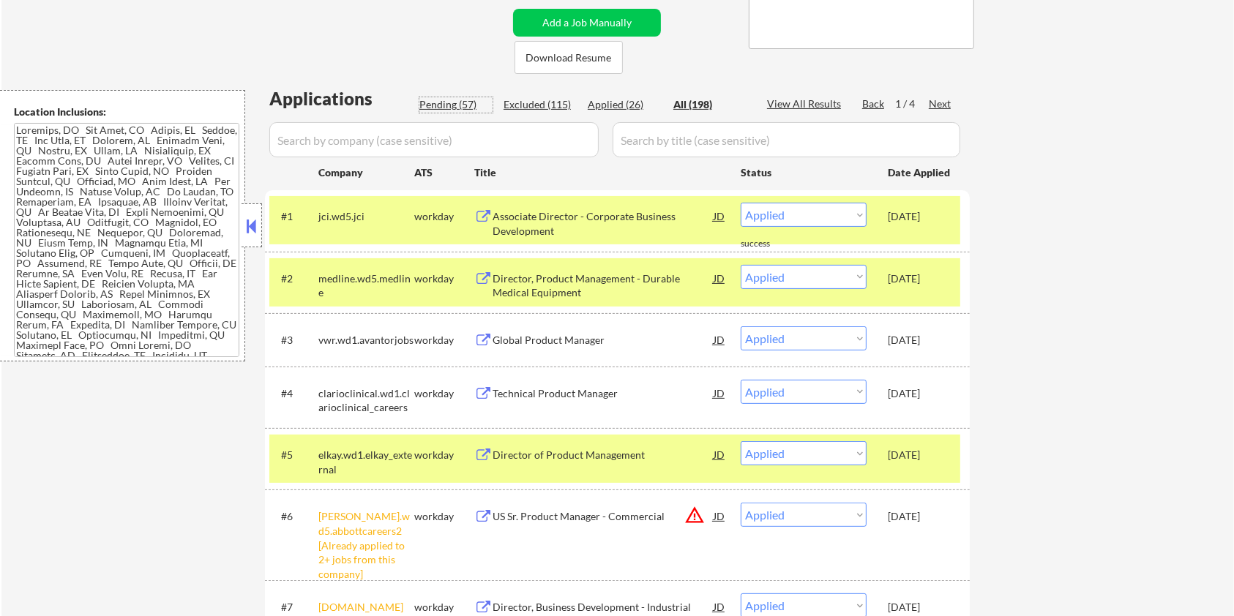
click at [442, 108] on div "Pending (57)" at bounding box center [455, 104] width 73 height 15
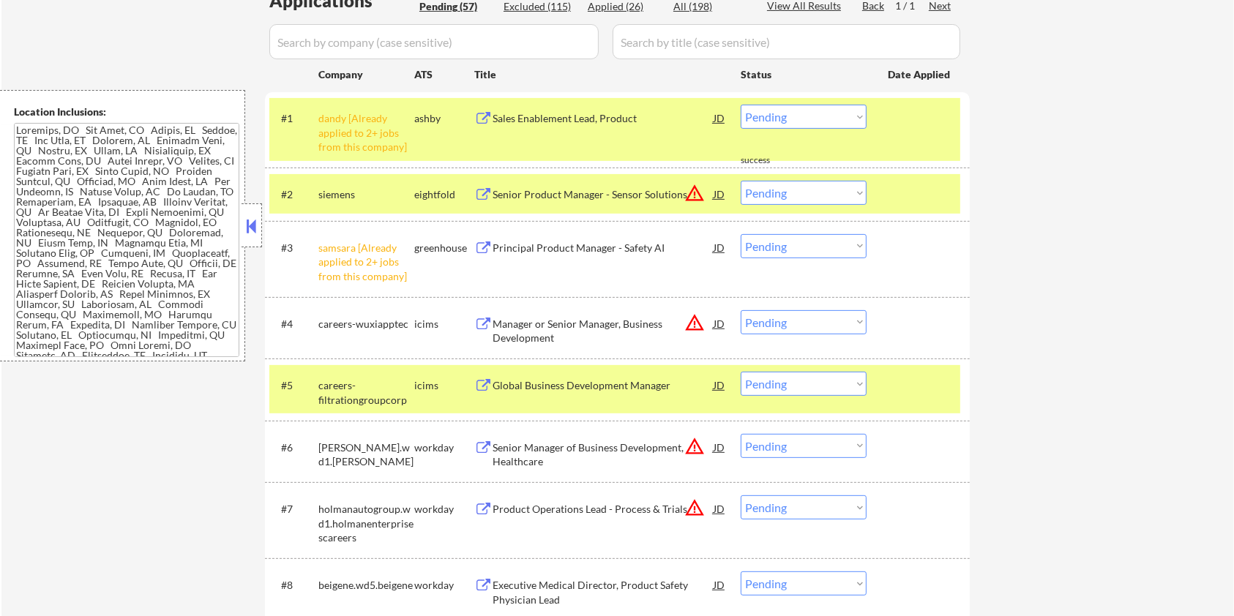
scroll to position [487, 0]
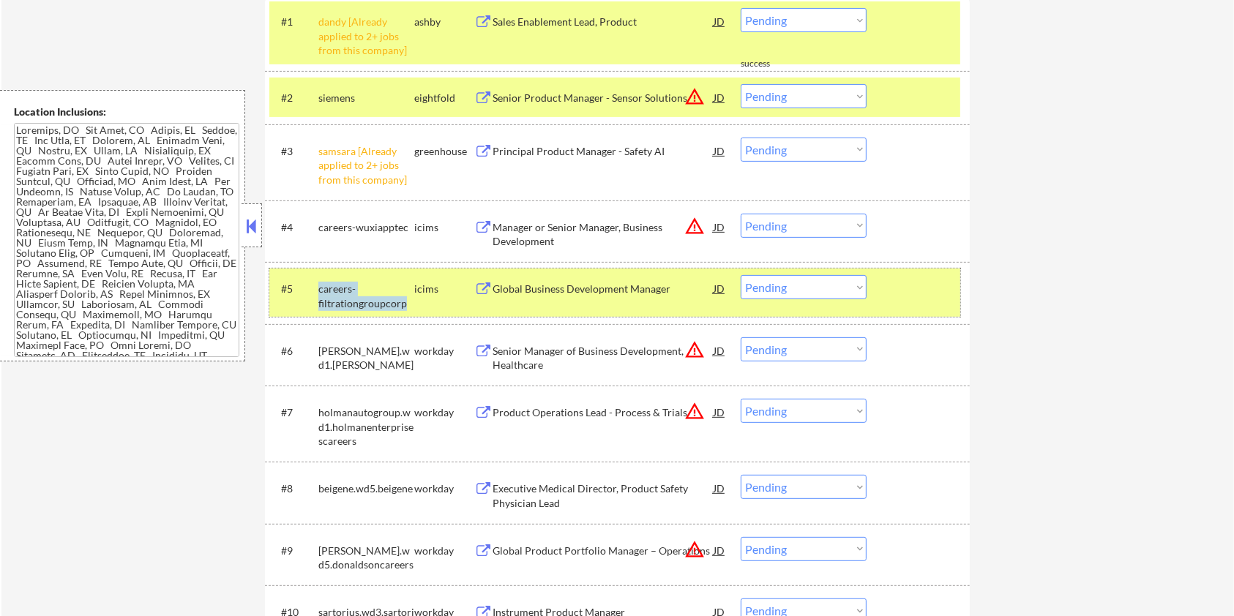
drag, startPoint x: 410, startPoint y: 300, endPoint x: 316, endPoint y: 288, distance: 94.5
click at [316, 288] on div "#5 careers-filtrationgroupcorp icims Global Business Development Manager JD war…" at bounding box center [614, 293] width 691 height 48
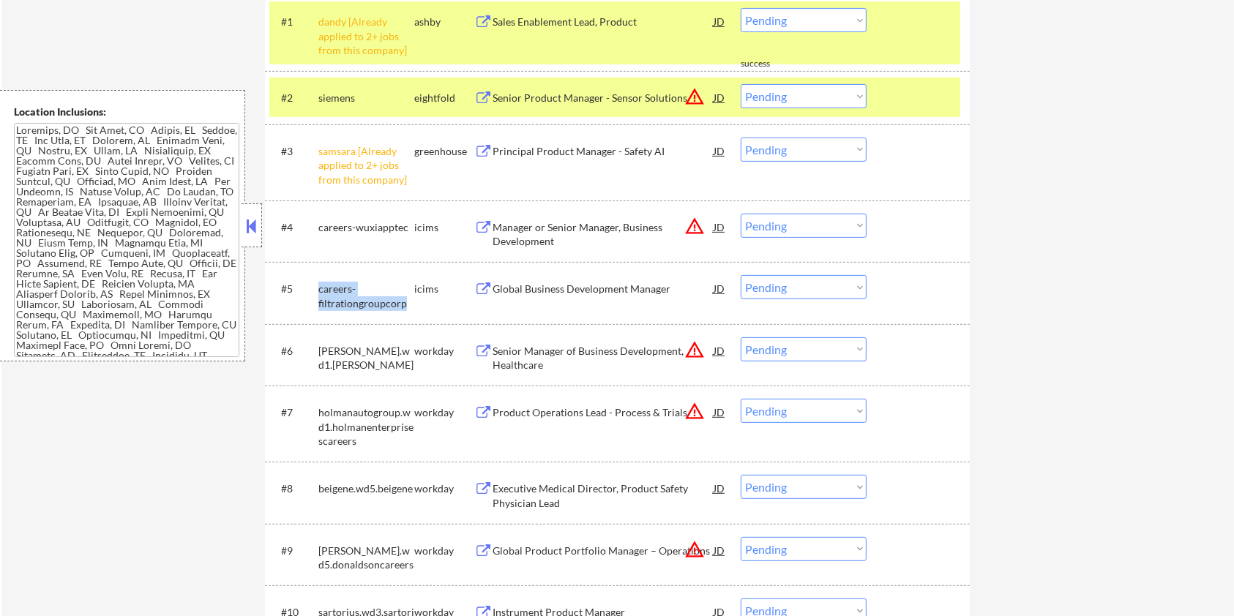
copy div "careers-filtrationgroupcorp"
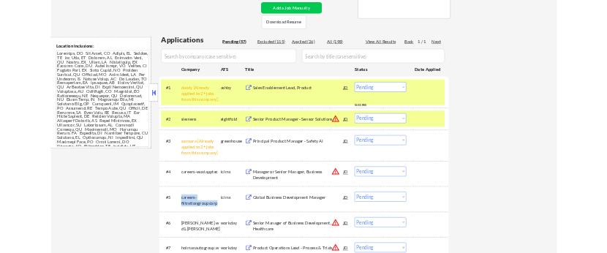
scroll to position [293, 0]
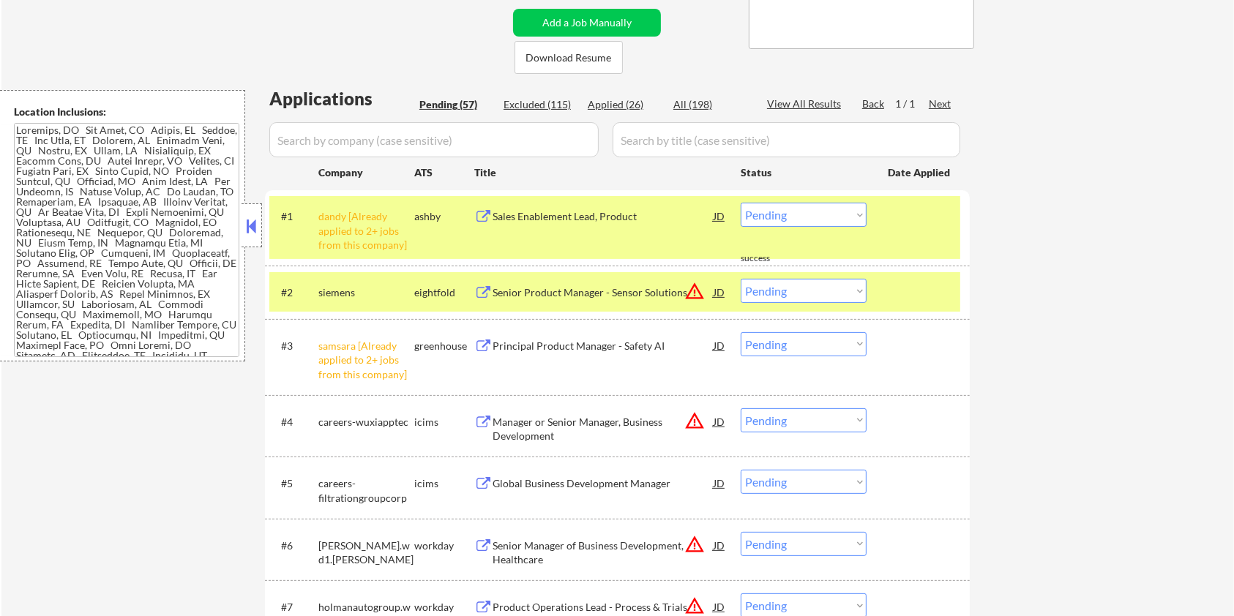
click at [392, 138] on input "input" at bounding box center [433, 139] width 329 height 35
paste input "careers-filtrationgroupcorp"
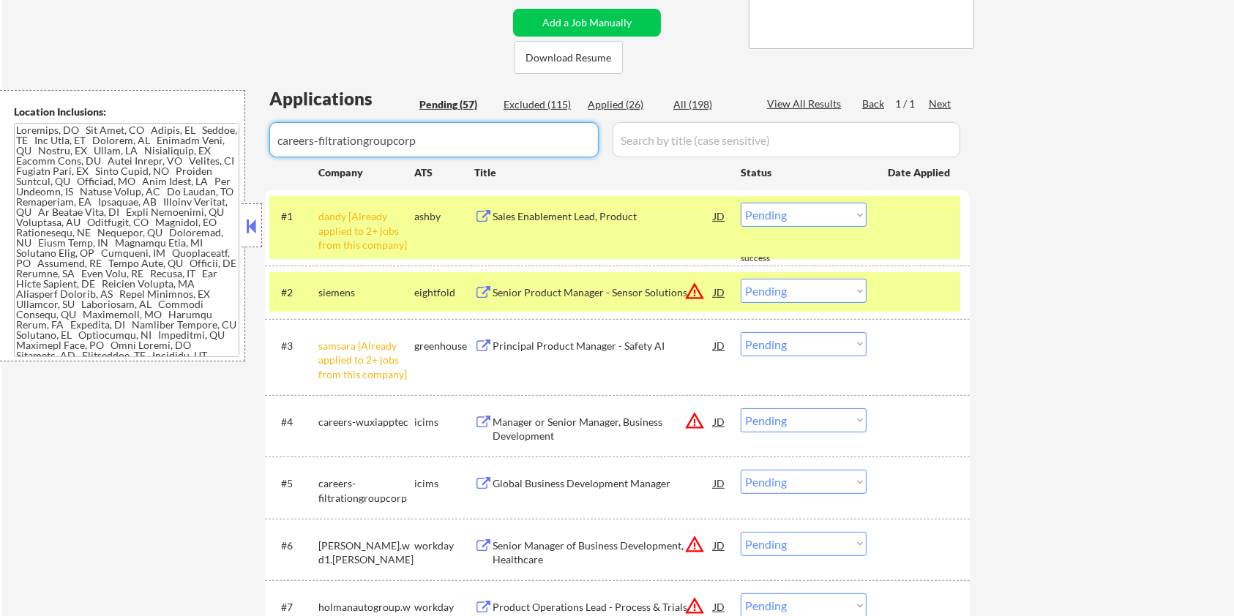
click at [629, 149] on input "input" at bounding box center [787, 139] width 348 height 35
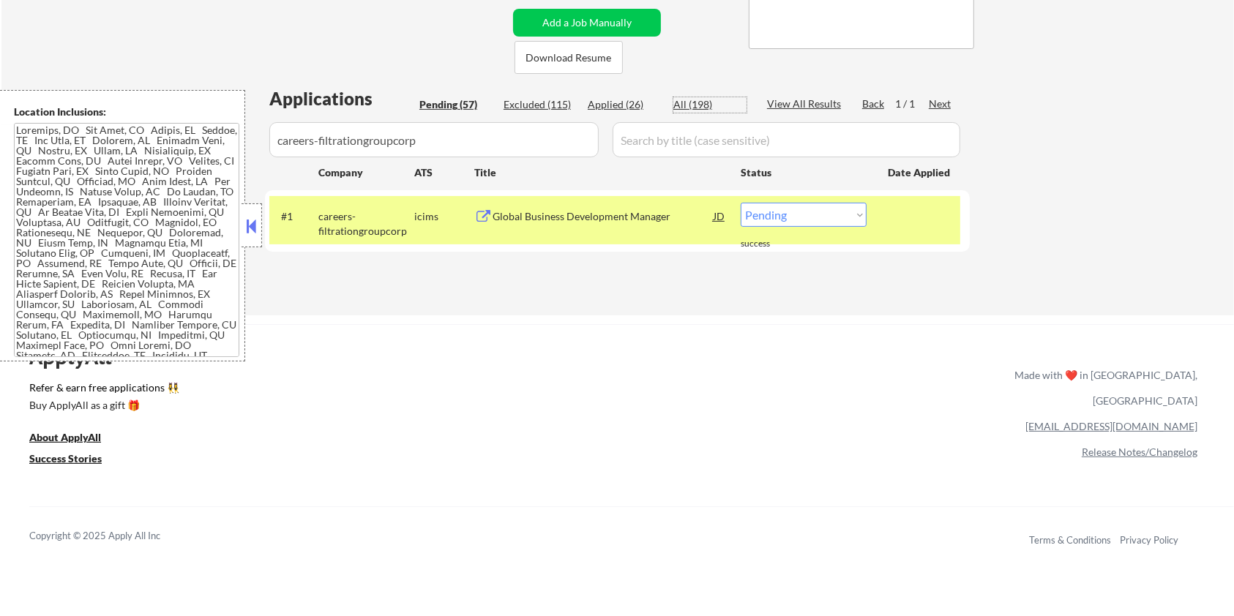
click at [694, 101] on div "All (198)" at bounding box center [709, 104] width 73 height 15
click at [557, 210] on div "Global Business Development Manager" at bounding box center [602, 216] width 221 height 15
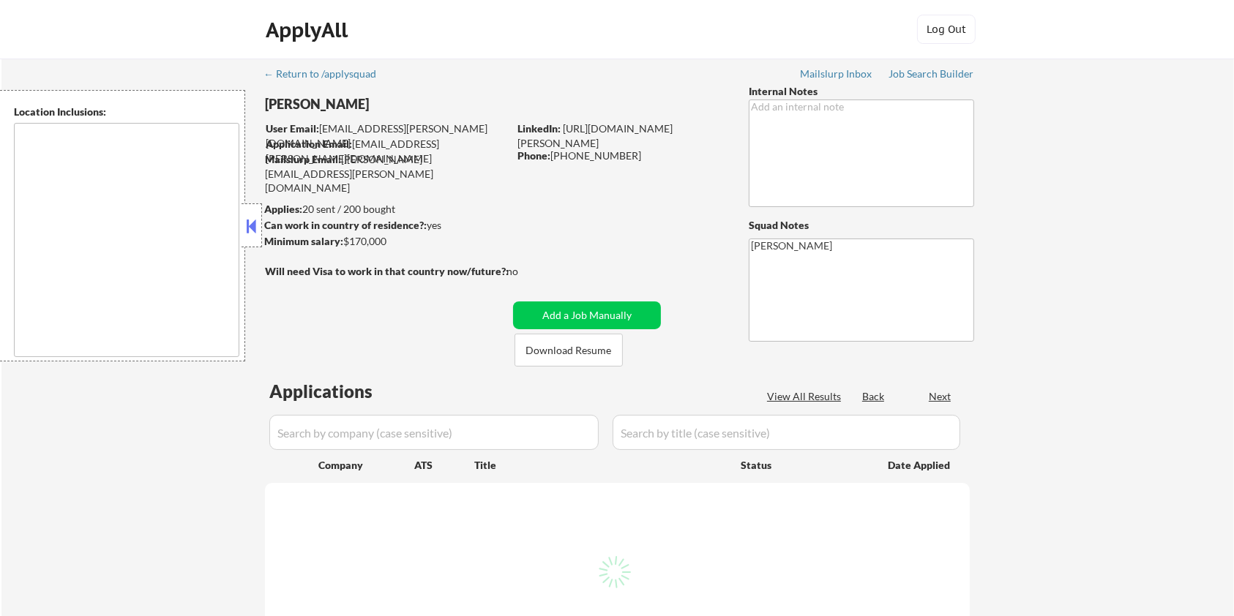
type textarea "[GEOGRAPHIC_DATA], [GEOGRAPHIC_DATA], [GEOGRAPHIC_DATA] [GEOGRAPHIC_DATA], [GEO…"
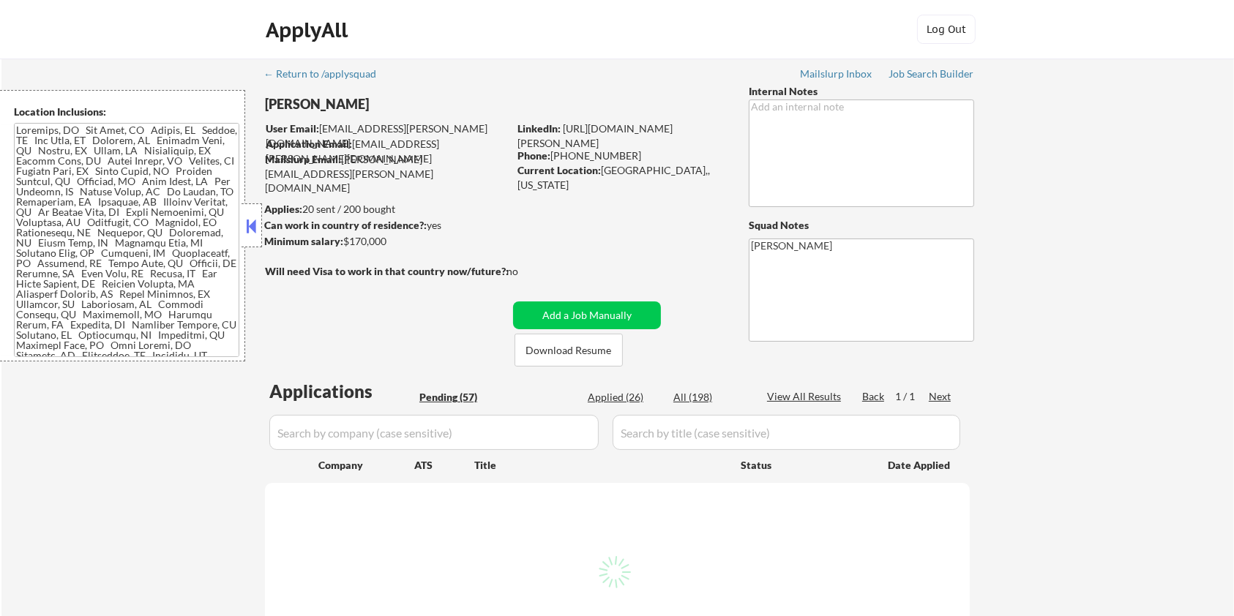
select select ""pending""
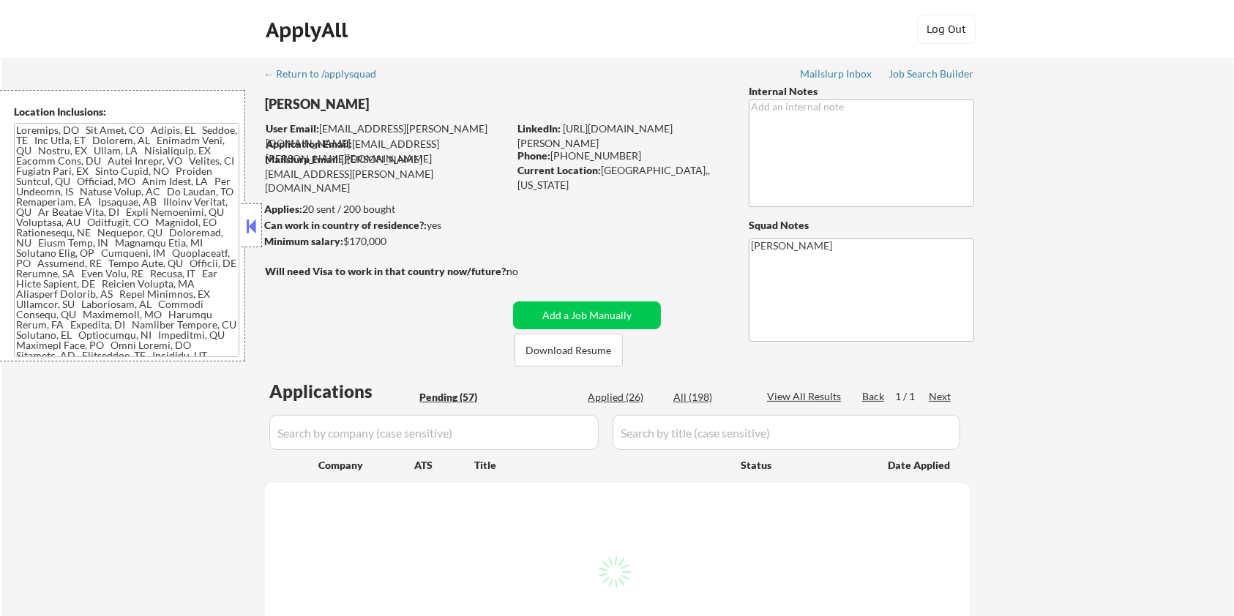
select select ""pending""
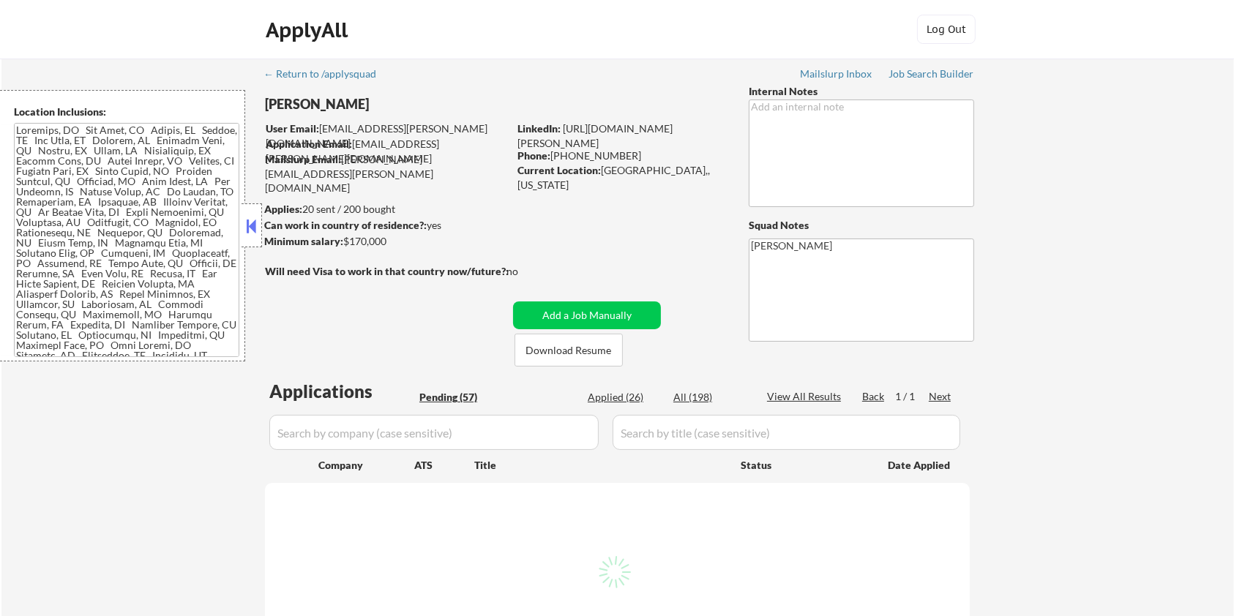
select select ""pending""
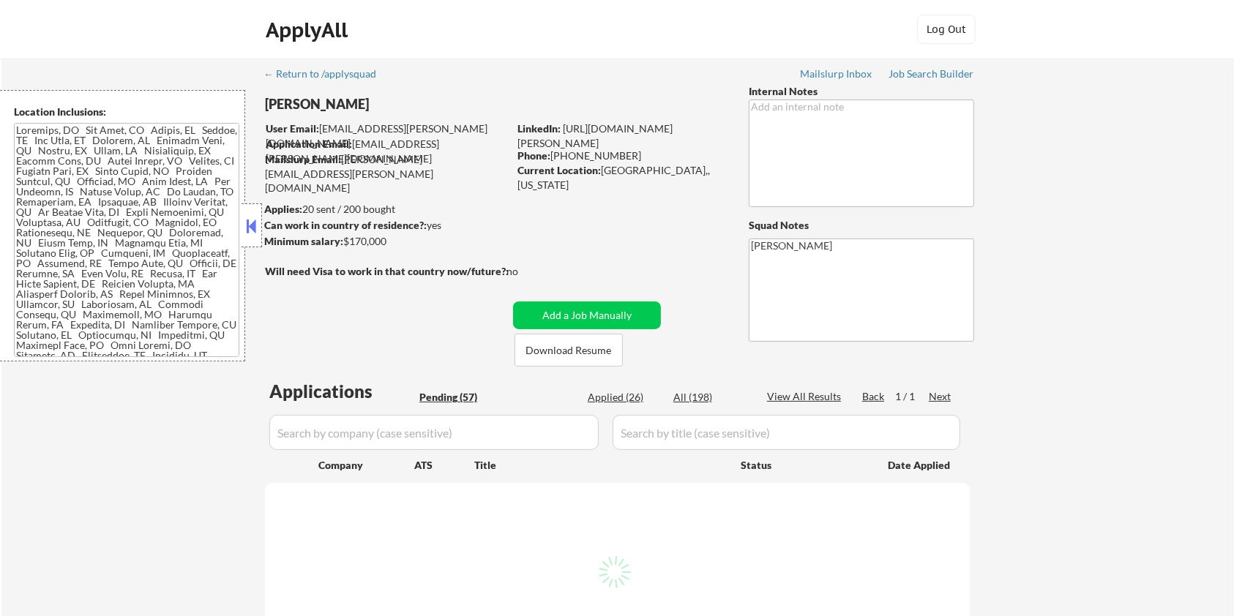
select select ""pending""
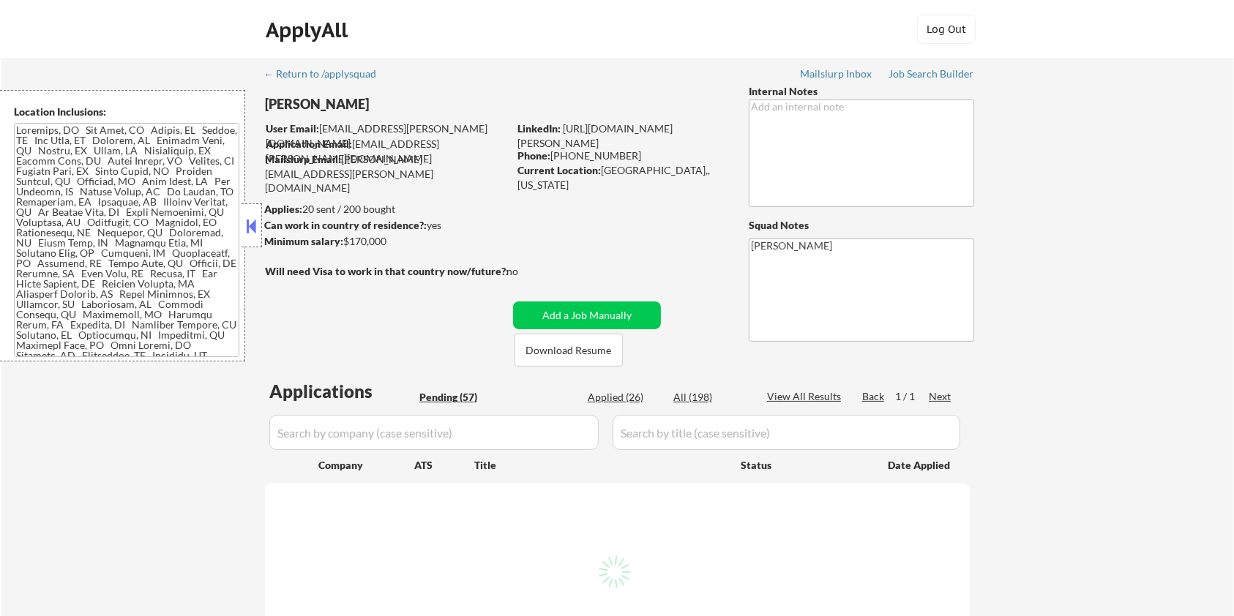
select select ""pending""
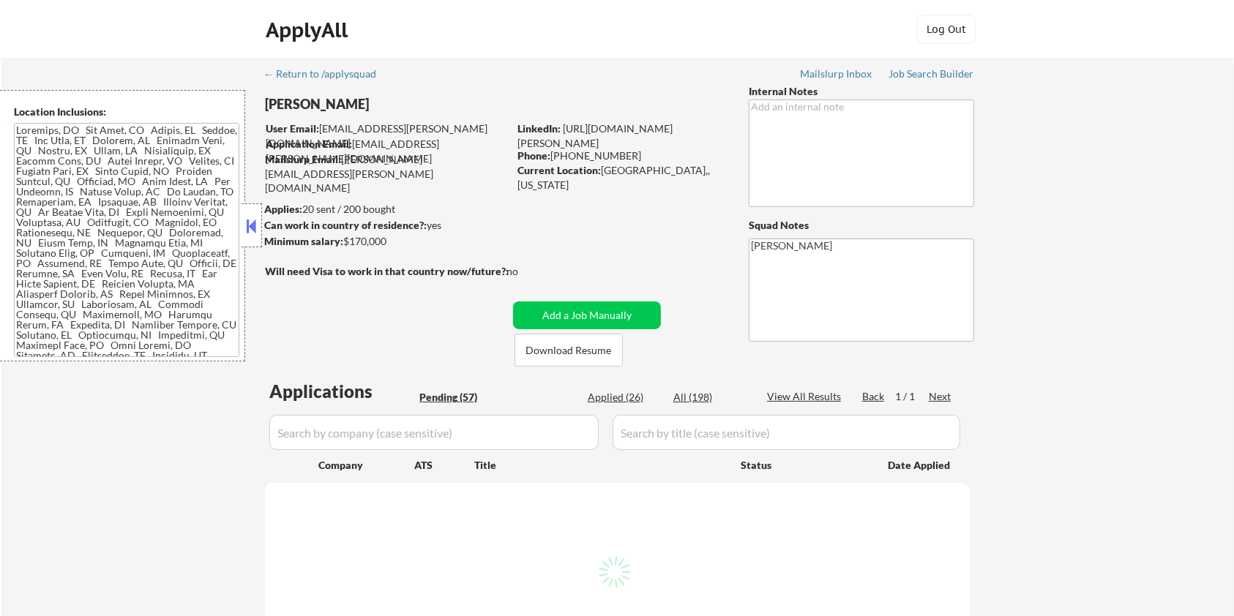
select select ""pending""
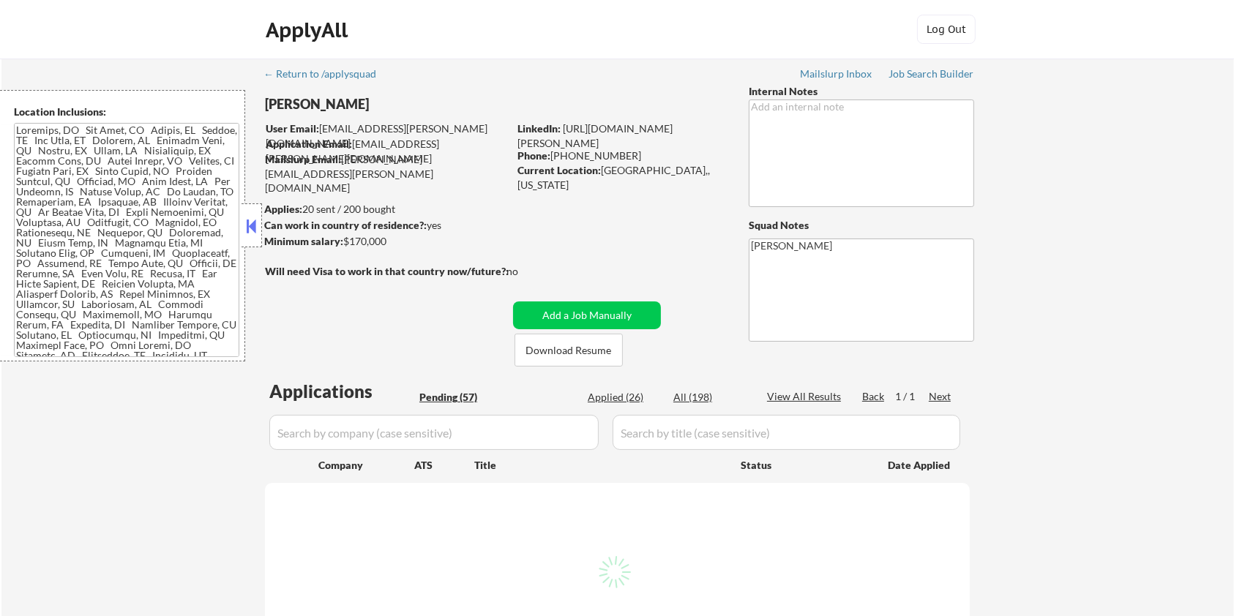
select select ""pending""
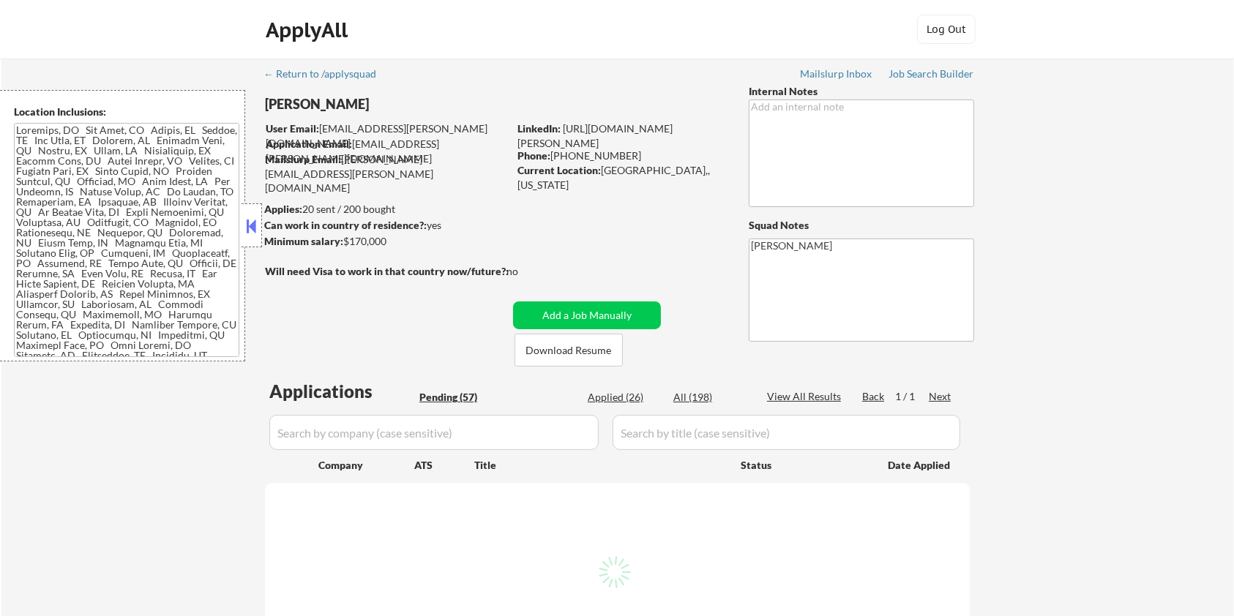
select select ""pending""
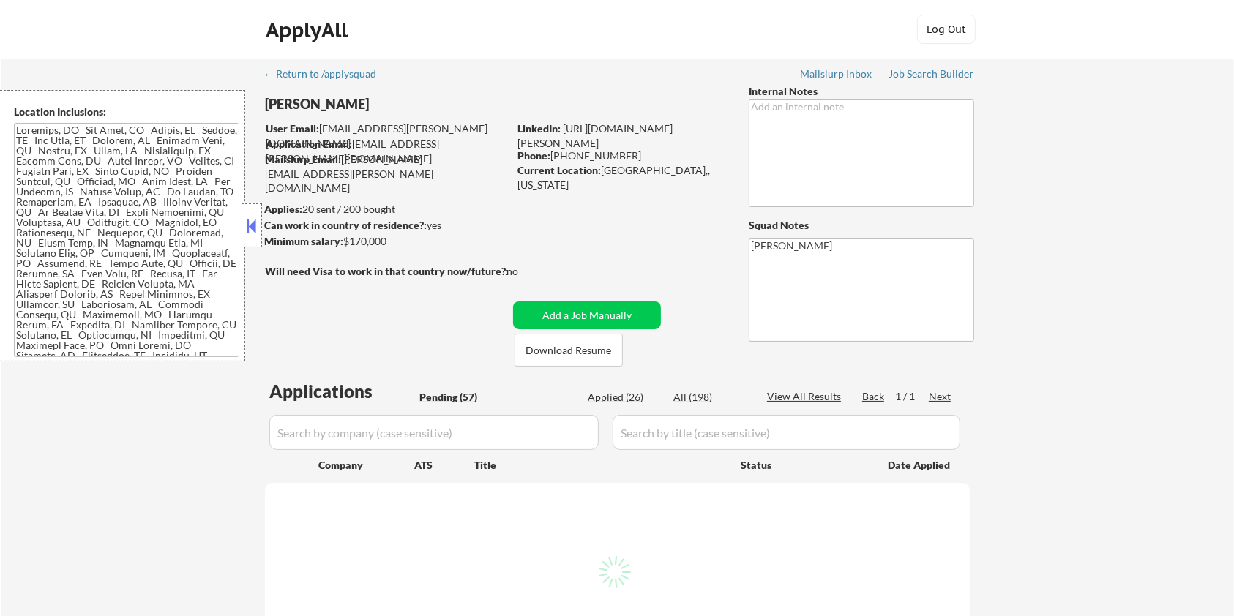
select select ""pending""
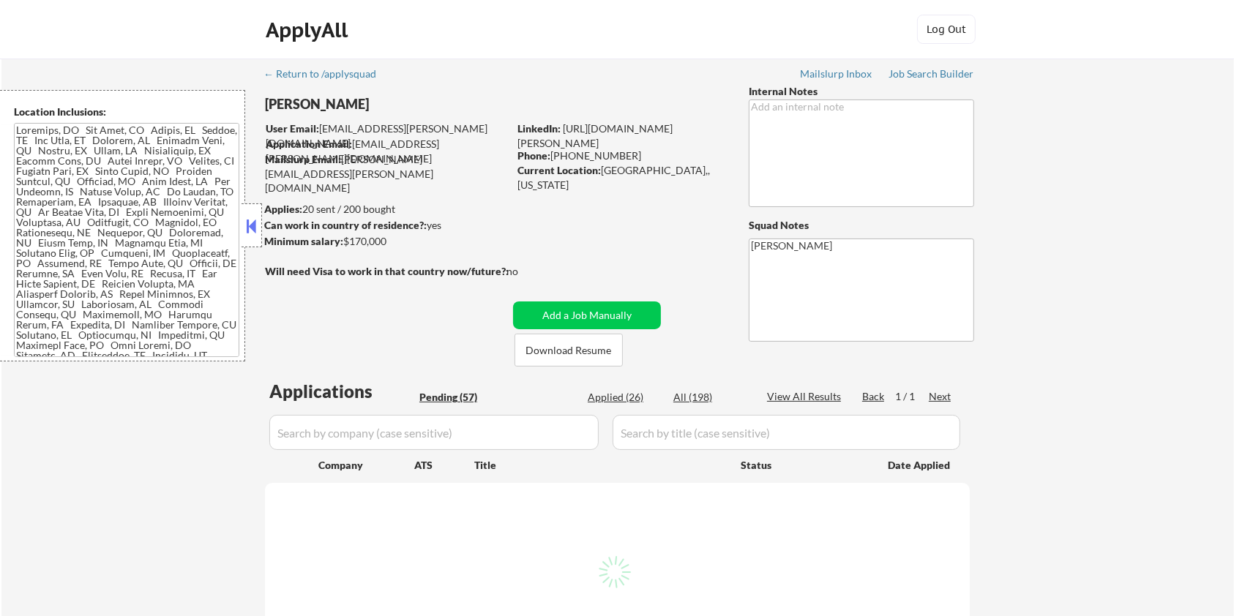
select select ""pending""
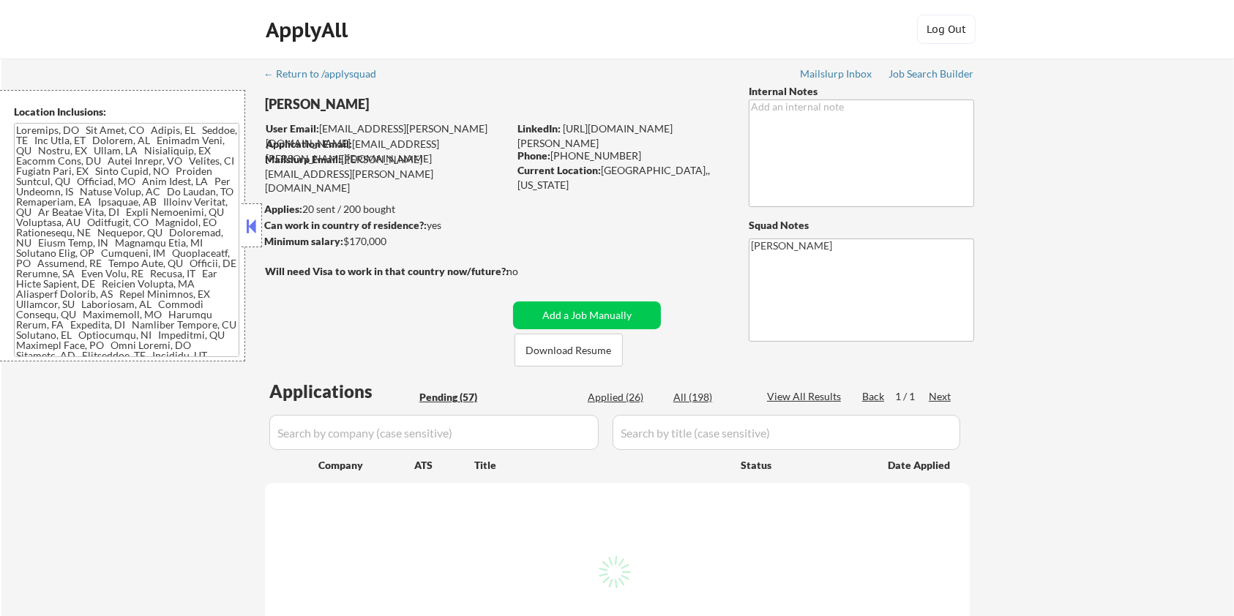
select select ""pending""
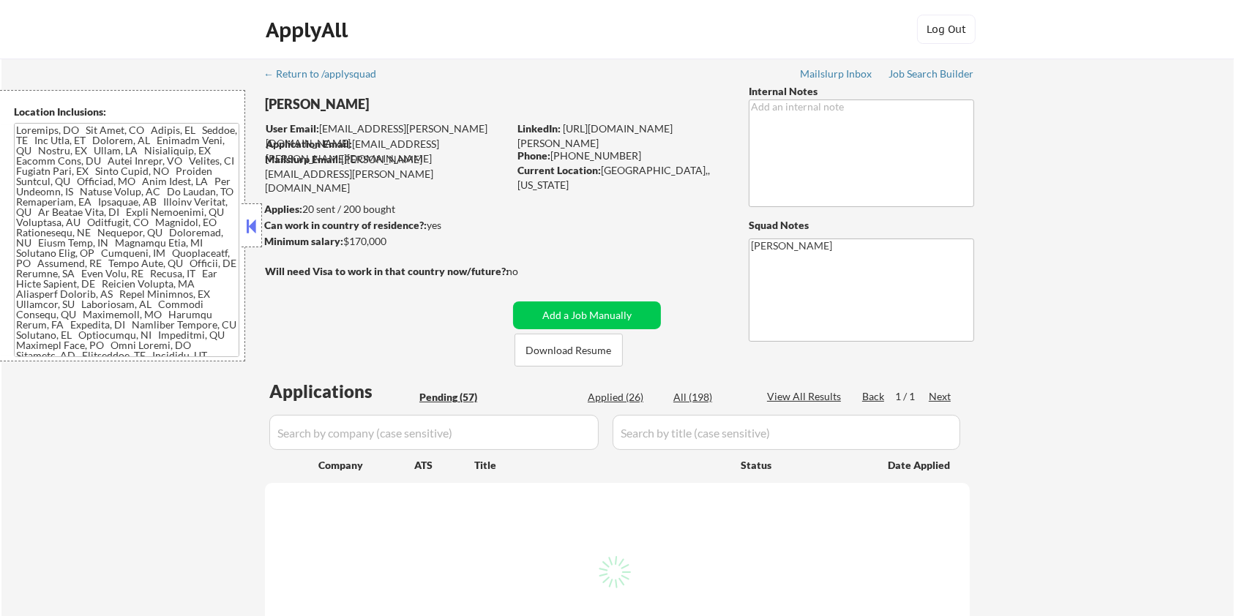
select select ""pending""
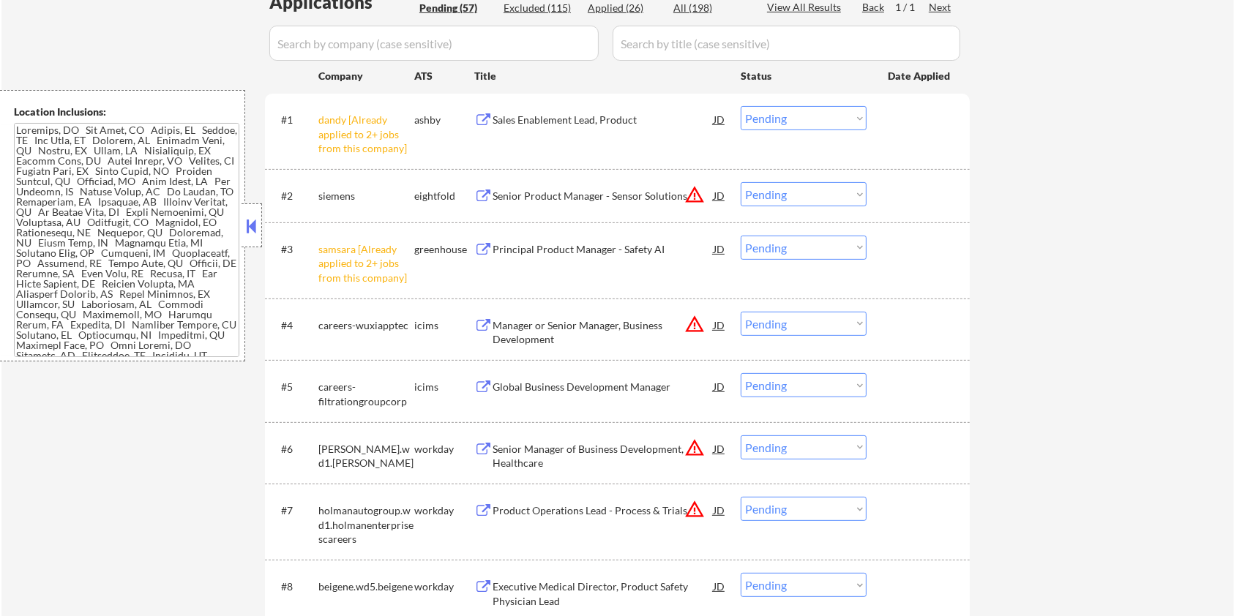
scroll to position [390, 0]
click at [812, 389] on select "Choose an option... Pending Applied Excluded (Questions) Excluded (Expired) Exc…" at bounding box center [804, 384] width 126 height 24
click at [741, 372] on select "Choose an option... Pending Applied Excluded (Questions) Excluded (Expired) Exc…" at bounding box center [804, 384] width 126 height 24
select select ""pending""
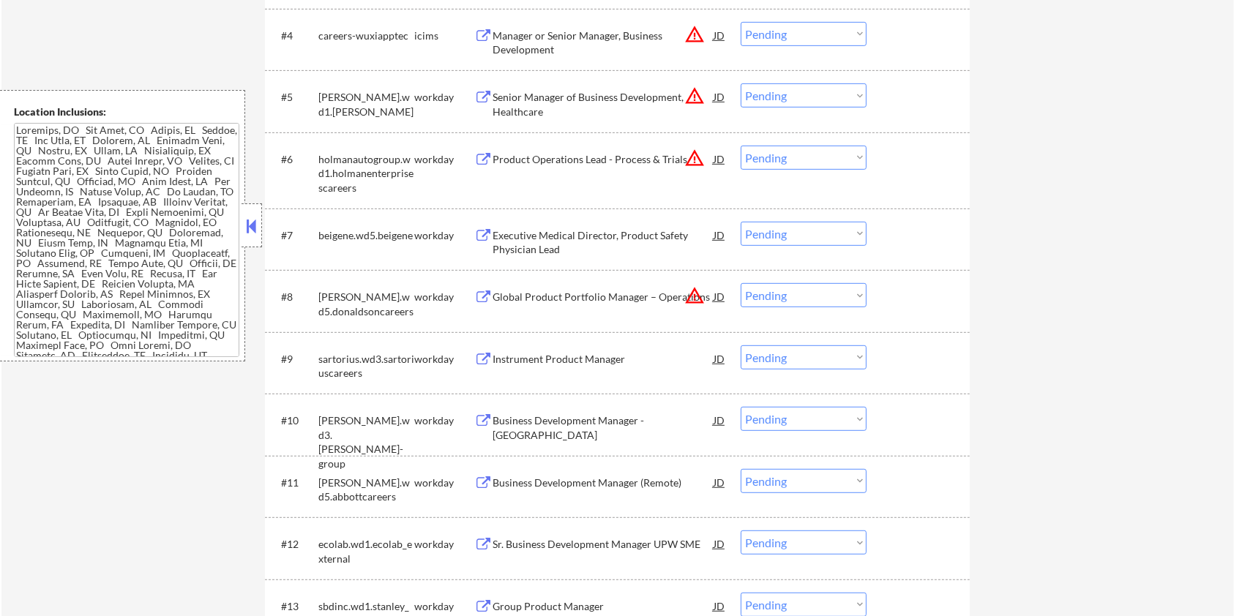
scroll to position [780, 0]
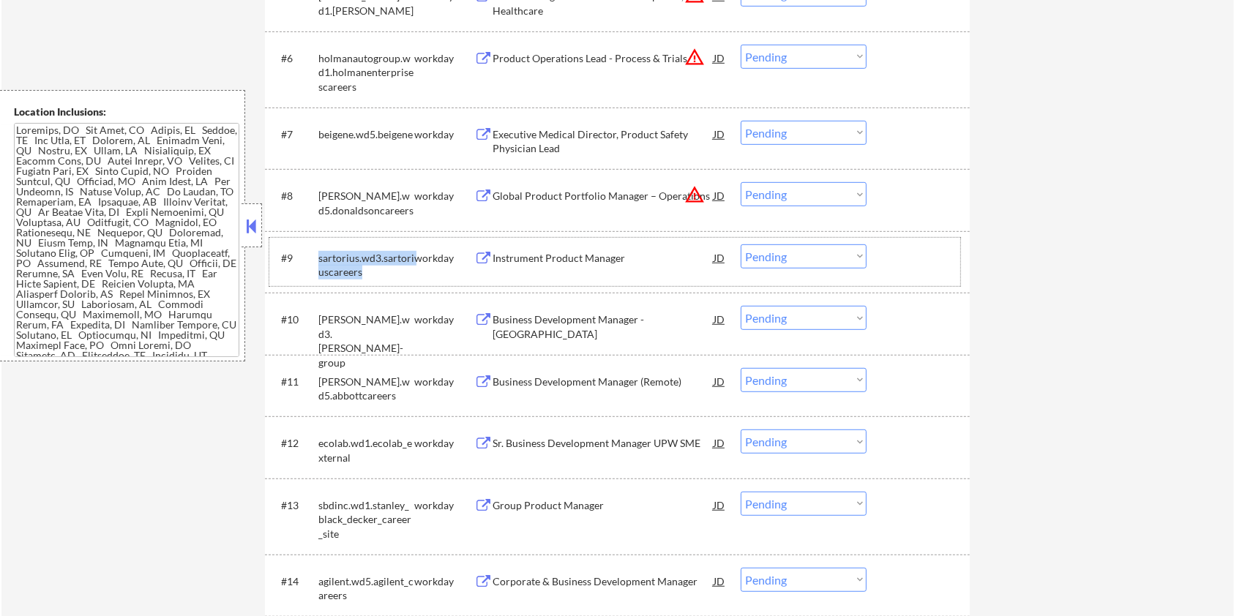
drag, startPoint x: 363, startPoint y: 274, endPoint x: 318, endPoint y: 254, distance: 49.8
click at [318, 254] on div "sartorius.wd3.sartoriuscareers" at bounding box center [366, 265] width 96 height 29
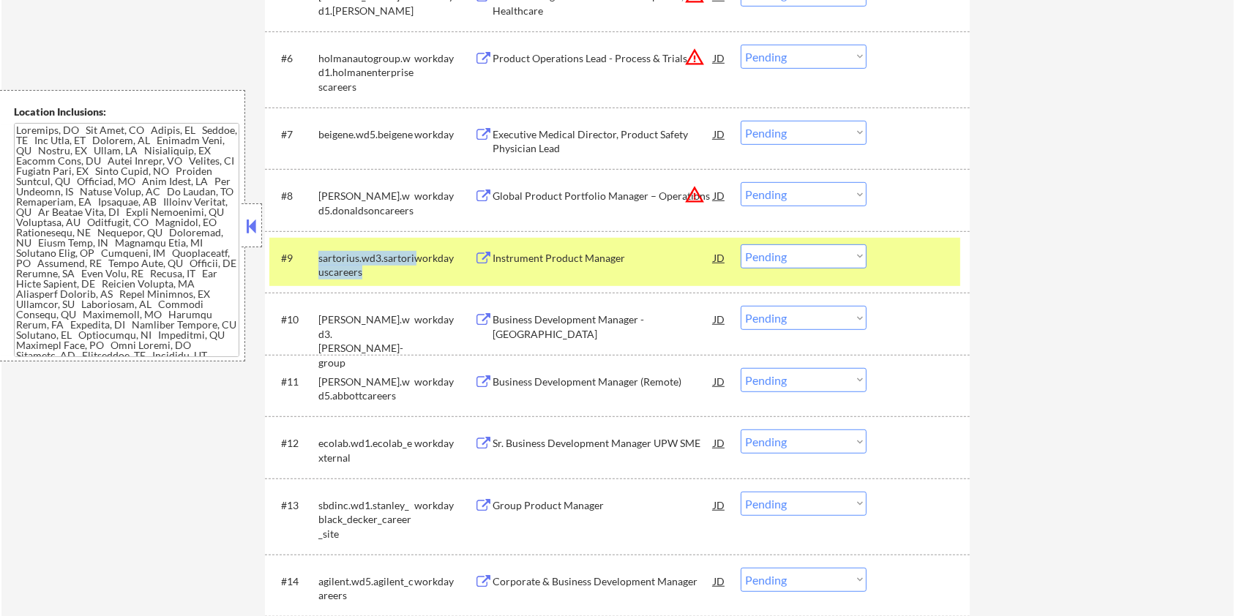
copy div "sartorius.wd3.sartoriuscareers"
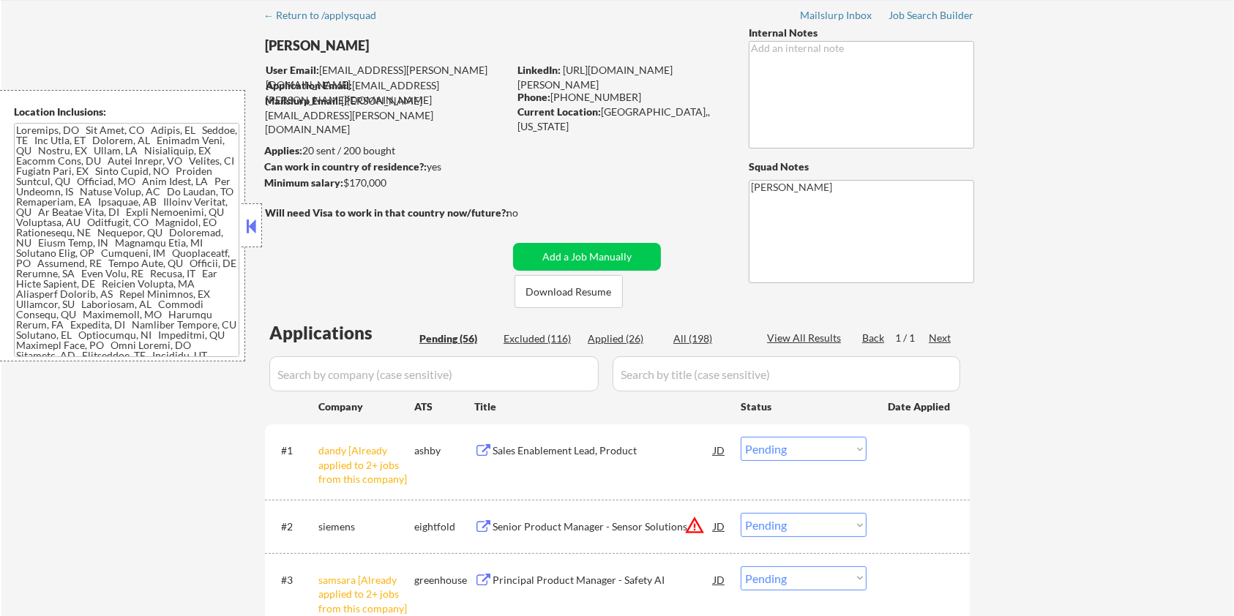
scroll to position [0, 0]
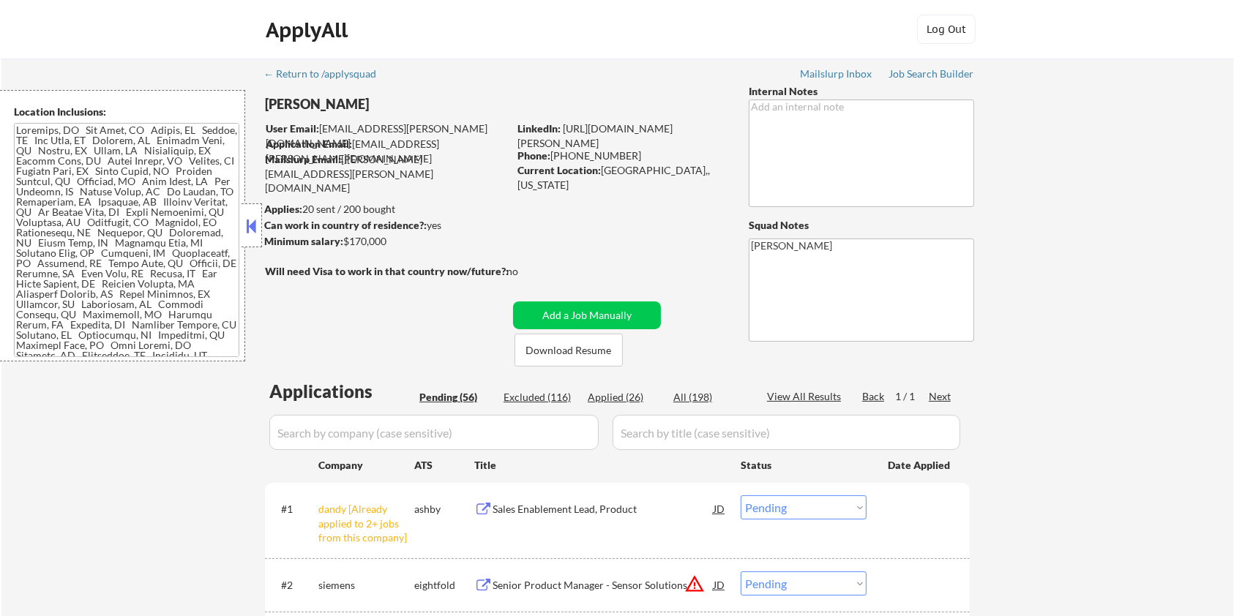
click at [310, 422] on input "input" at bounding box center [433, 432] width 329 height 35
paste input "sartorius.wd3.sartoriuscareers"
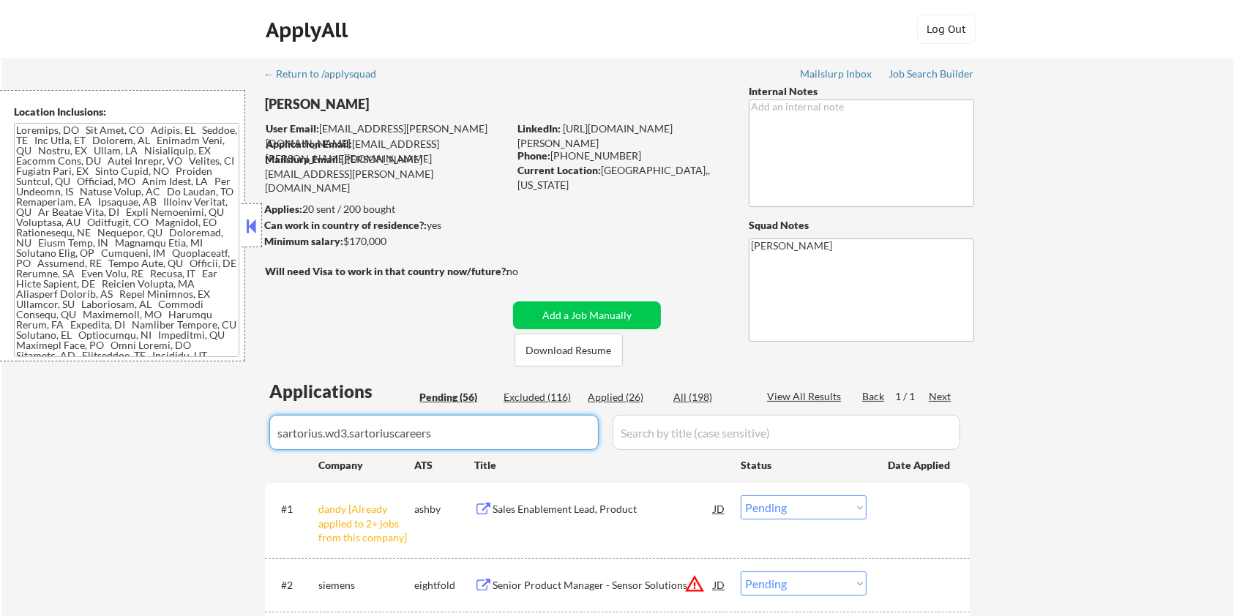
type input "sartorius.wd3.sartoriuscareers"
click at [705, 428] on input "input" at bounding box center [787, 432] width 348 height 35
click at [702, 403] on div "All (198)" at bounding box center [709, 397] width 73 height 15
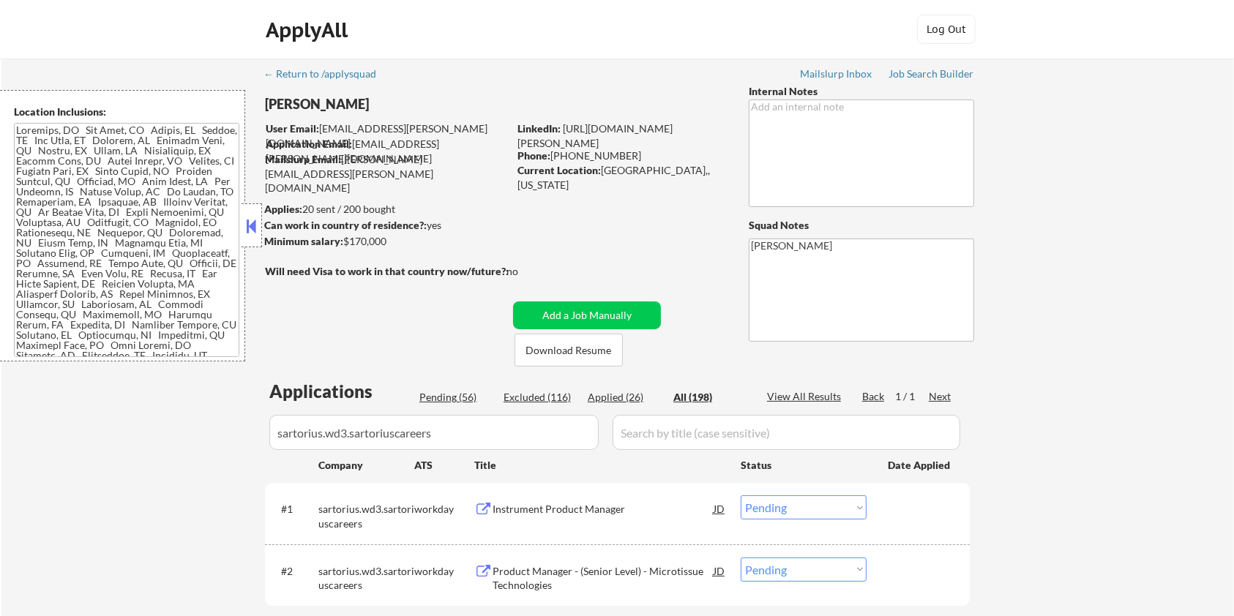
scroll to position [195, 0]
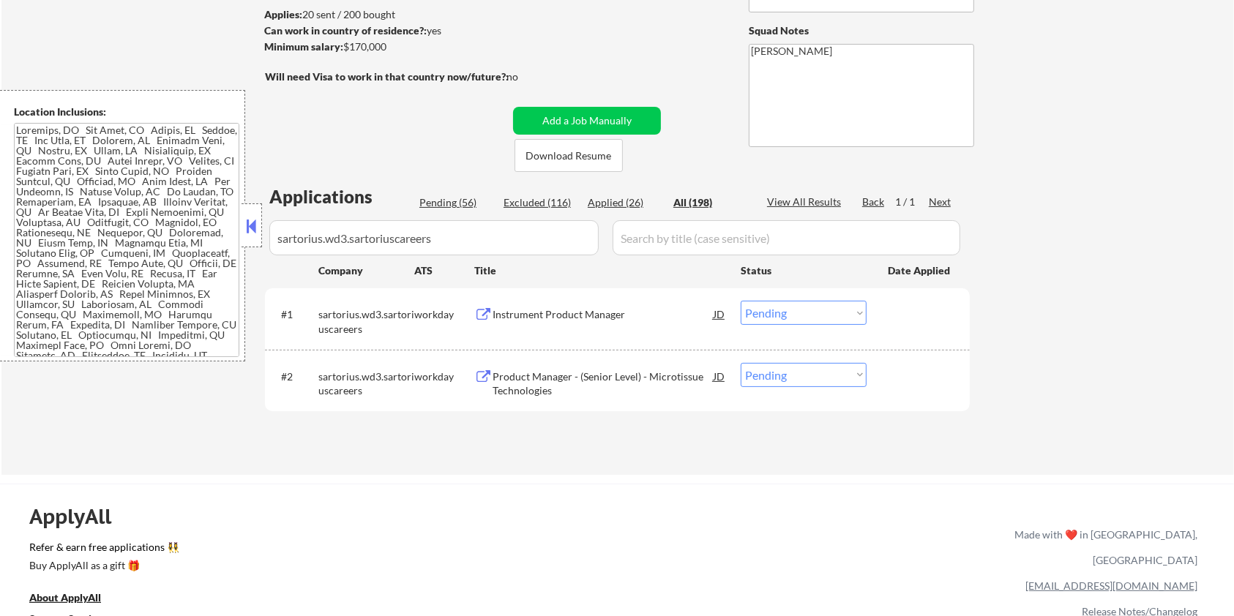
click at [615, 323] on div "Instrument Product Manager" at bounding box center [602, 314] width 221 height 26
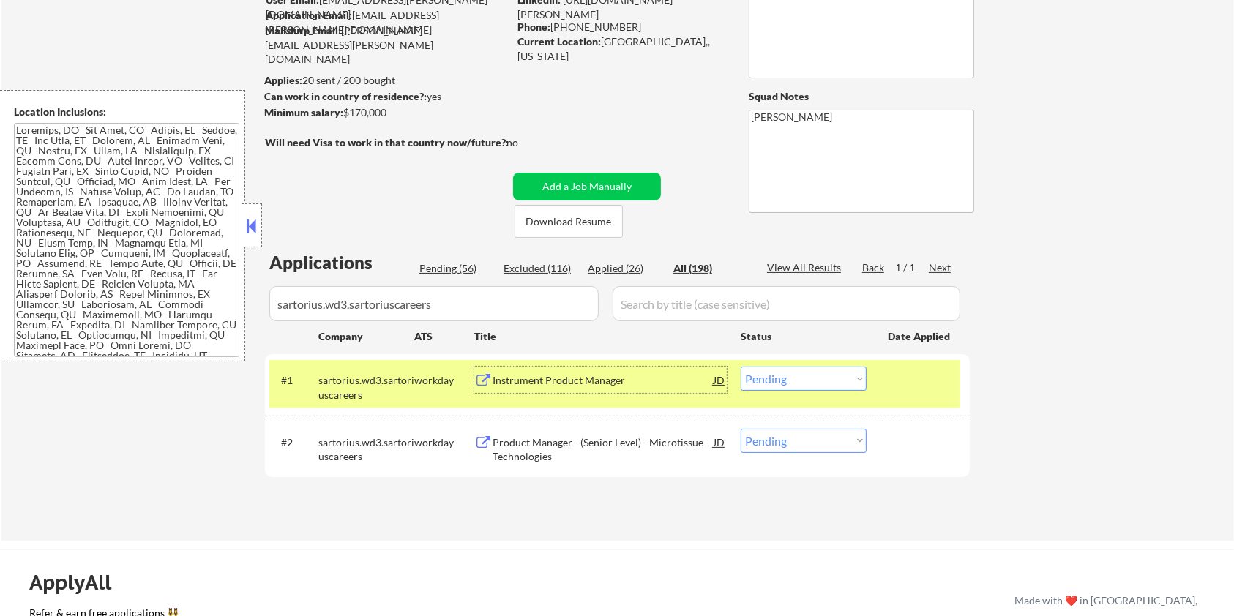
scroll to position [97, 0]
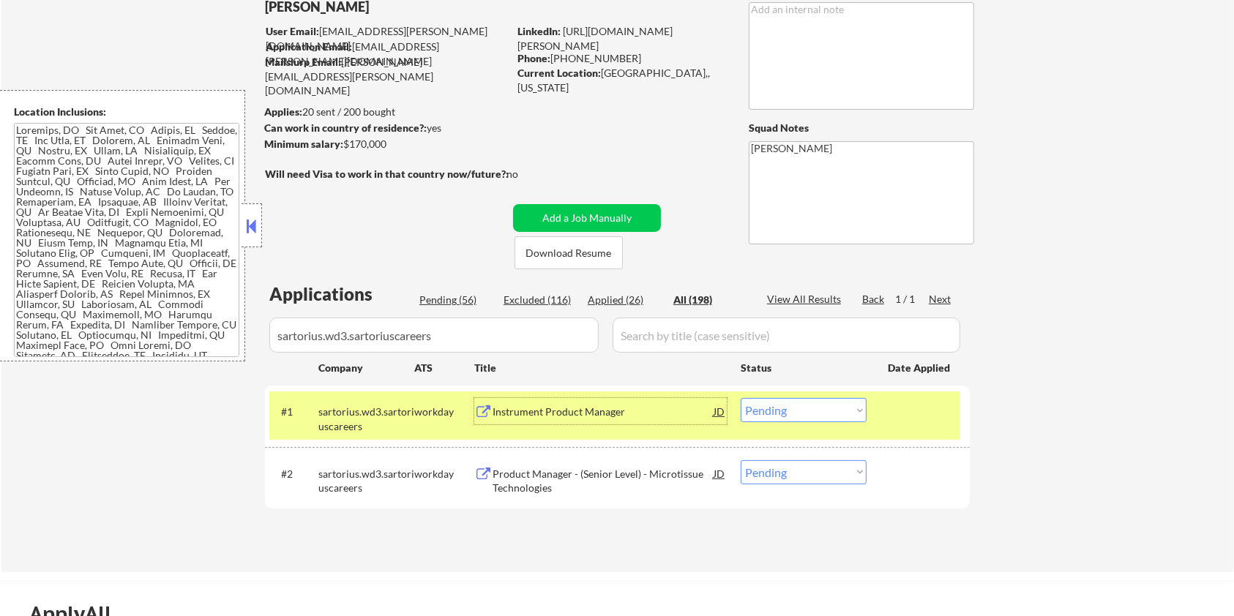
click at [643, 407] on div "Instrument Product Manager" at bounding box center [602, 412] width 221 height 15
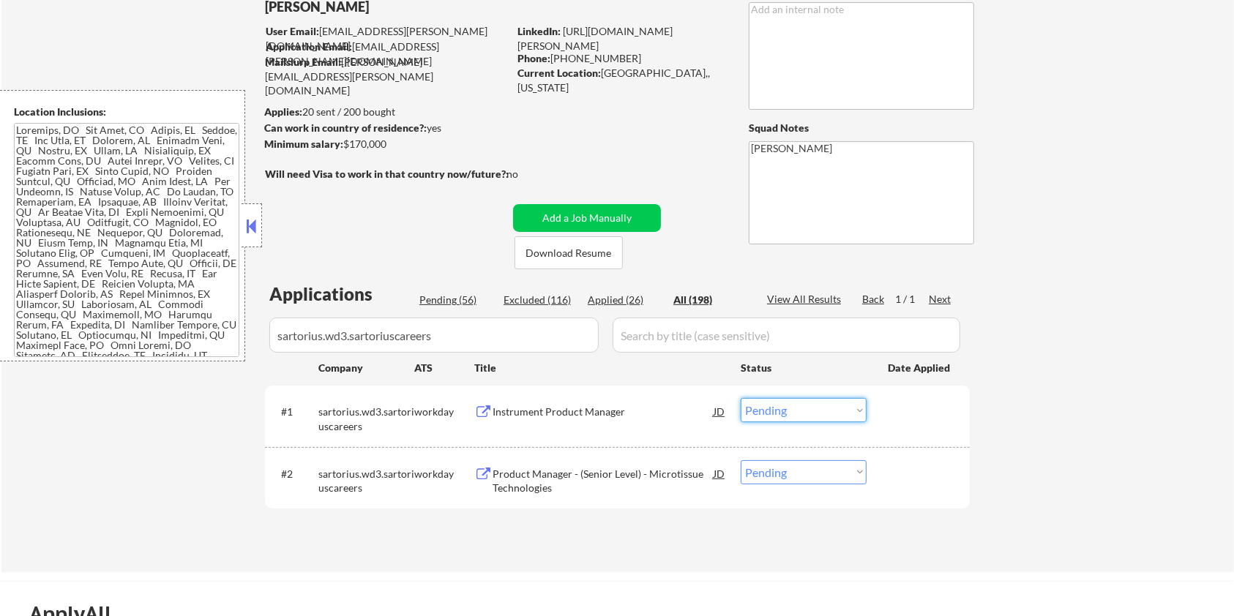
click at [779, 415] on select "Choose an option... Pending Applied Excluded (Questions) Excluded (Expired) Exc…" at bounding box center [804, 410] width 126 height 24
select select ""applied""
click at [741, 398] on select "Choose an option... Pending Applied Excluded (Questions) Excluded (Expired) Exc…" at bounding box center [804, 410] width 126 height 24
